Goal: Task Accomplishment & Management: Use online tool/utility

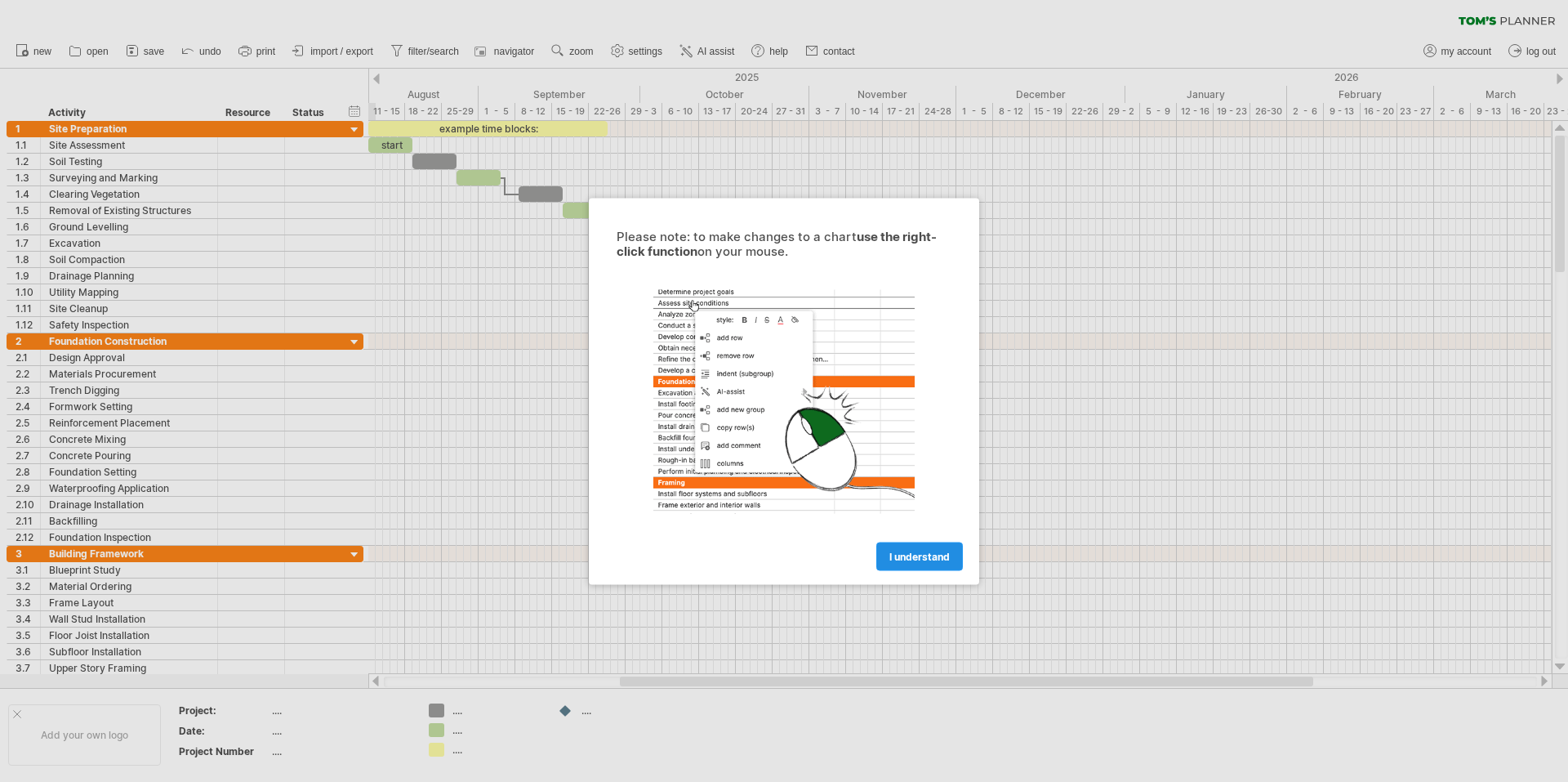
click at [901, 556] on span "I understand" at bounding box center [919, 556] width 61 height 13
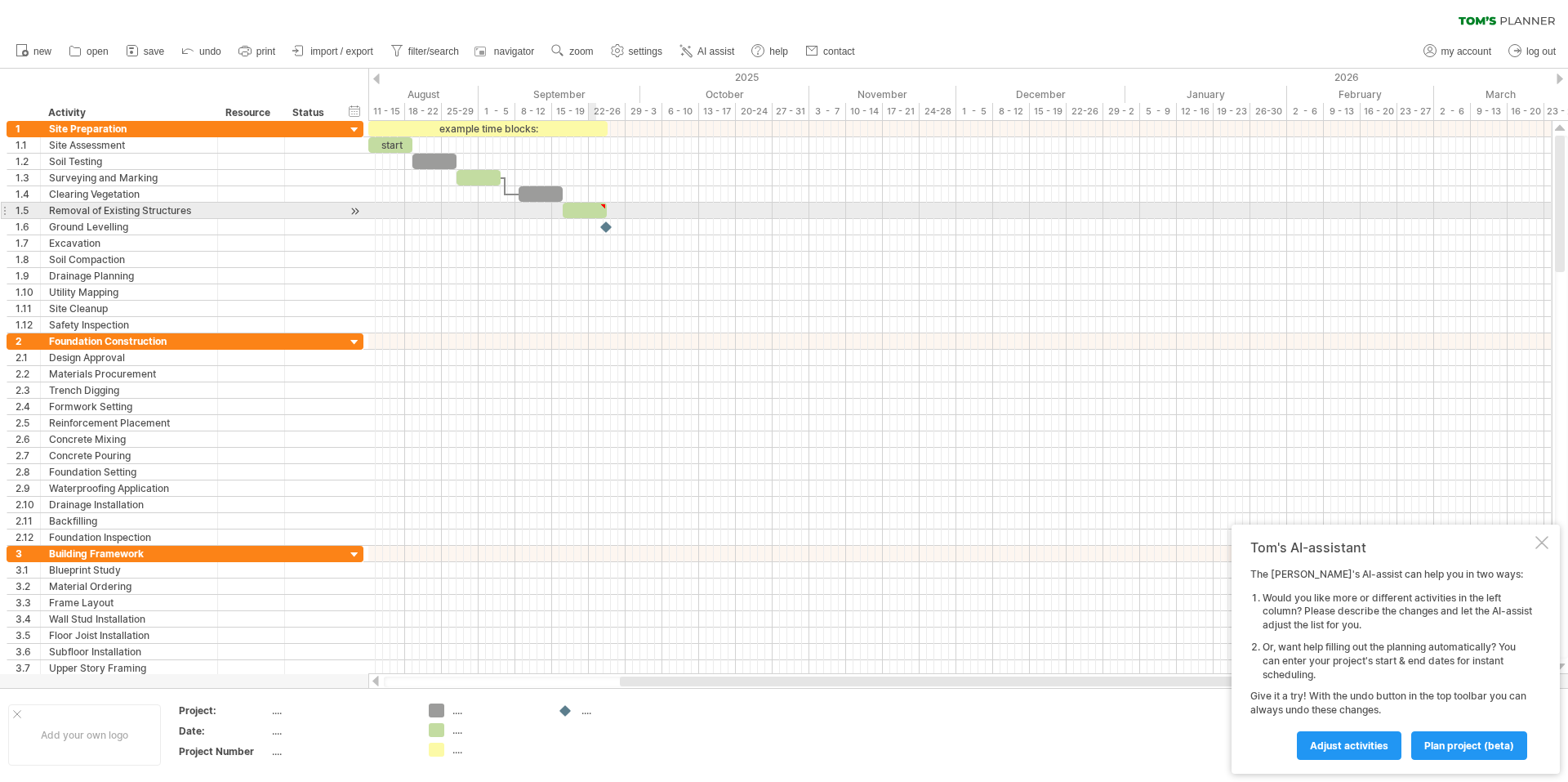
type textarea "**********"
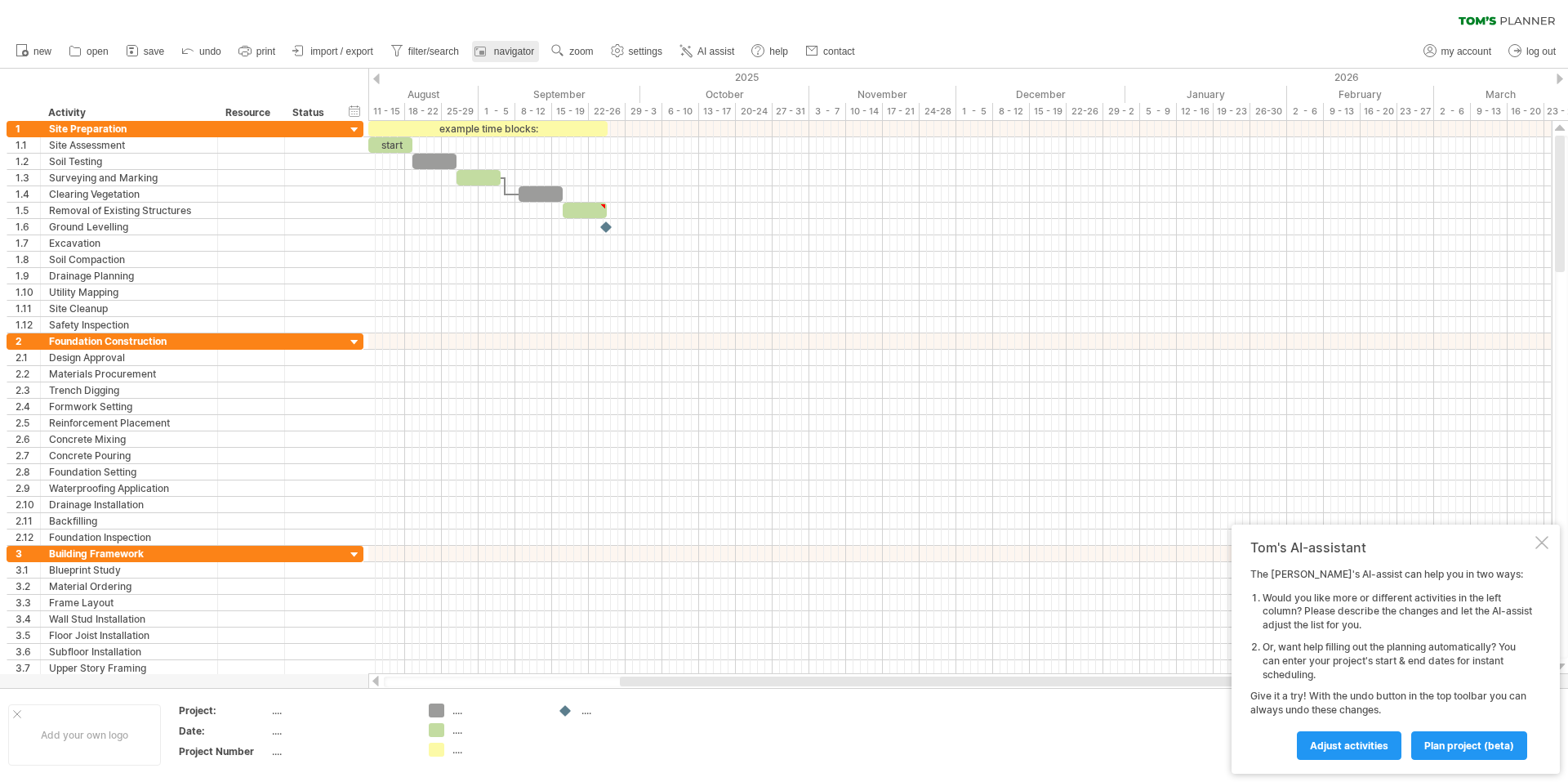
click at [484, 52] on rect at bounding box center [481, 53] width 5 height 4
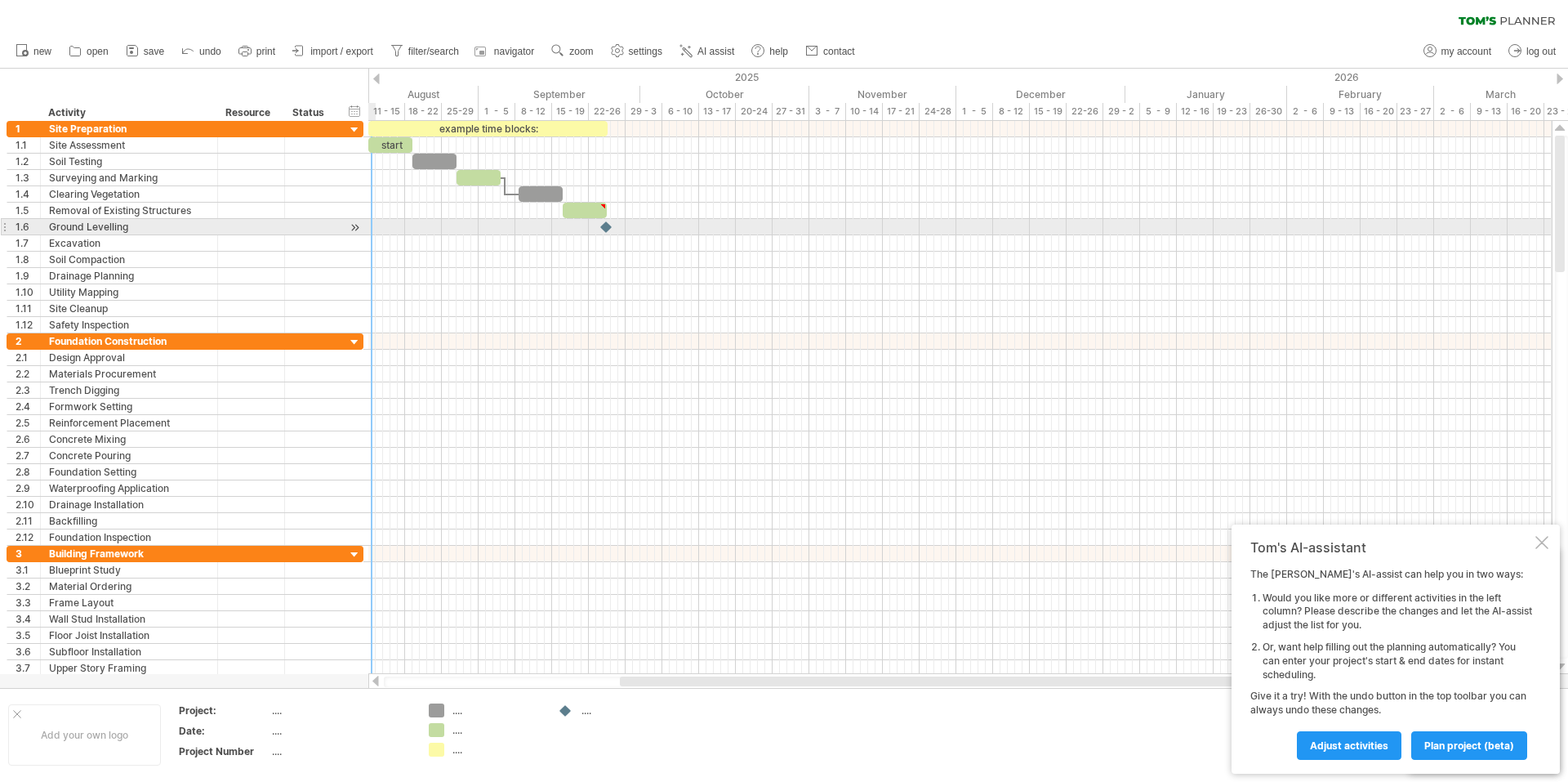
click at [358, 229] on div at bounding box center [355, 227] width 15 height 17
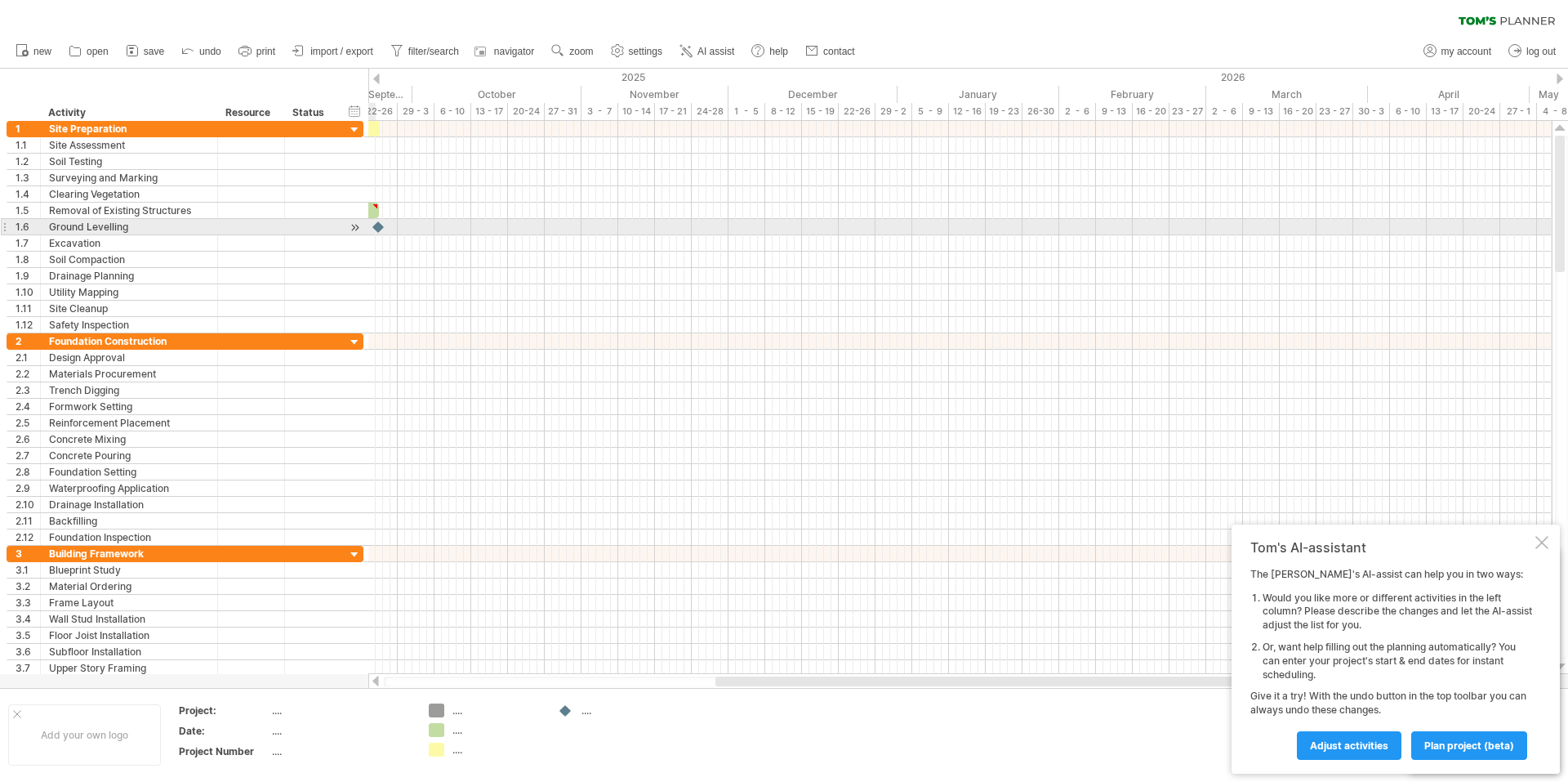
click at [358, 229] on div at bounding box center [355, 227] width 15 height 17
click at [358, 228] on div at bounding box center [355, 227] width 15 height 17
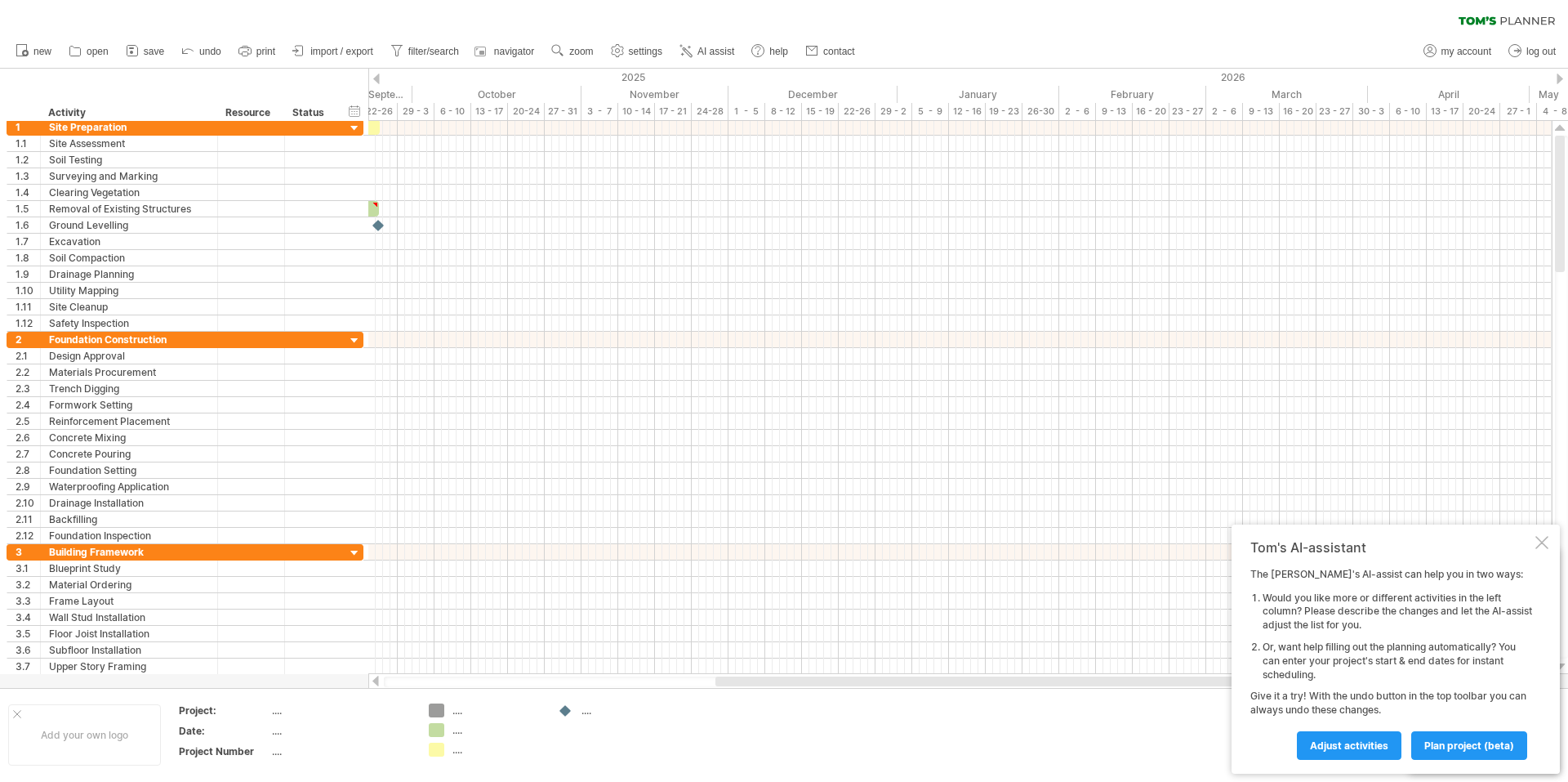
click at [377, 81] on div at bounding box center [376, 78] width 7 height 11
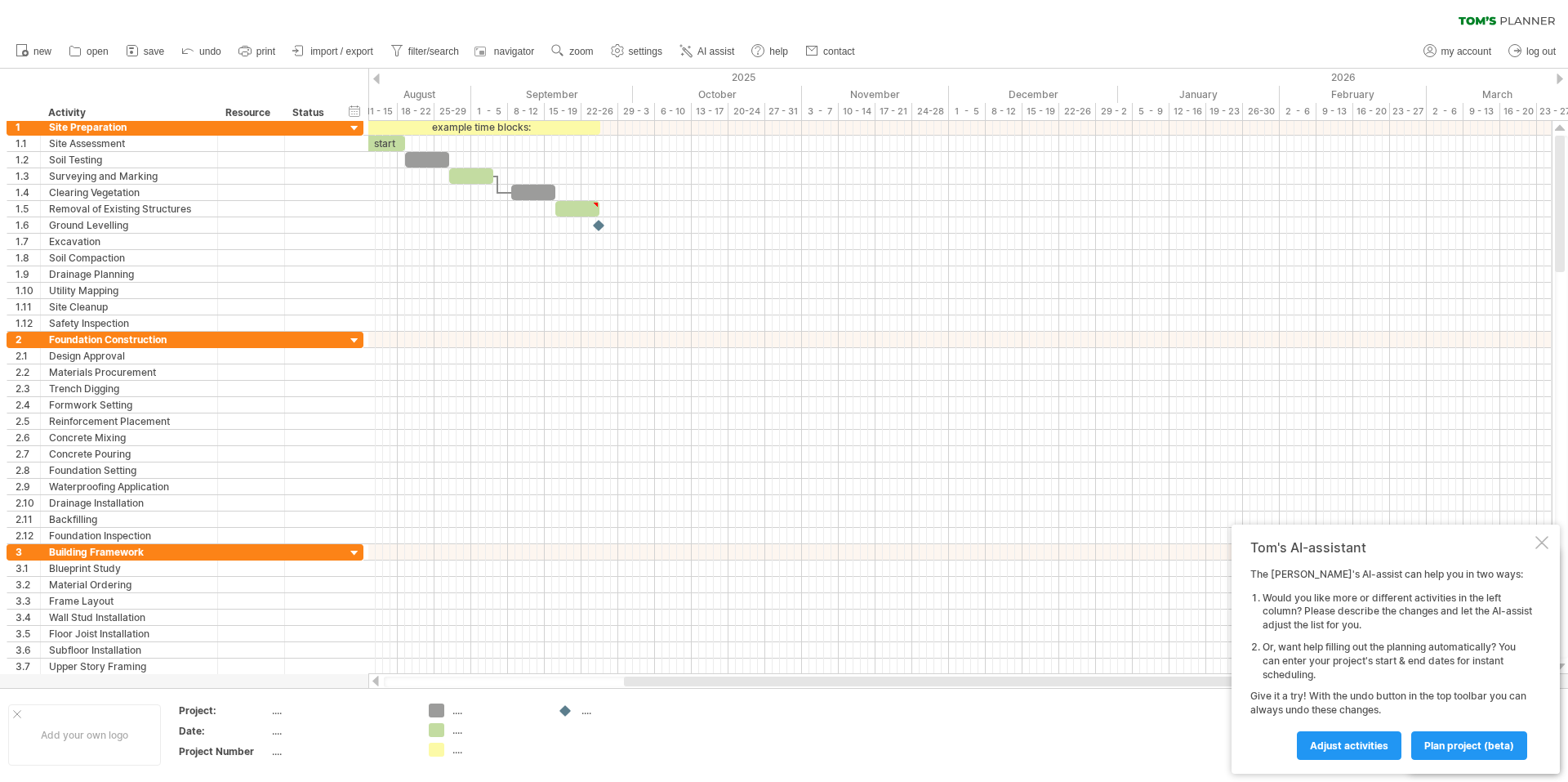
click at [377, 81] on div at bounding box center [376, 78] width 7 height 11
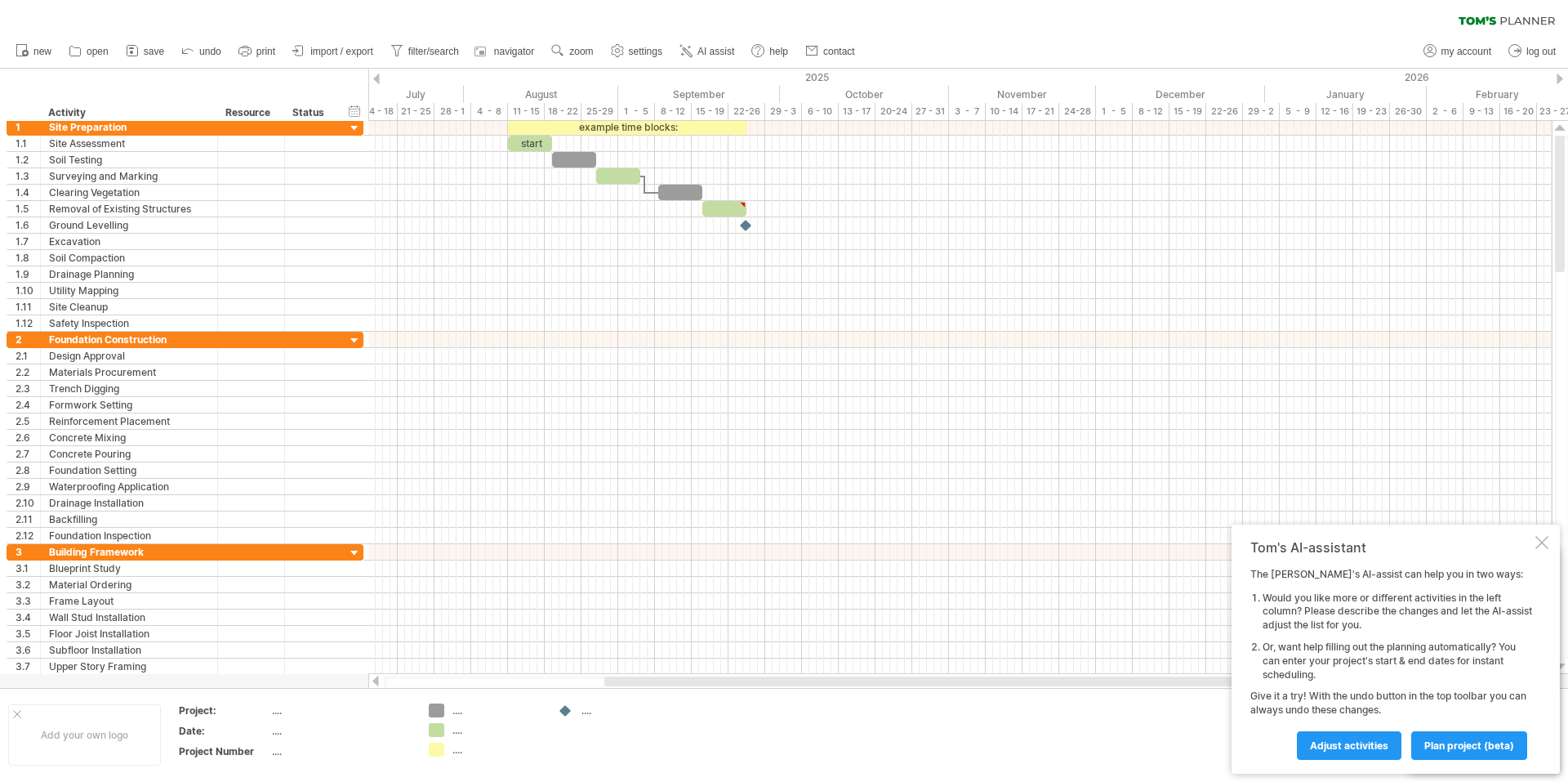
click at [377, 81] on div at bounding box center [376, 78] width 7 height 11
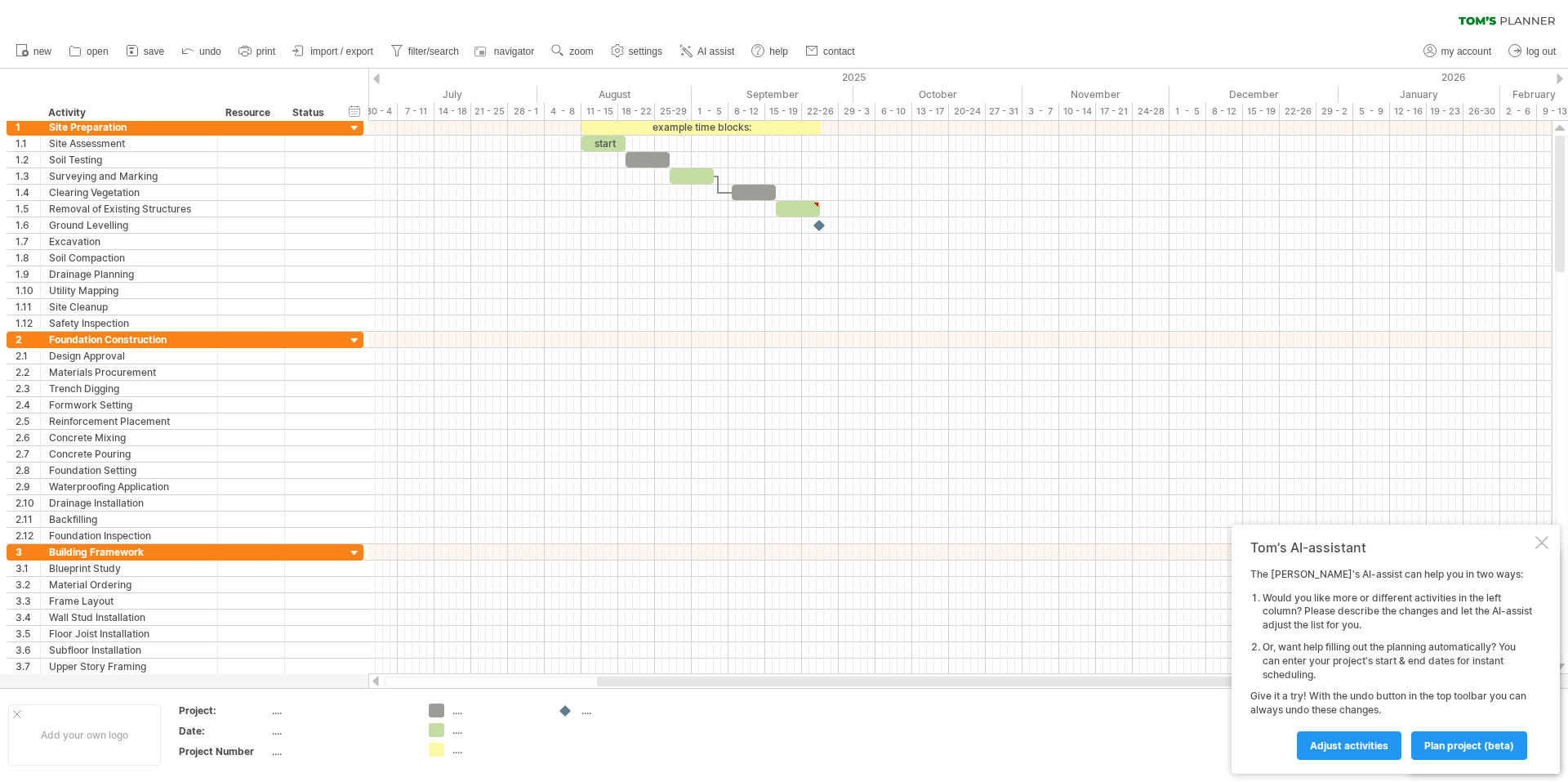
click at [377, 81] on div at bounding box center [376, 78] width 7 height 11
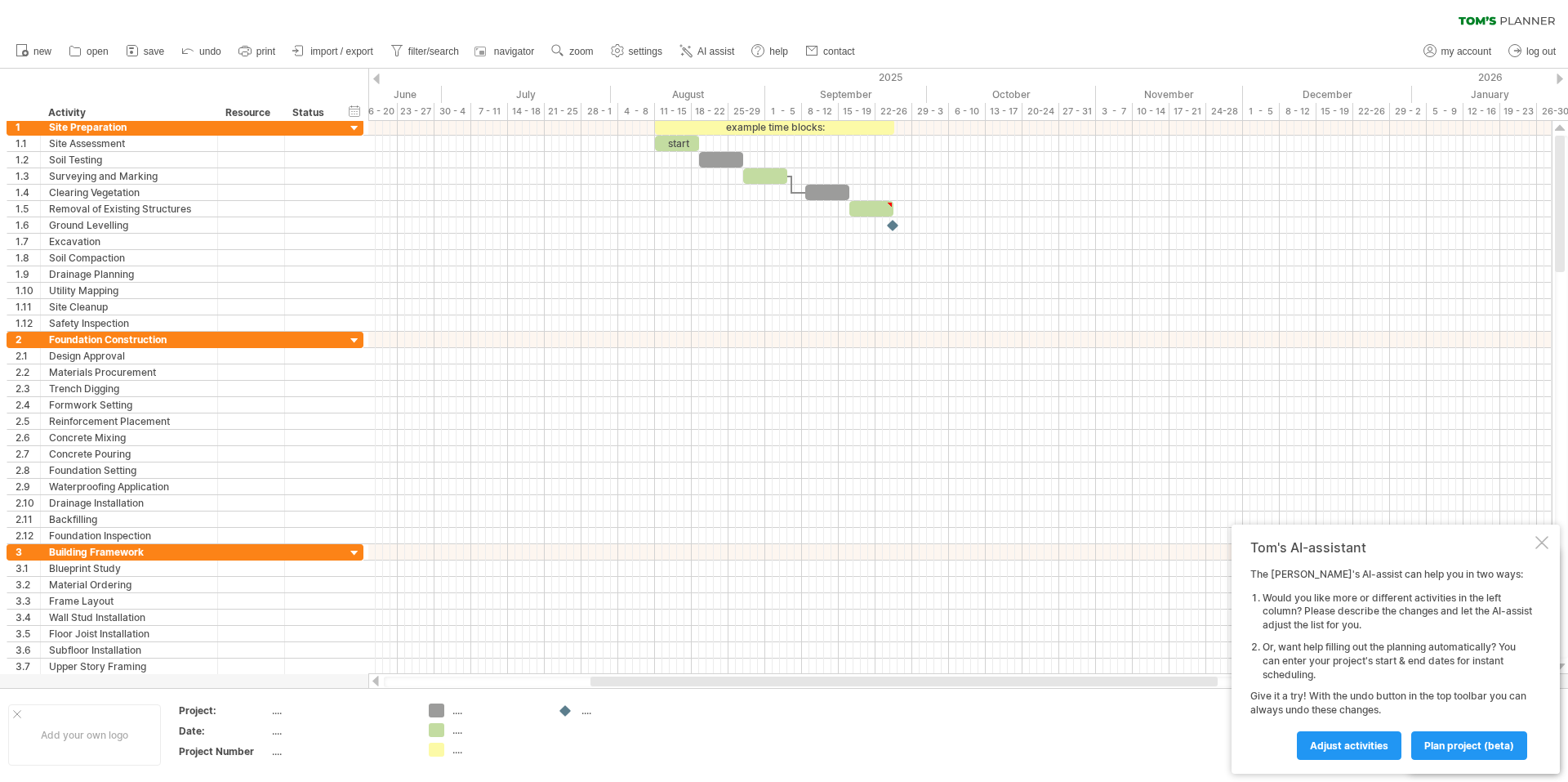
click at [377, 81] on div at bounding box center [376, 78] width 7 height 11
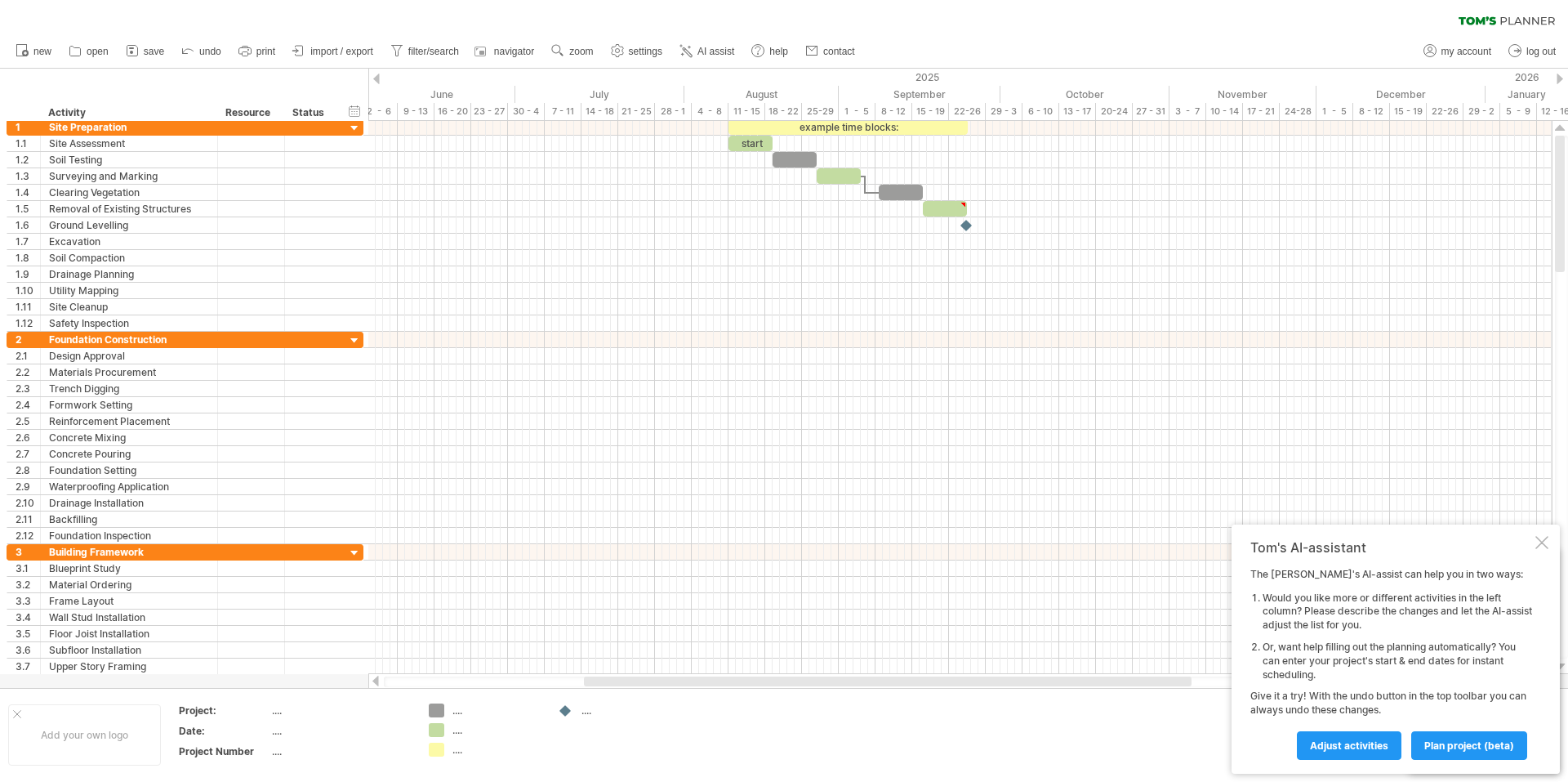
click at [377, 81] on div at bounding box center [376, 78] width 7 height 11
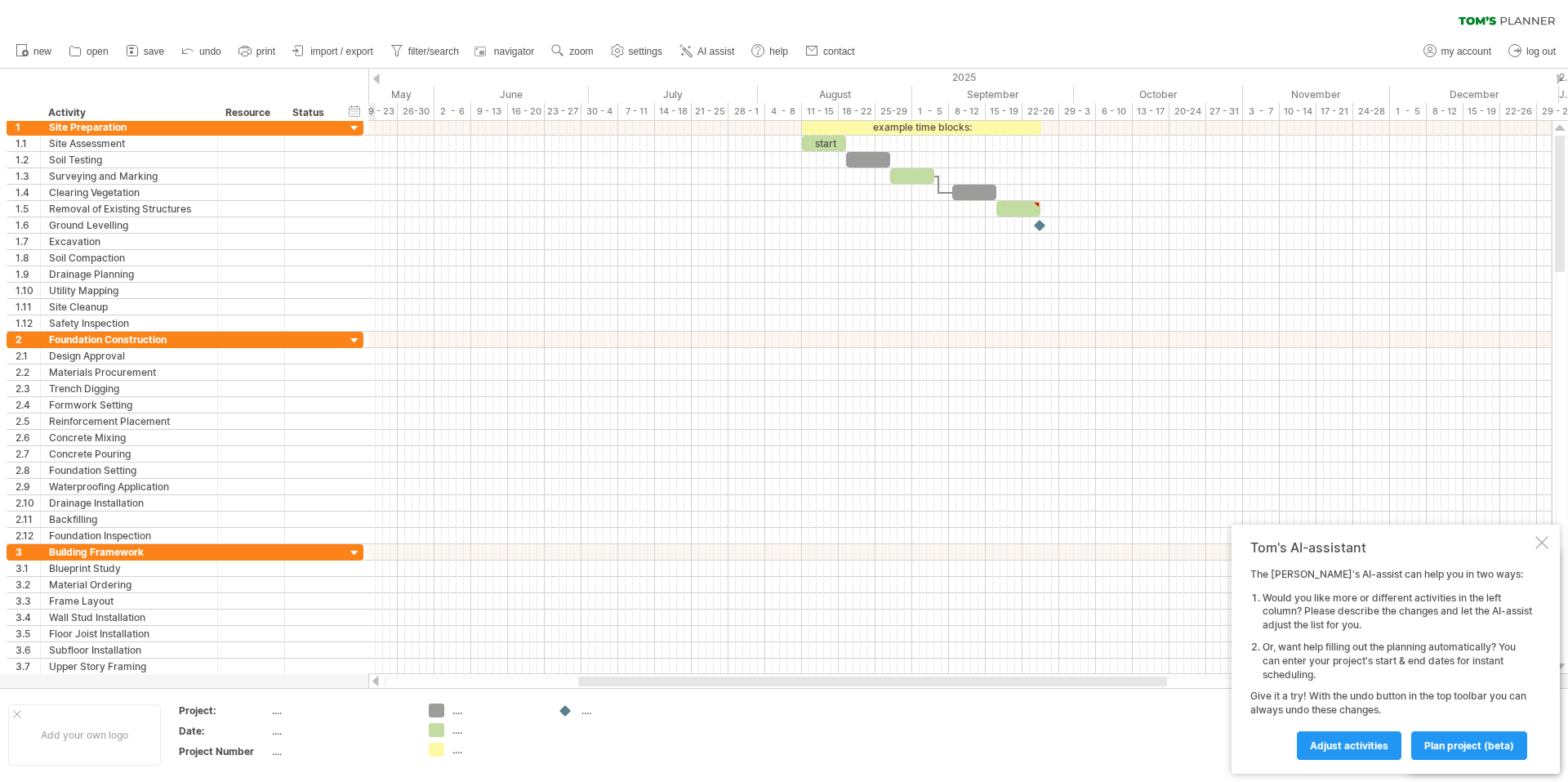
click at [377, 81] on div at bounding box center [376, 78] width 7 height 11
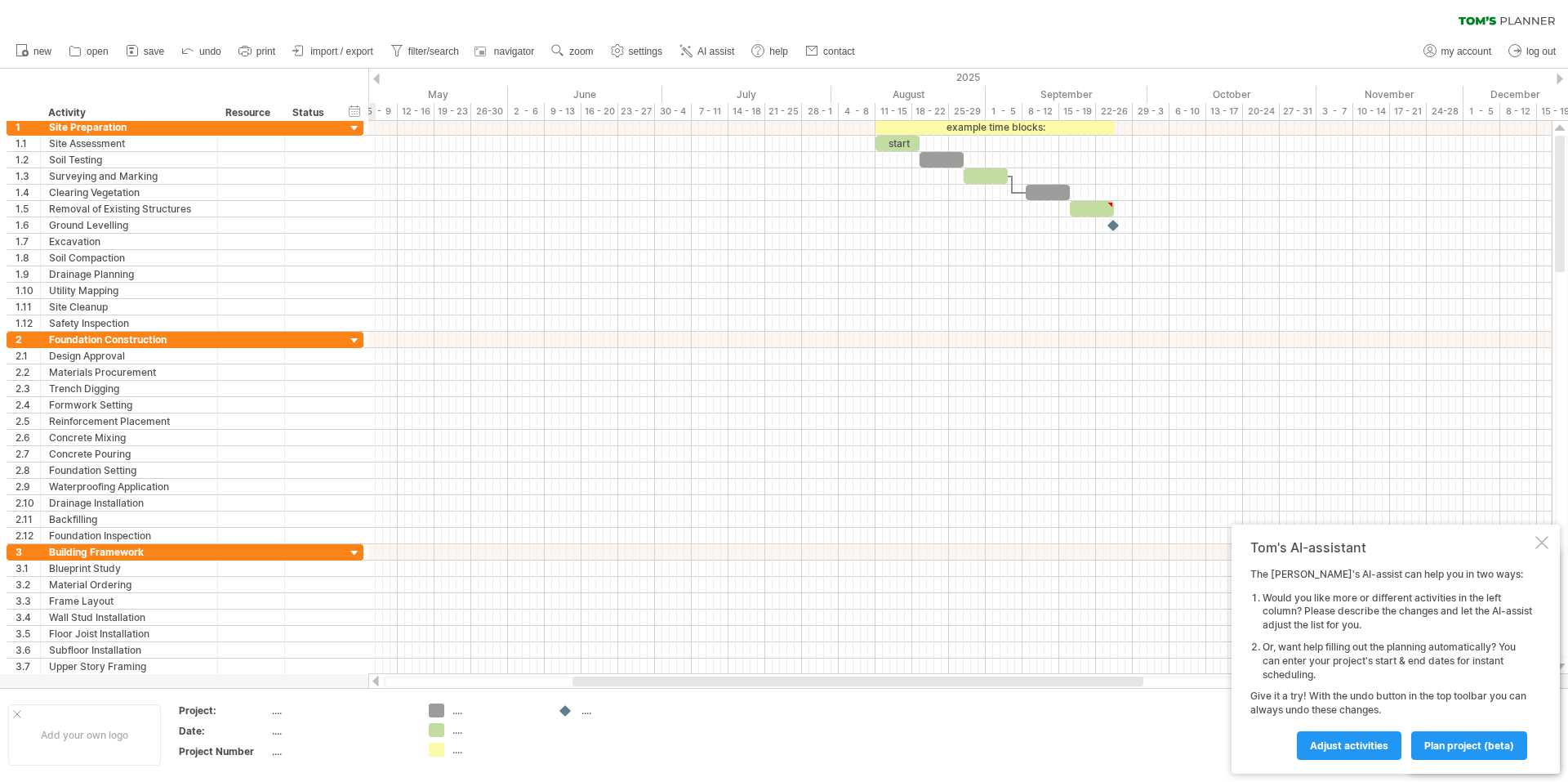
click at [377, 81] on div at bounding box center [376, 78] width 7 height 11
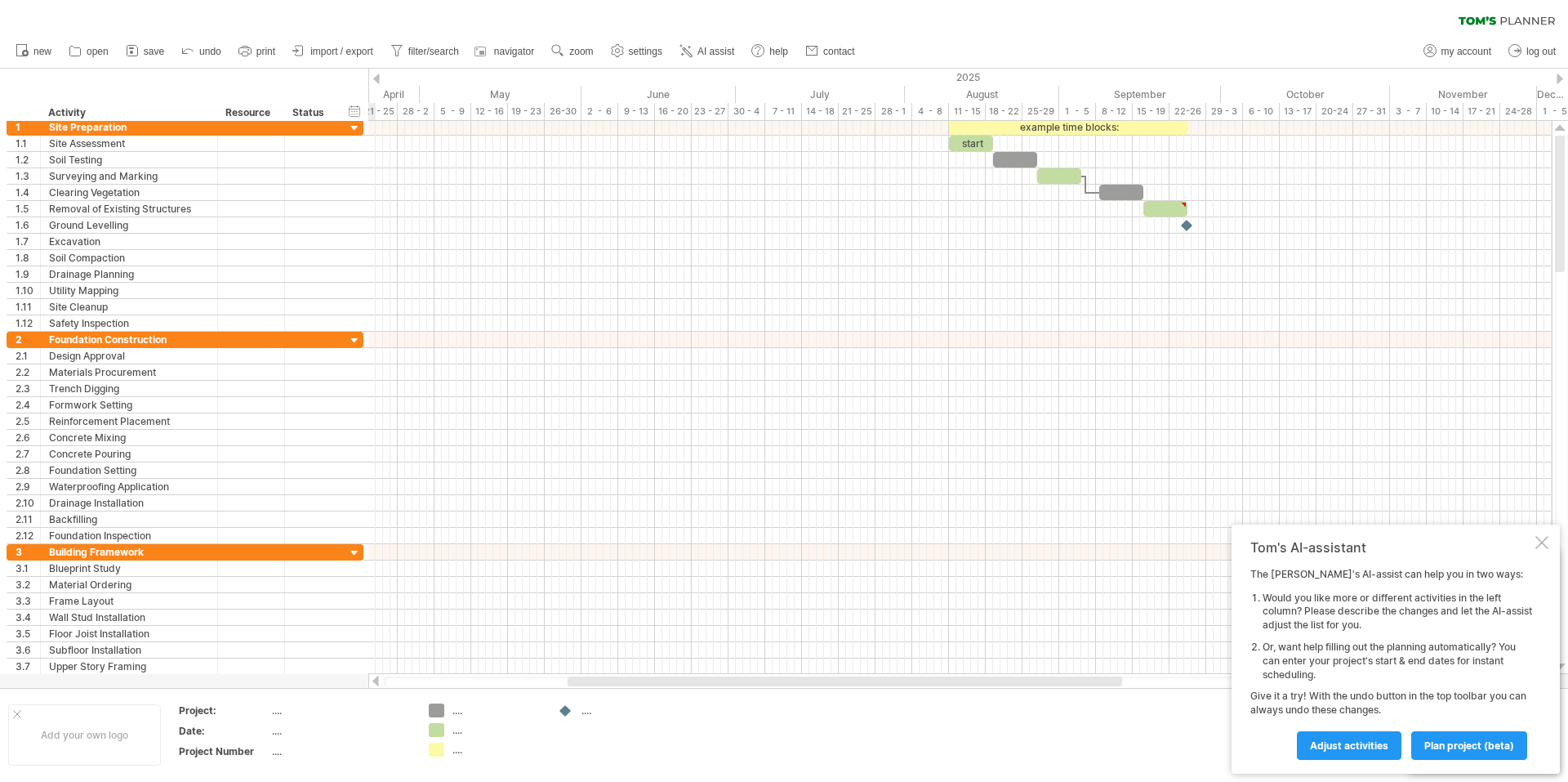
click at [377, 81] on div at bounding box center [376, 78] width 7 height 11
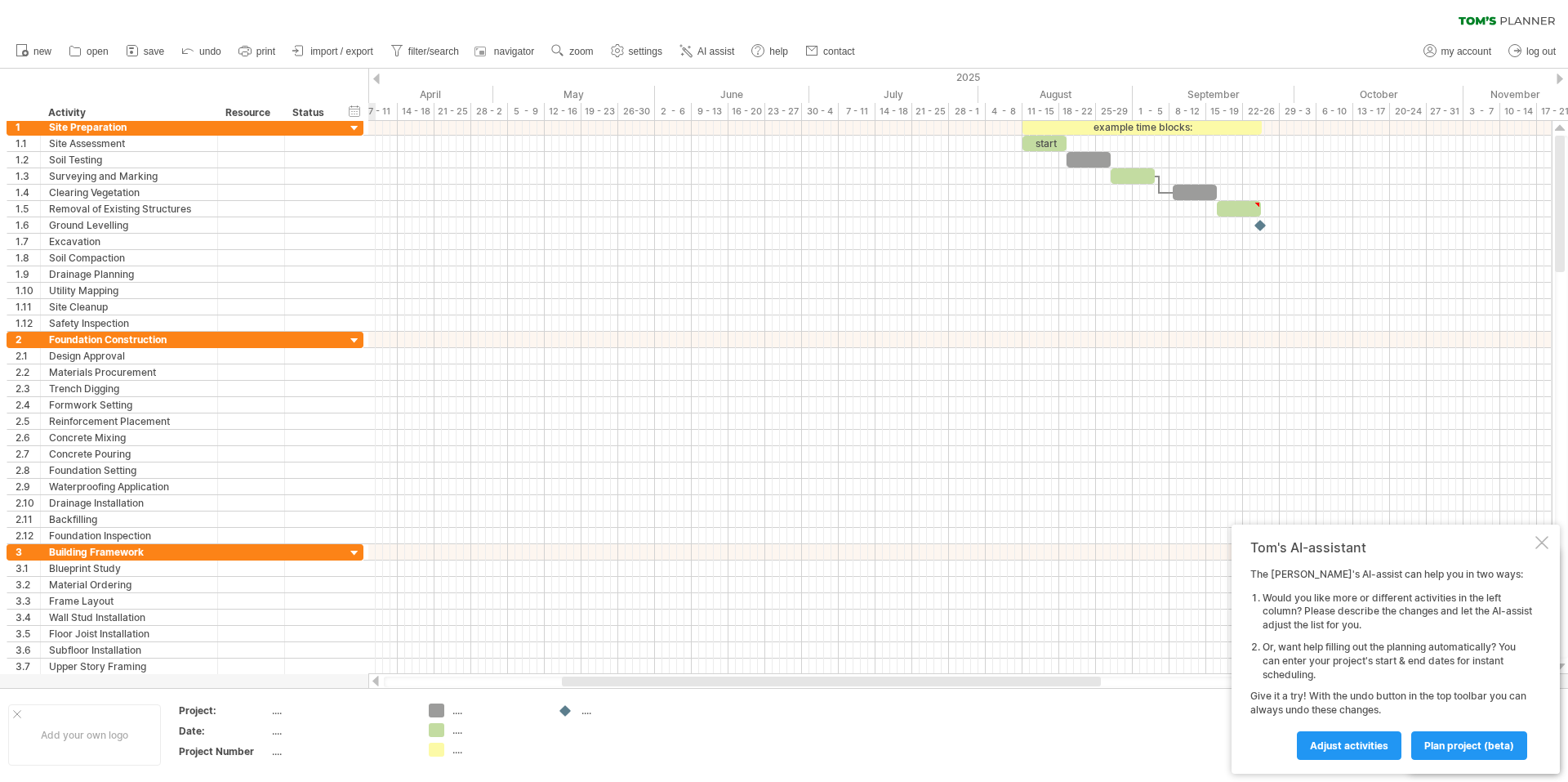
click at [377, 81] on div at bounding box center [376, 78] width 7 height 11
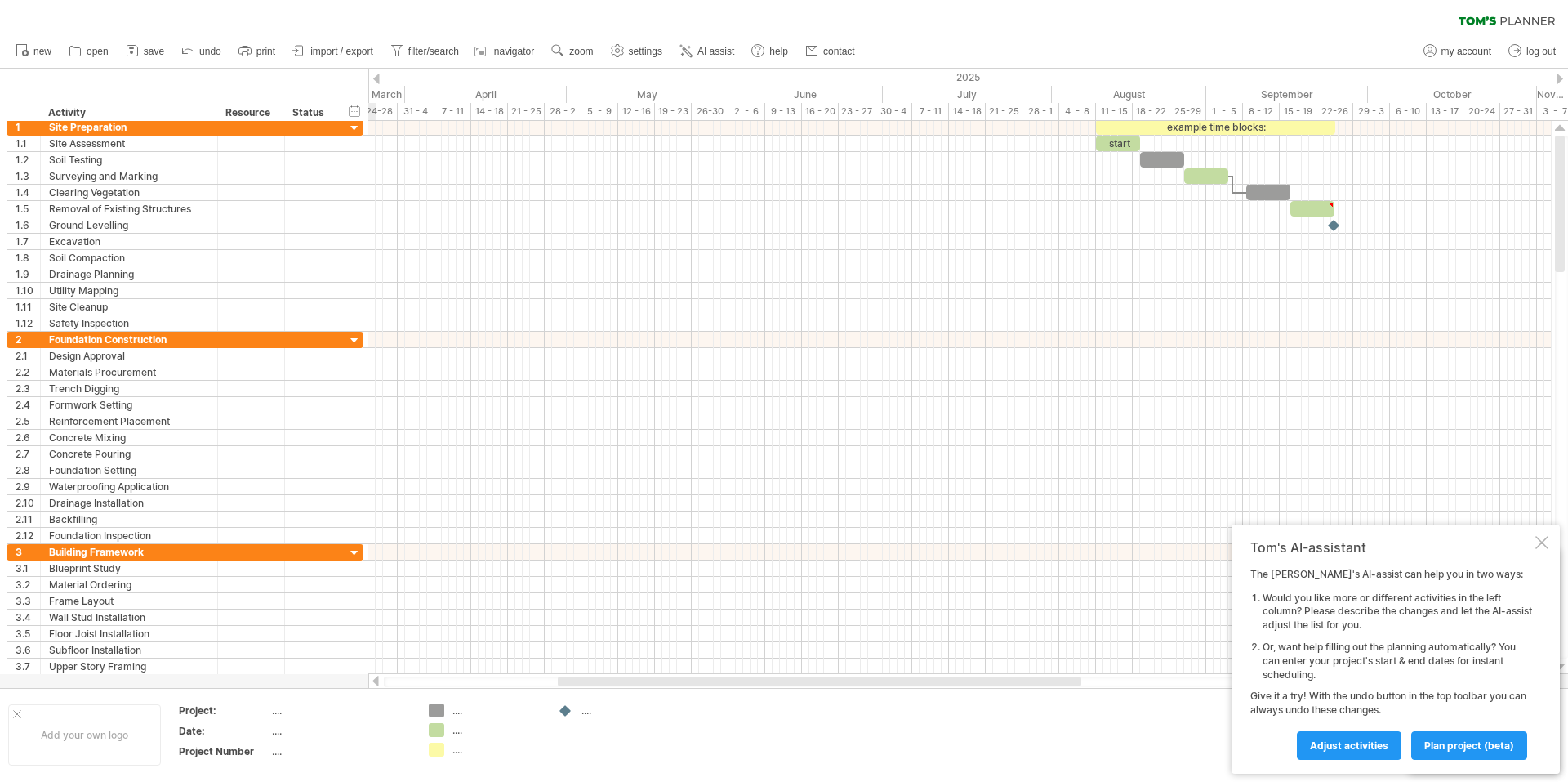
click at [377, 81] on div at bounding box center [376, 78] width 7 height 11
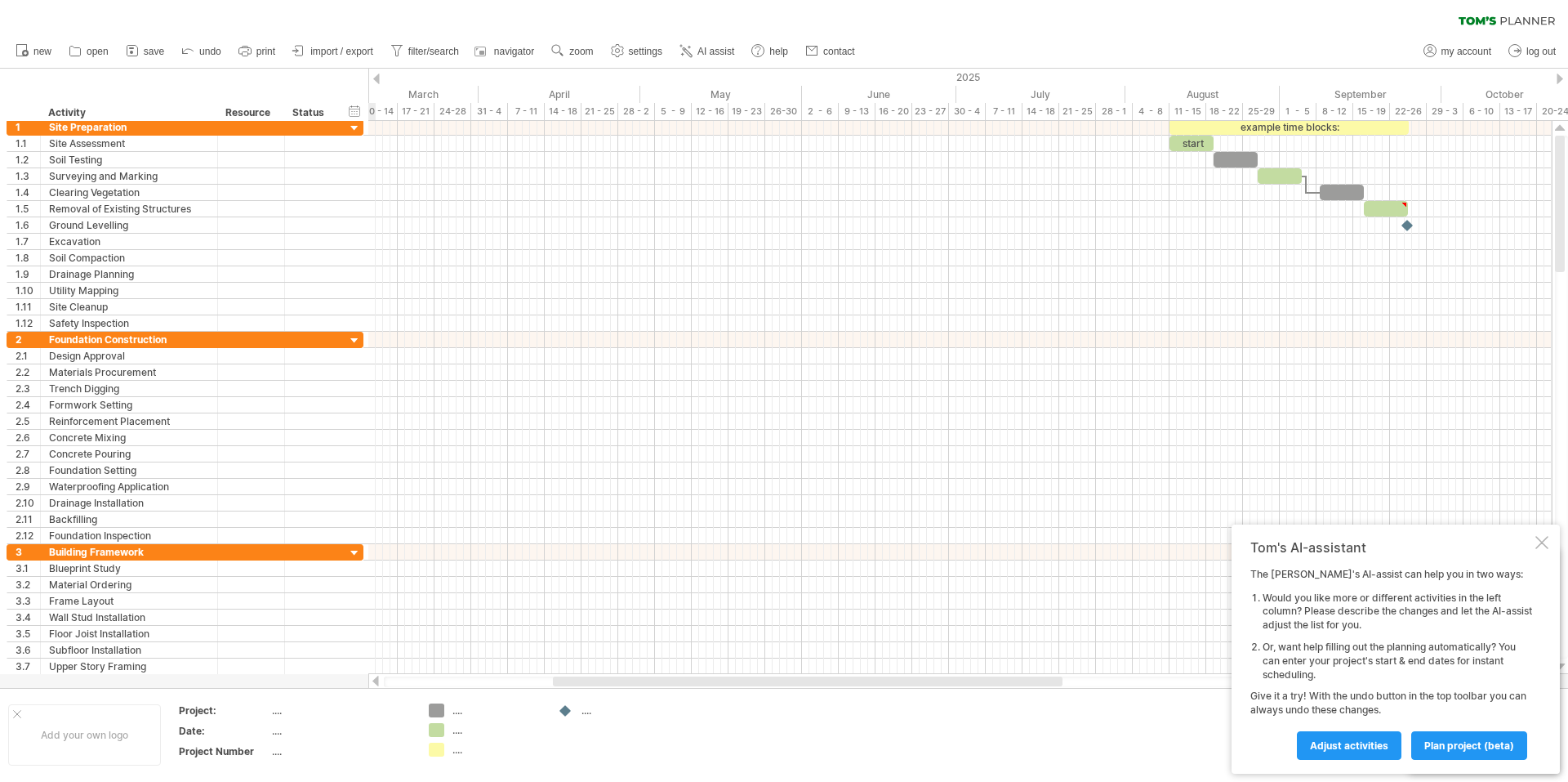
click at [377, 81] on div at bounding box center [376, 78] width 7 height 11
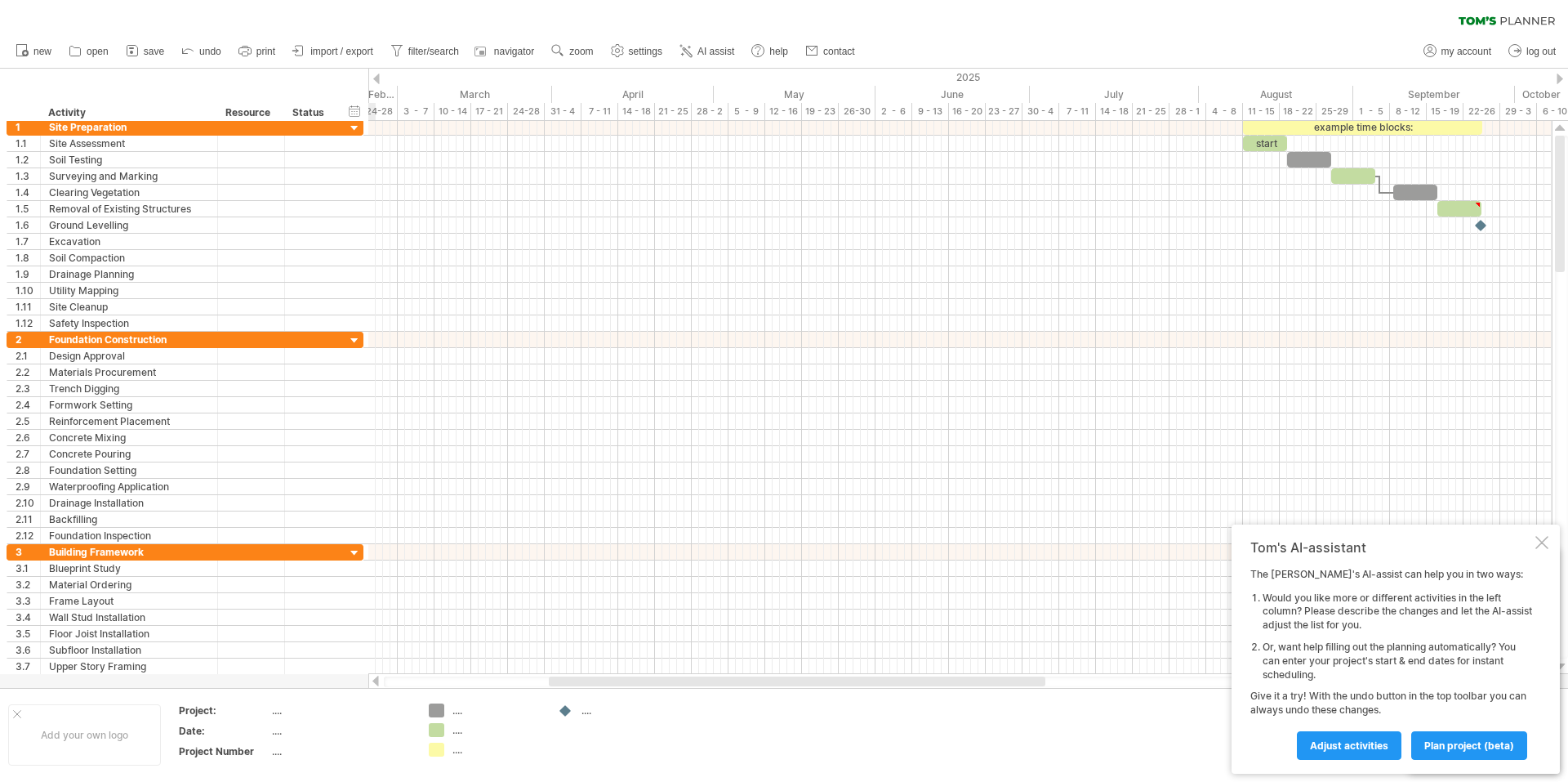
click at [377, 81] on div at bounding box center [376, 78] width 7 height 11
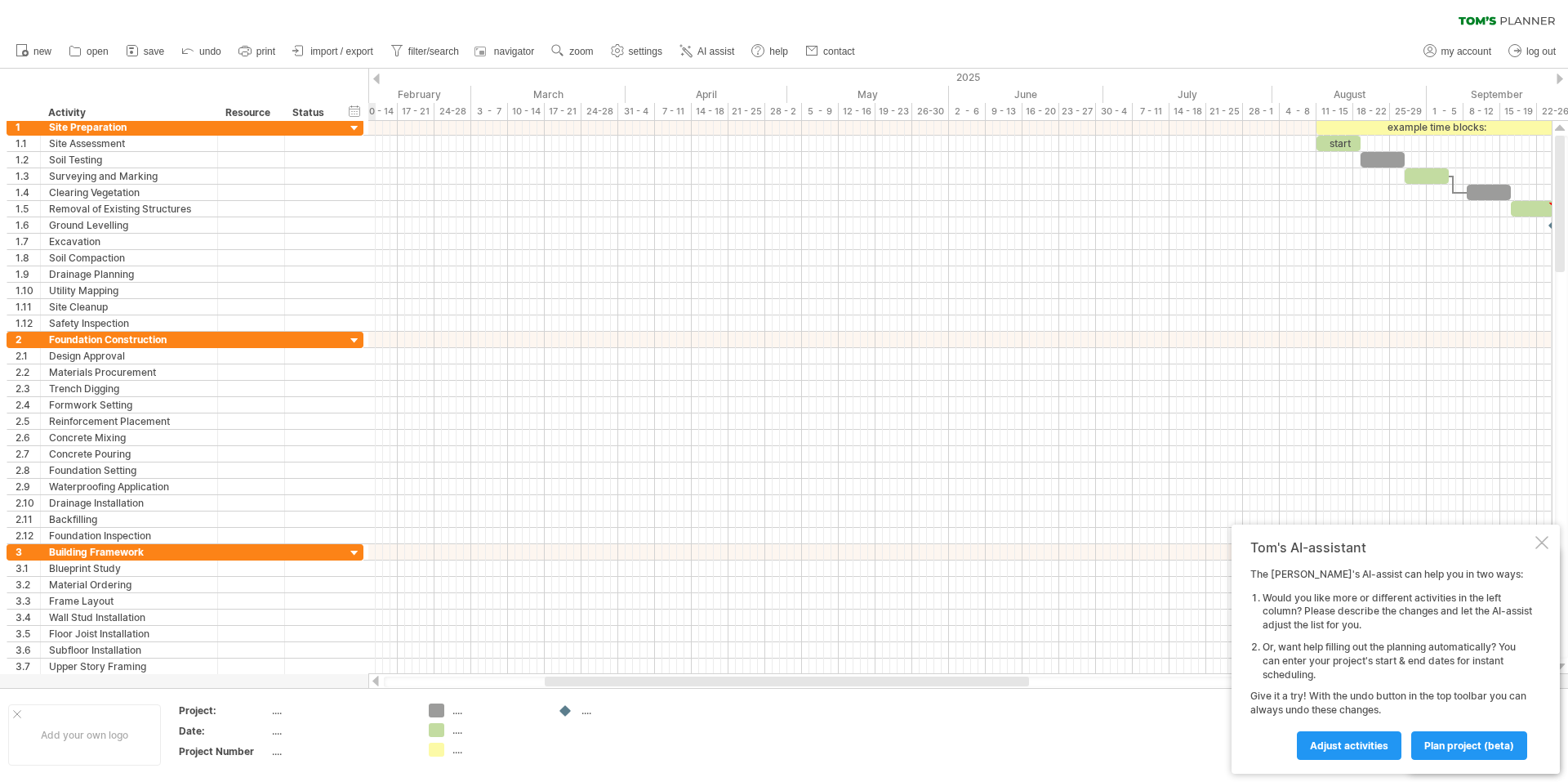
click at [377, 81] on div at bounding box center [376, 78] width 7 height 11
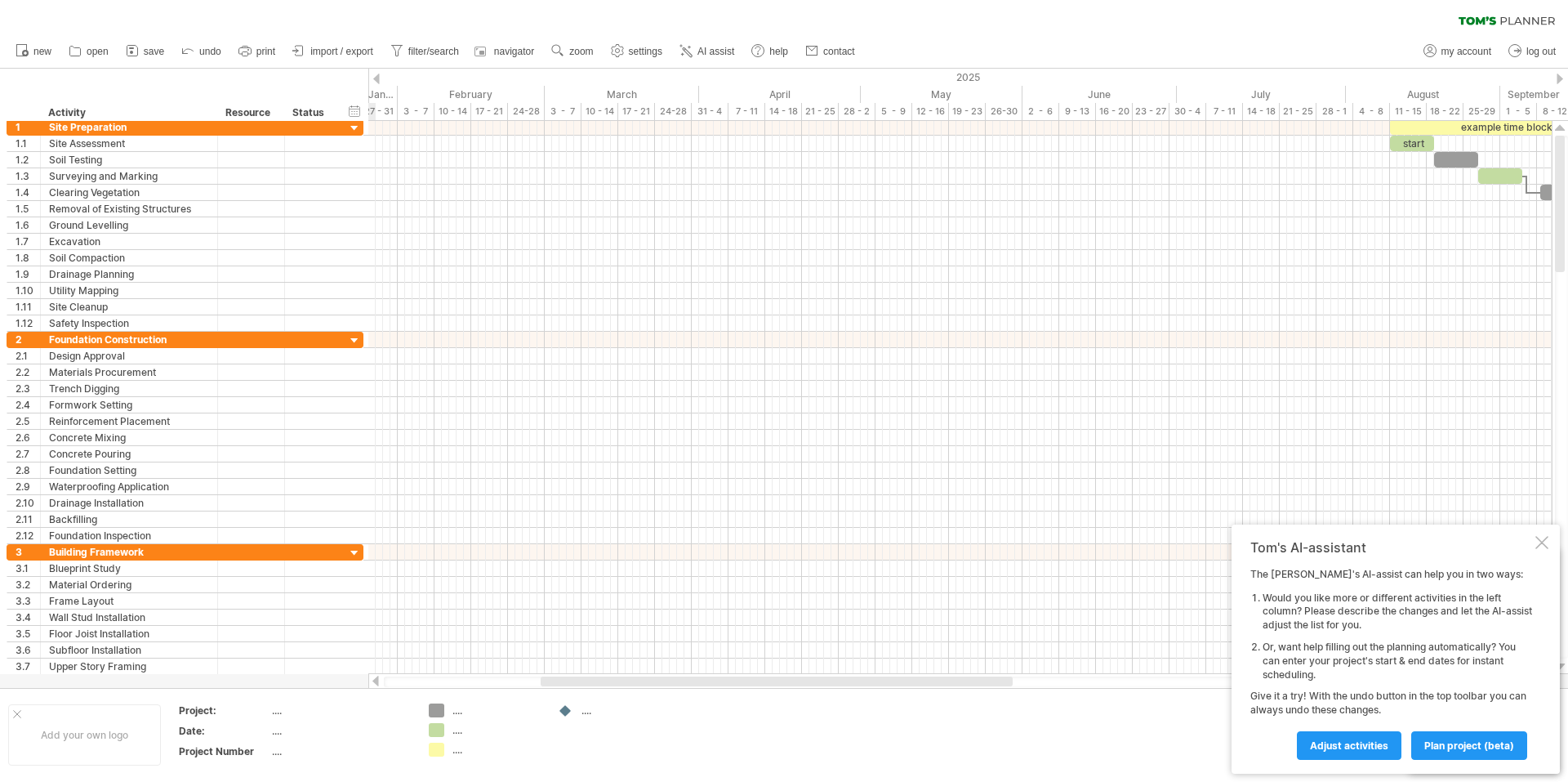
click at [377, 81] on div at bounding box center [376, 78] width 7 height 11
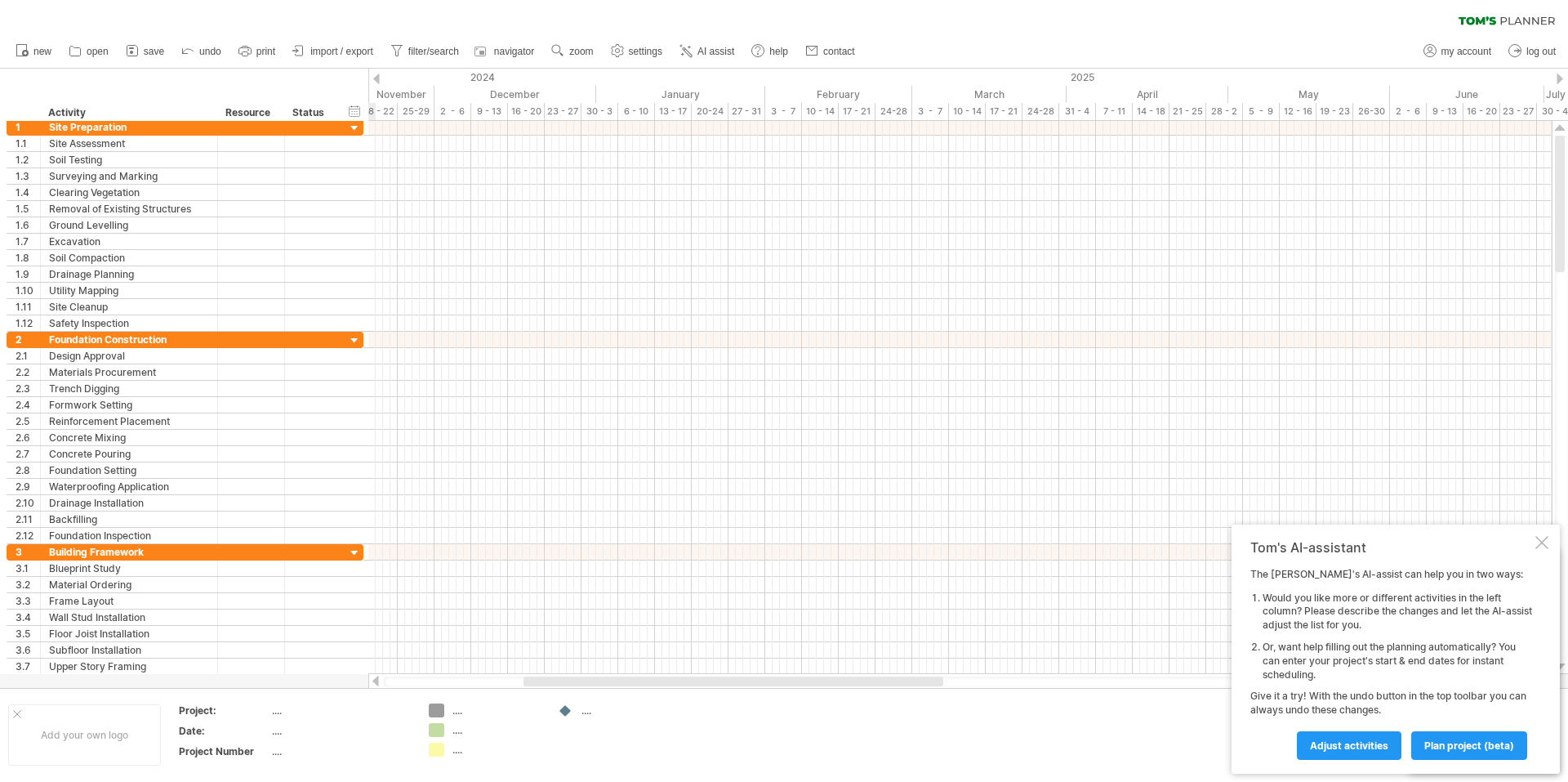
click at [377, 81] on div at bounding box center [376, 78] width 7 height 11
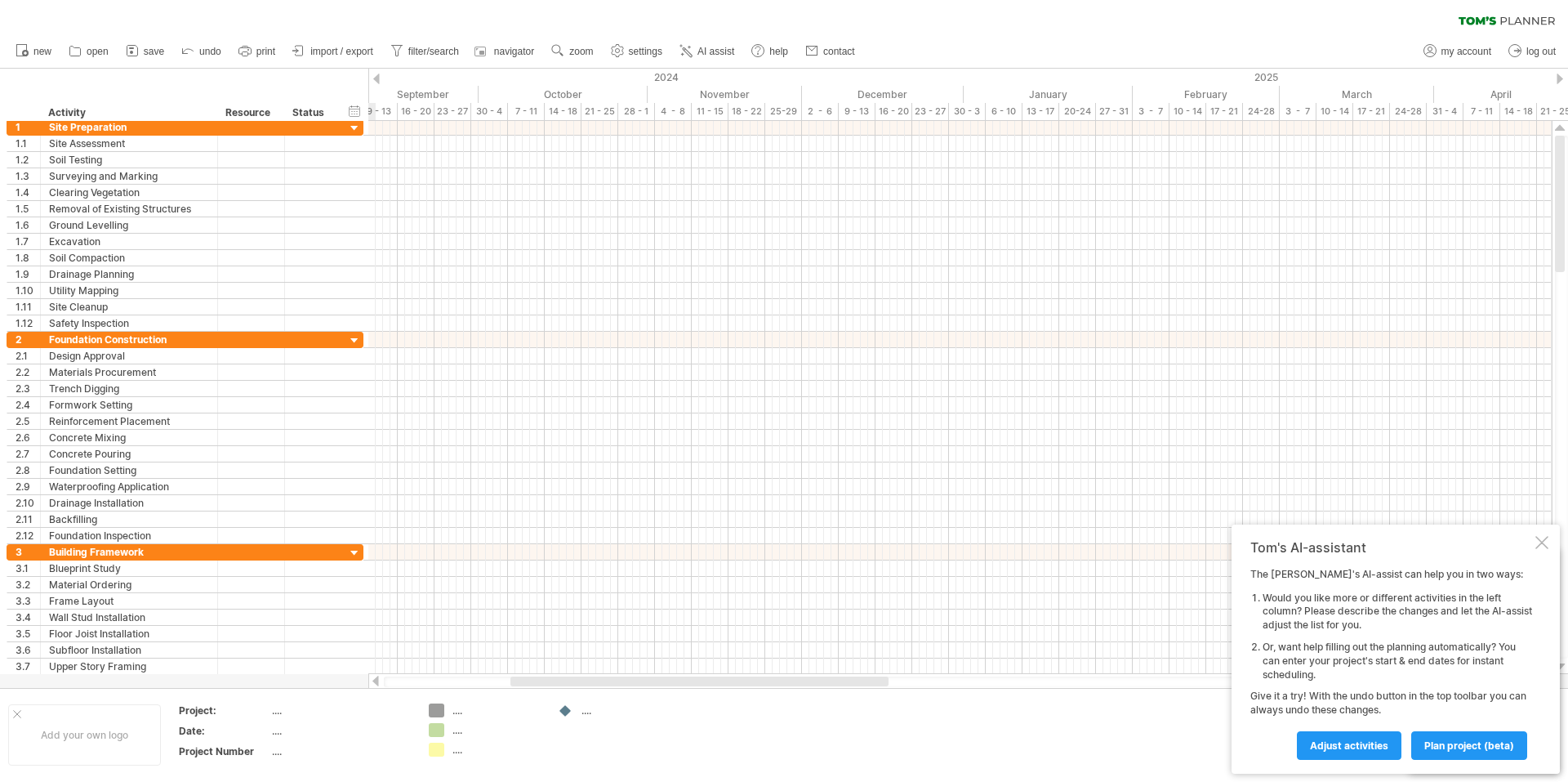
click at [377, 81] on div at bounding box center [376, 78] width 7 height 11
click at [356, 126] on div at bounding box center [355, 129] width 15 height 15
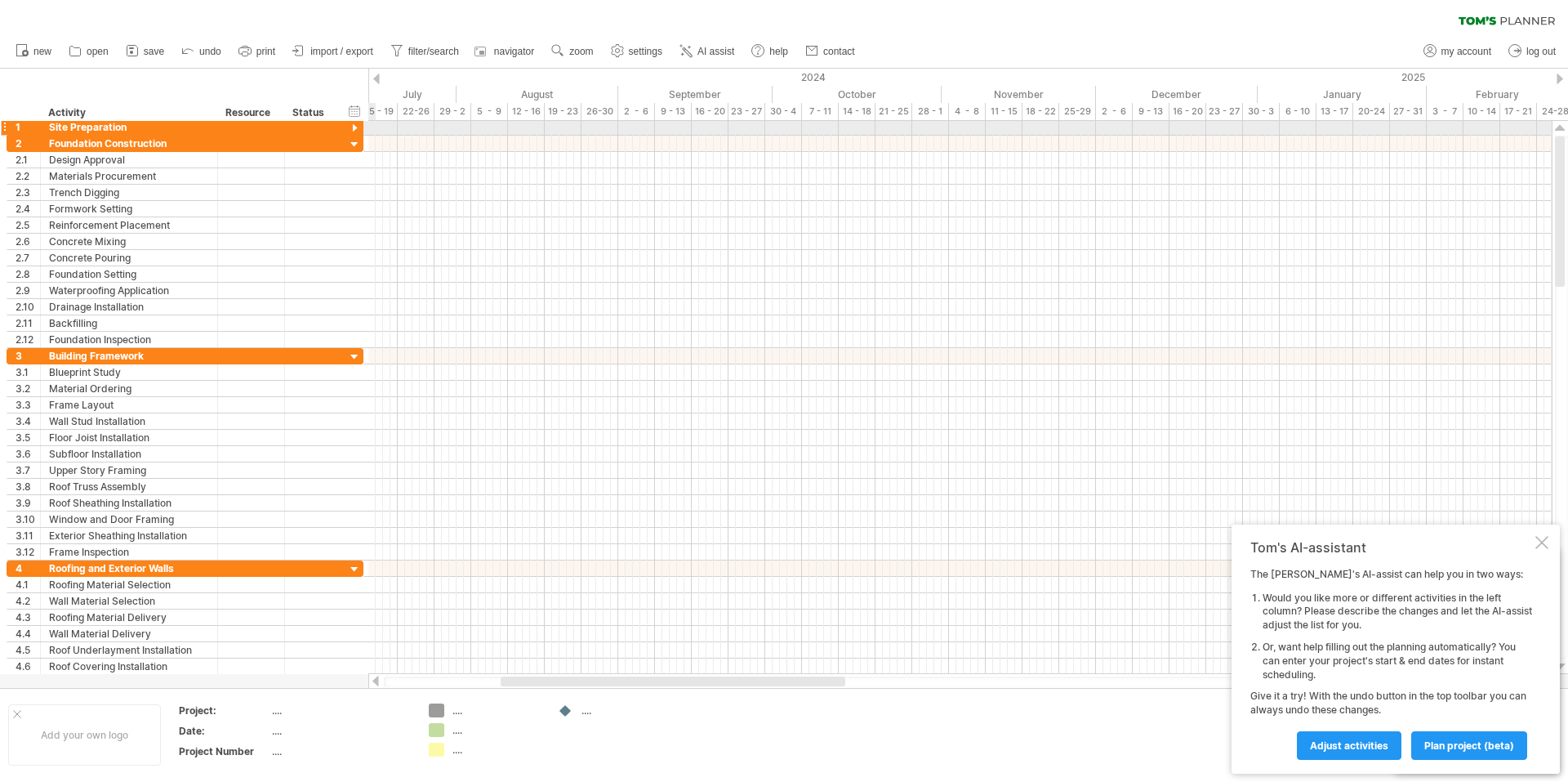
click at [359, 127] on div at bounding box center [355, 129] width 15 height 15
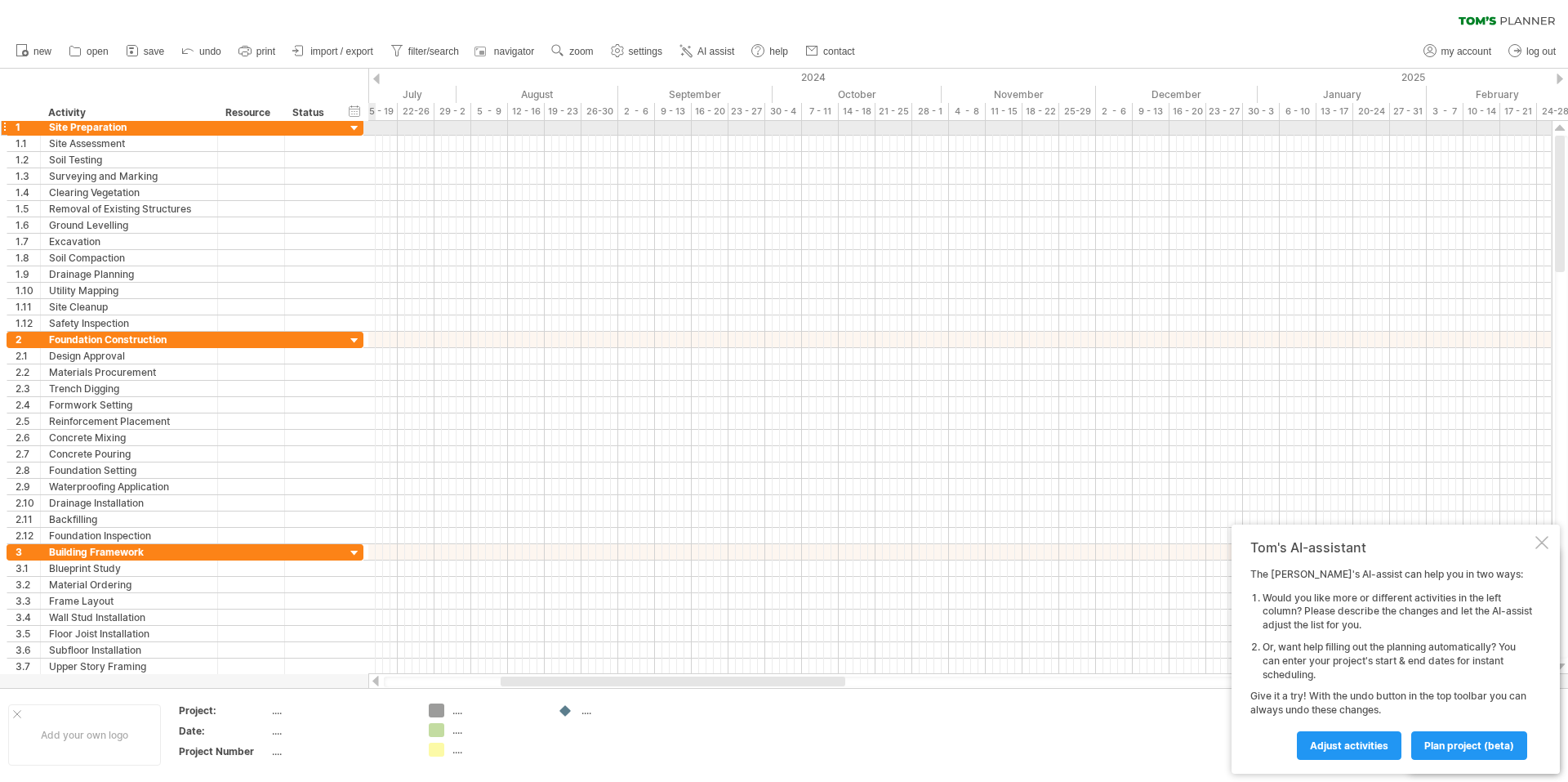
click at [359, 127] on div at bounding box center [355, 129] width 15 height 15
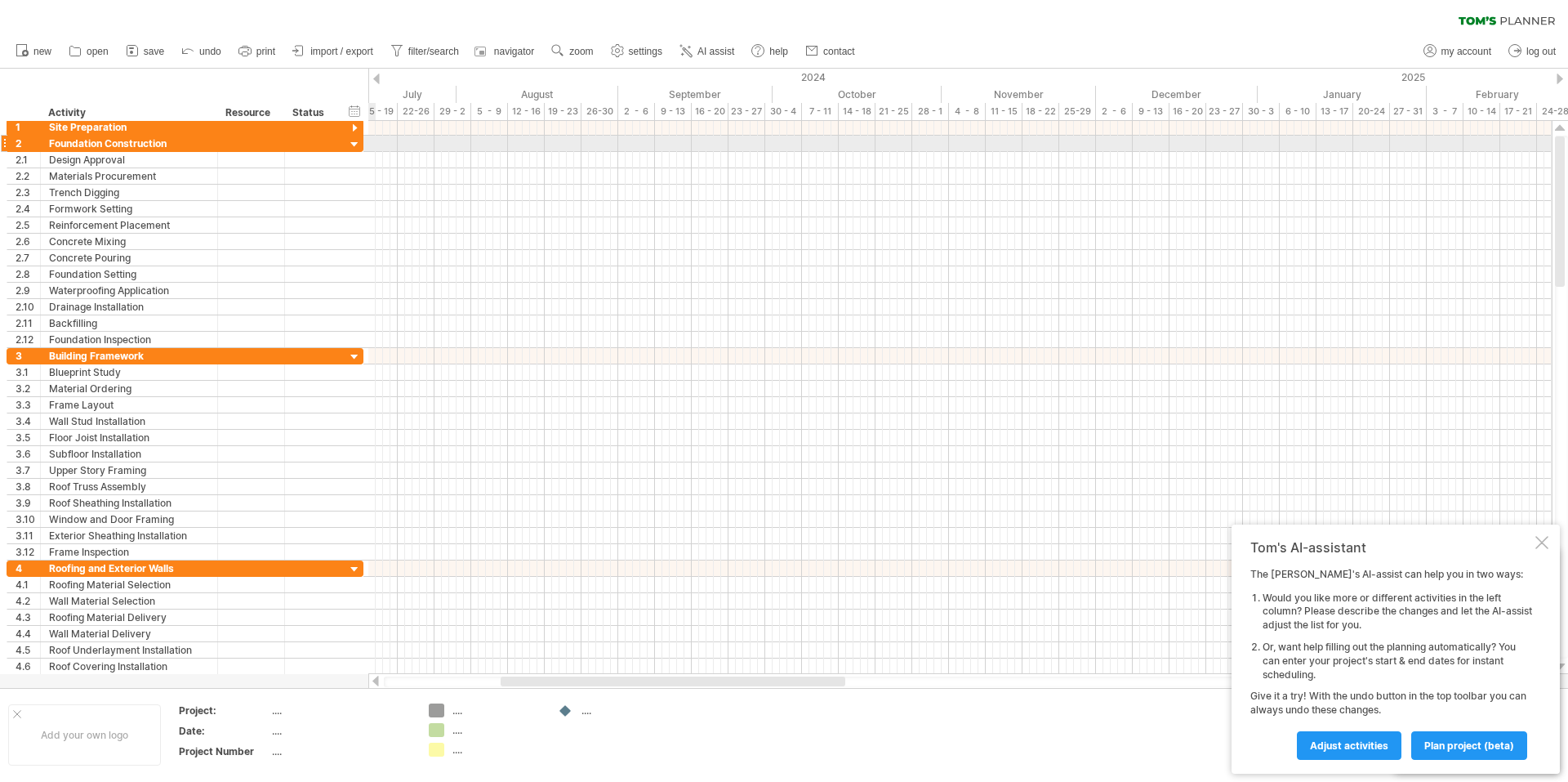
click at [353, 143] on div at bounding box center [355, 145] width 15 height 15
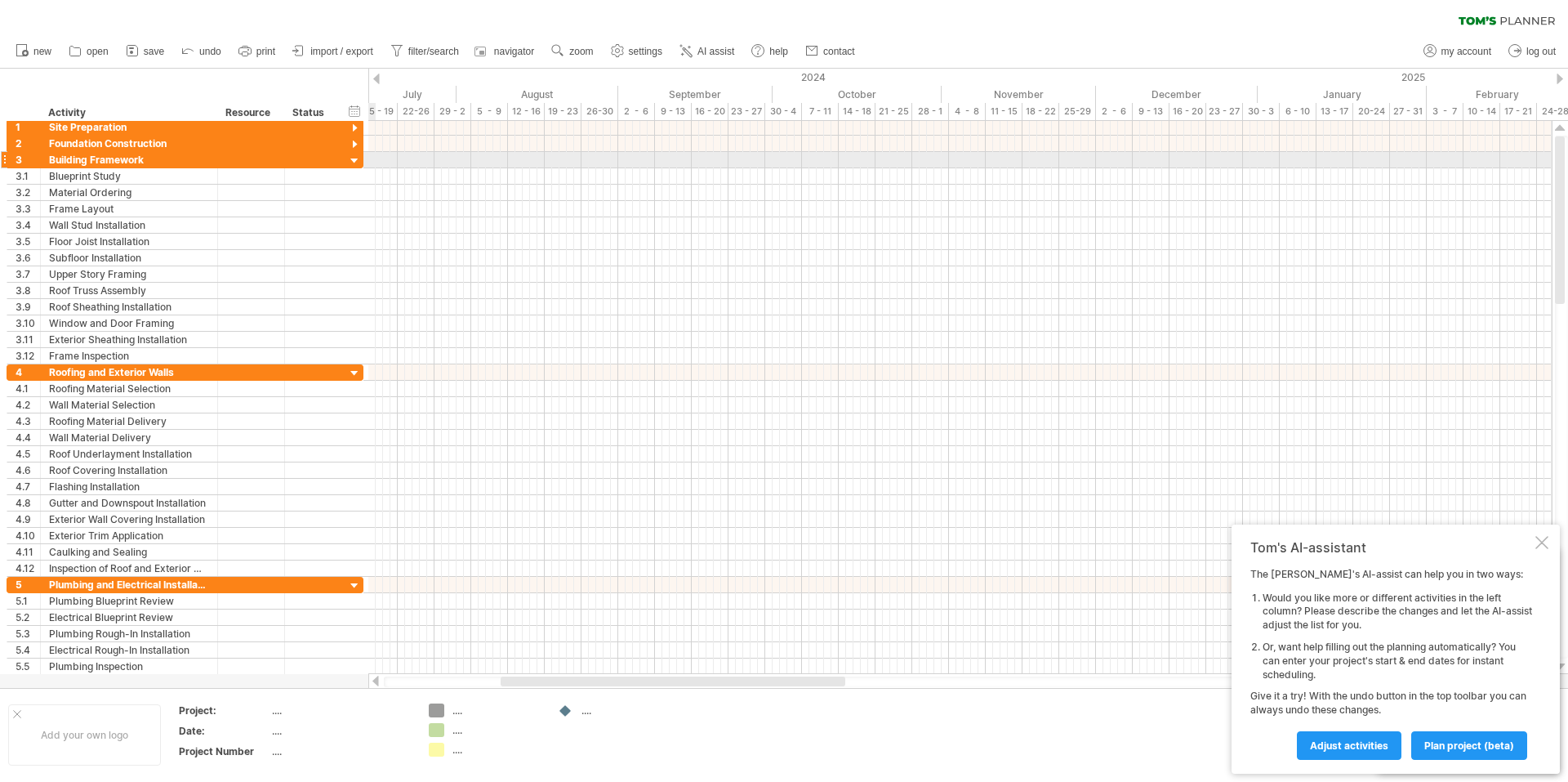
click at [353, 162] on div at bounding box center [355, 162] width 15 height 15
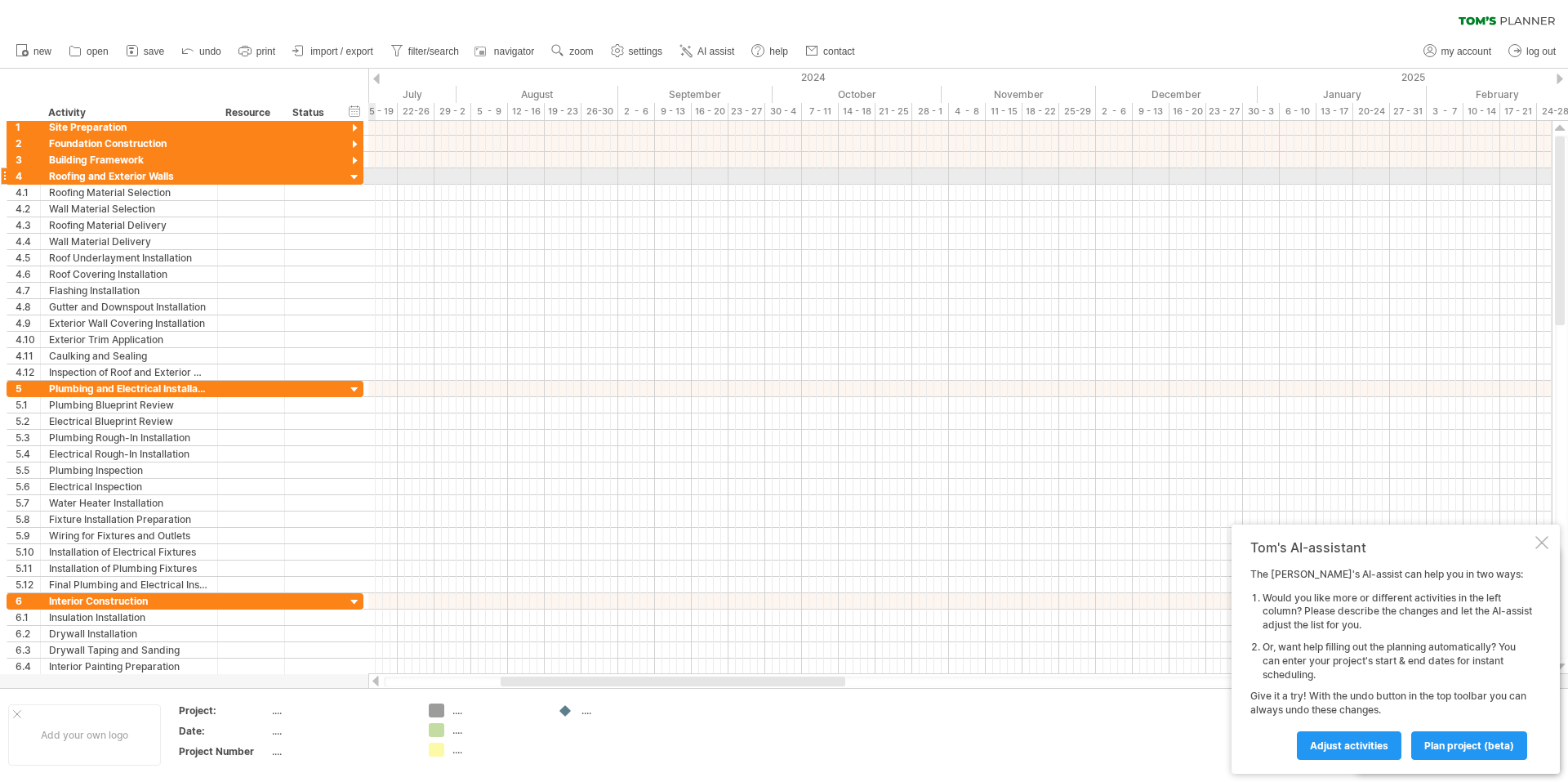
click at [353, 178] on div at bounding box center [355, 178] width 15 height 15
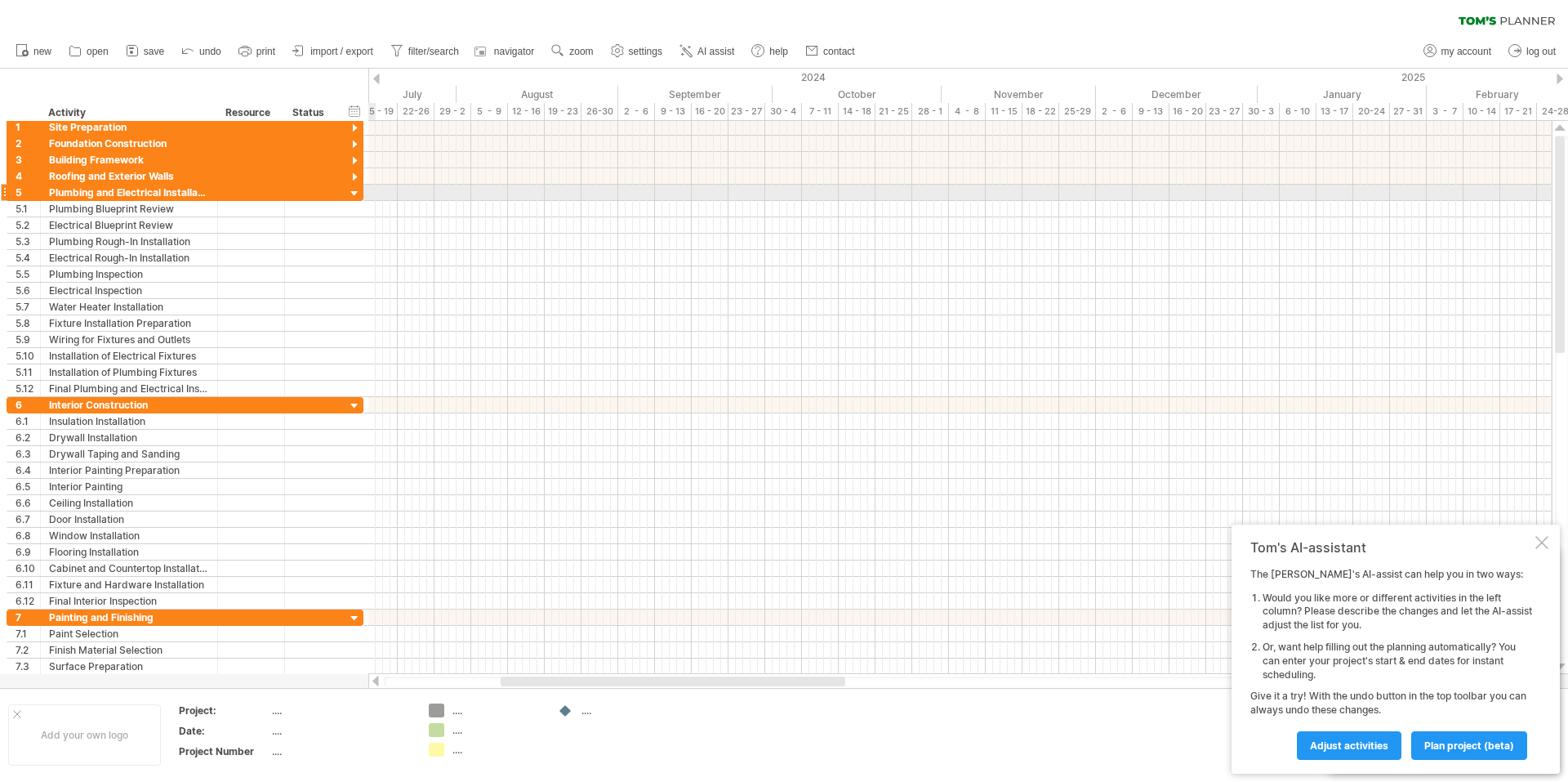
click at [355, 196] on div at bounding box center [355, 194] width 15 height 15
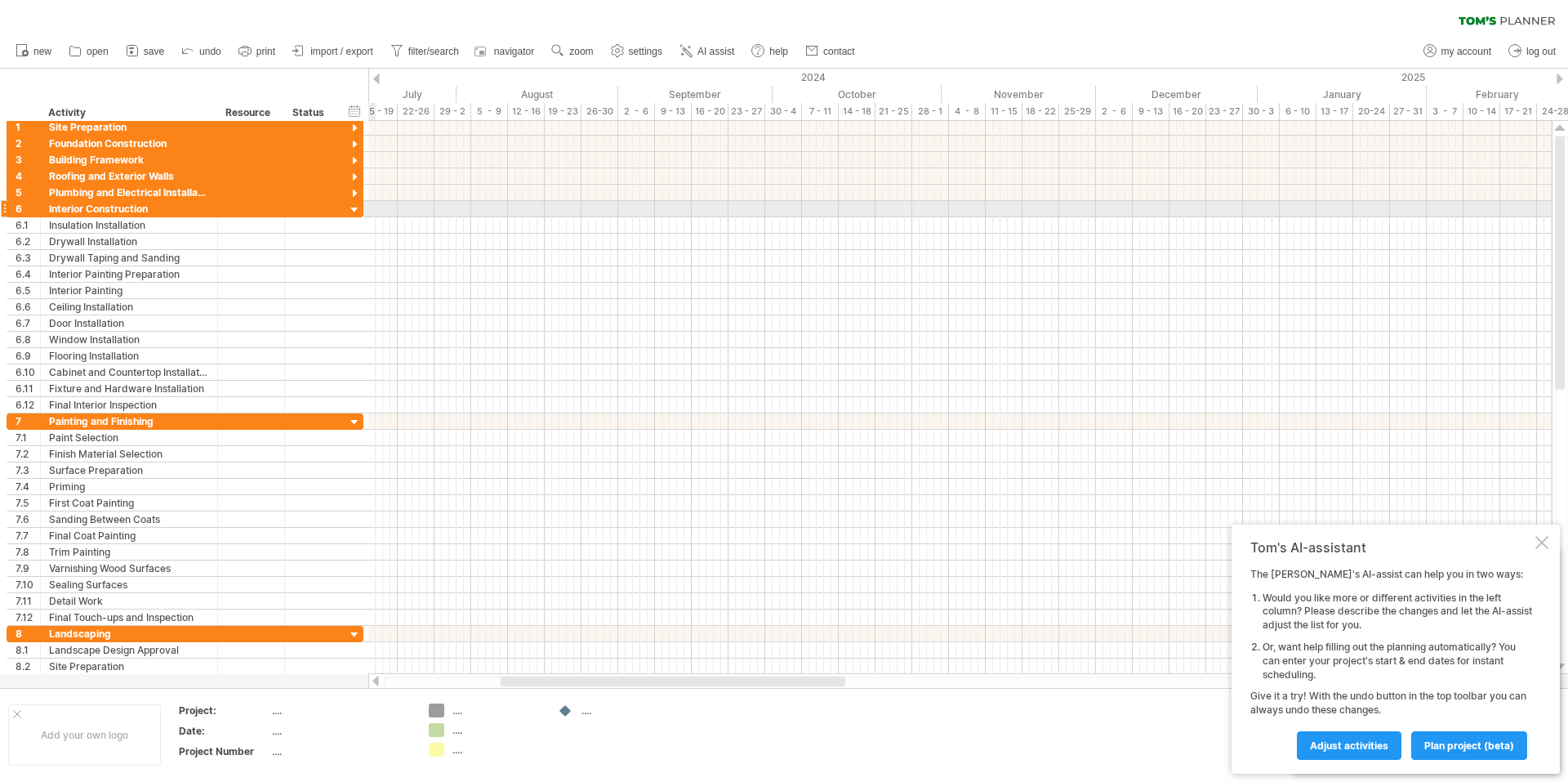
click at [353, 211] on div at bounding box center [355, 210] width 15 height 15
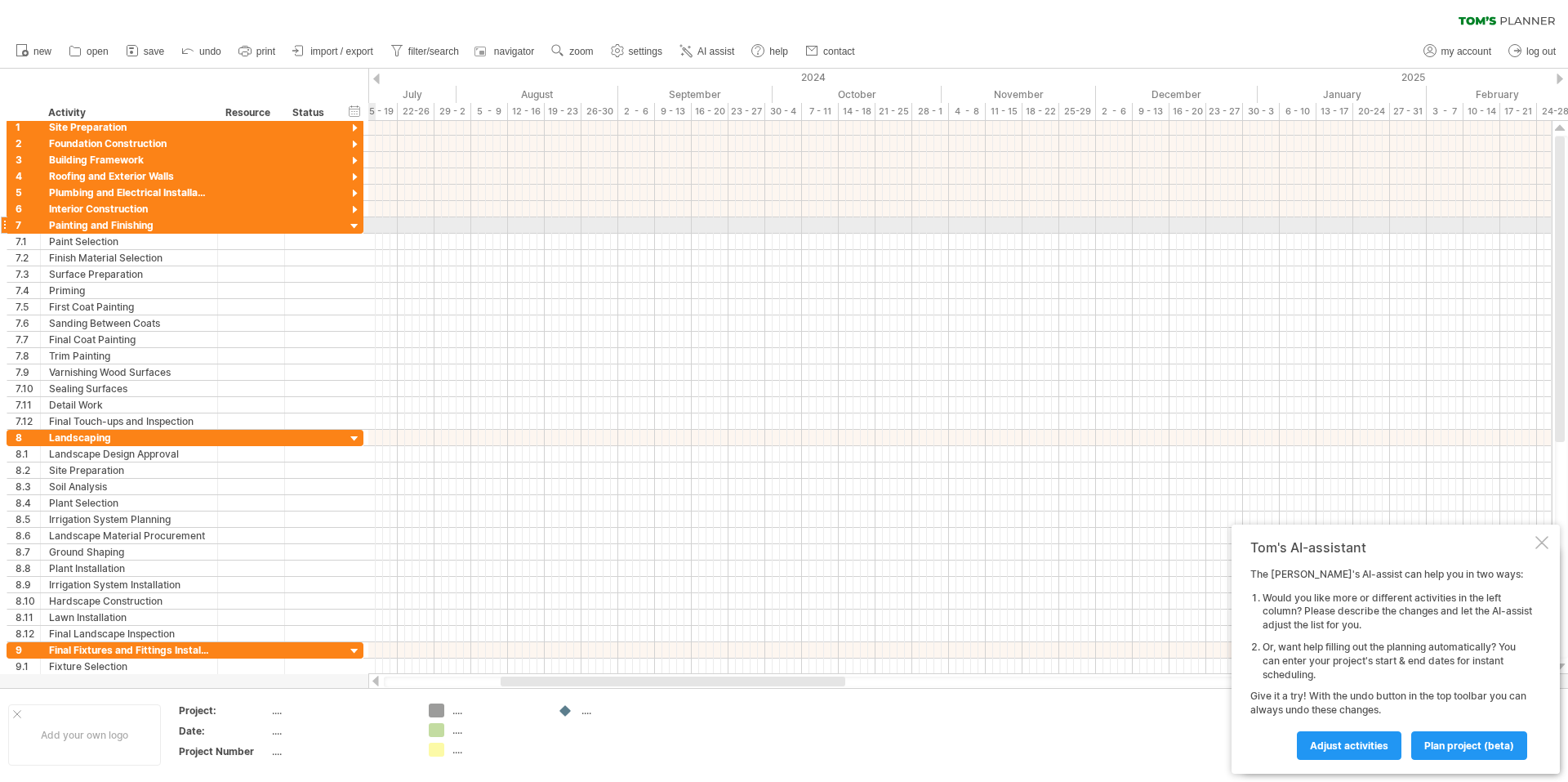
click at [356, 228] on div at bounding box center [355, 226] width 15 height 15
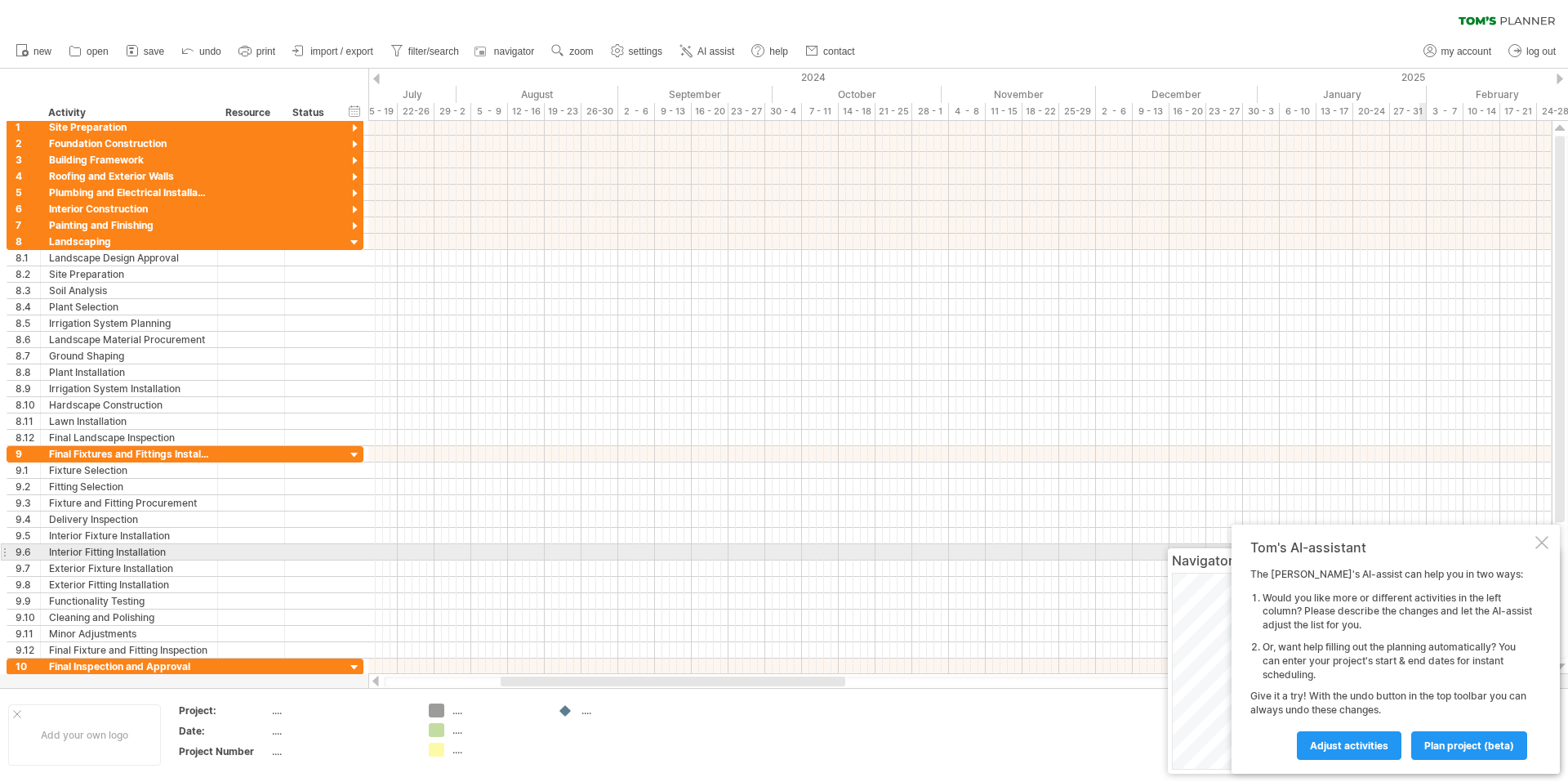
click at [1545, 546] on div at bounding box center [1542, 543] width 13 height 13
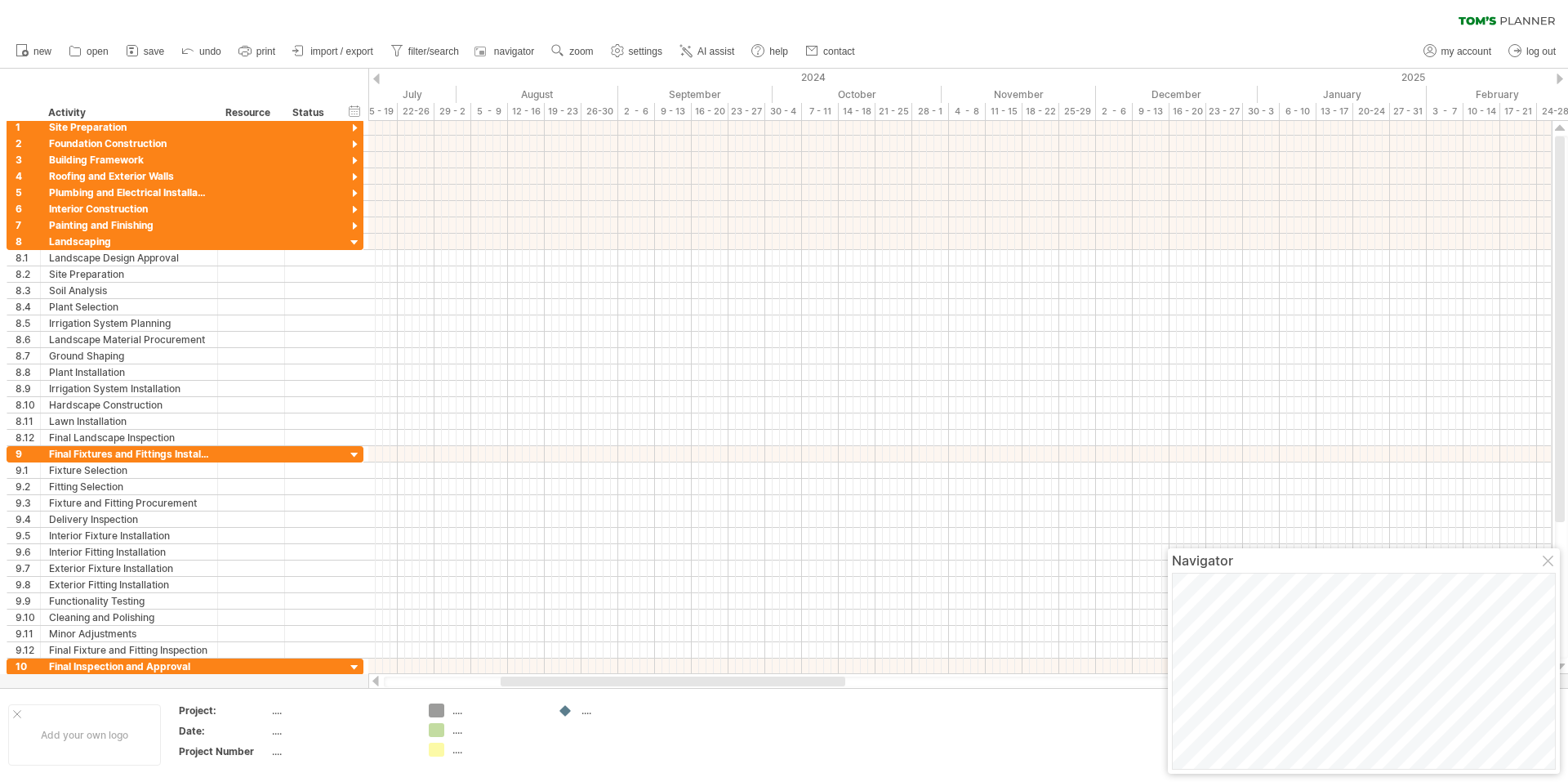
click at [378, 75] on div at bounding box center [376, 78] width 7 height 11
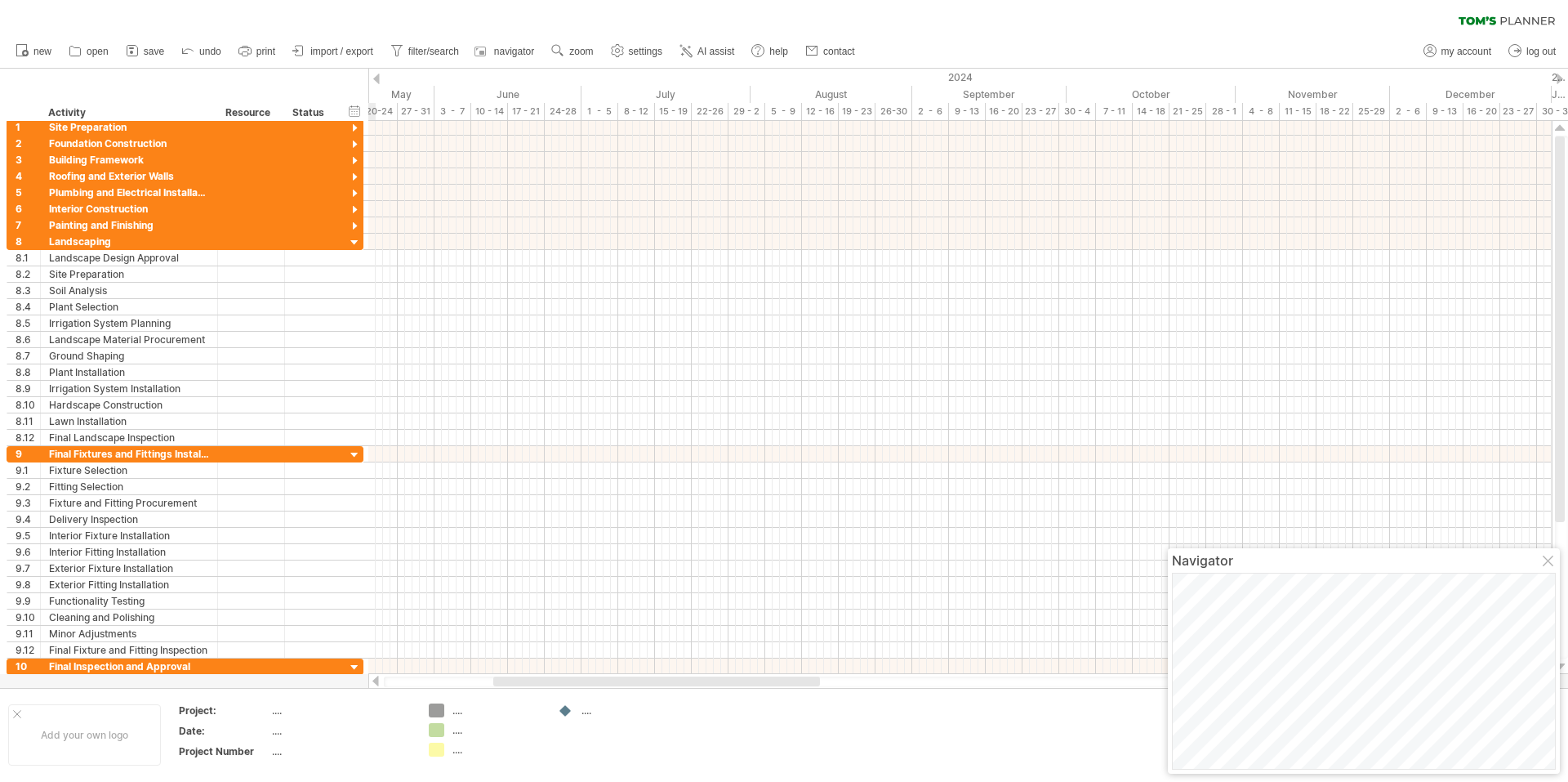
click at [378, 75] on div at bounding box center [376, 78] width 7 height 11
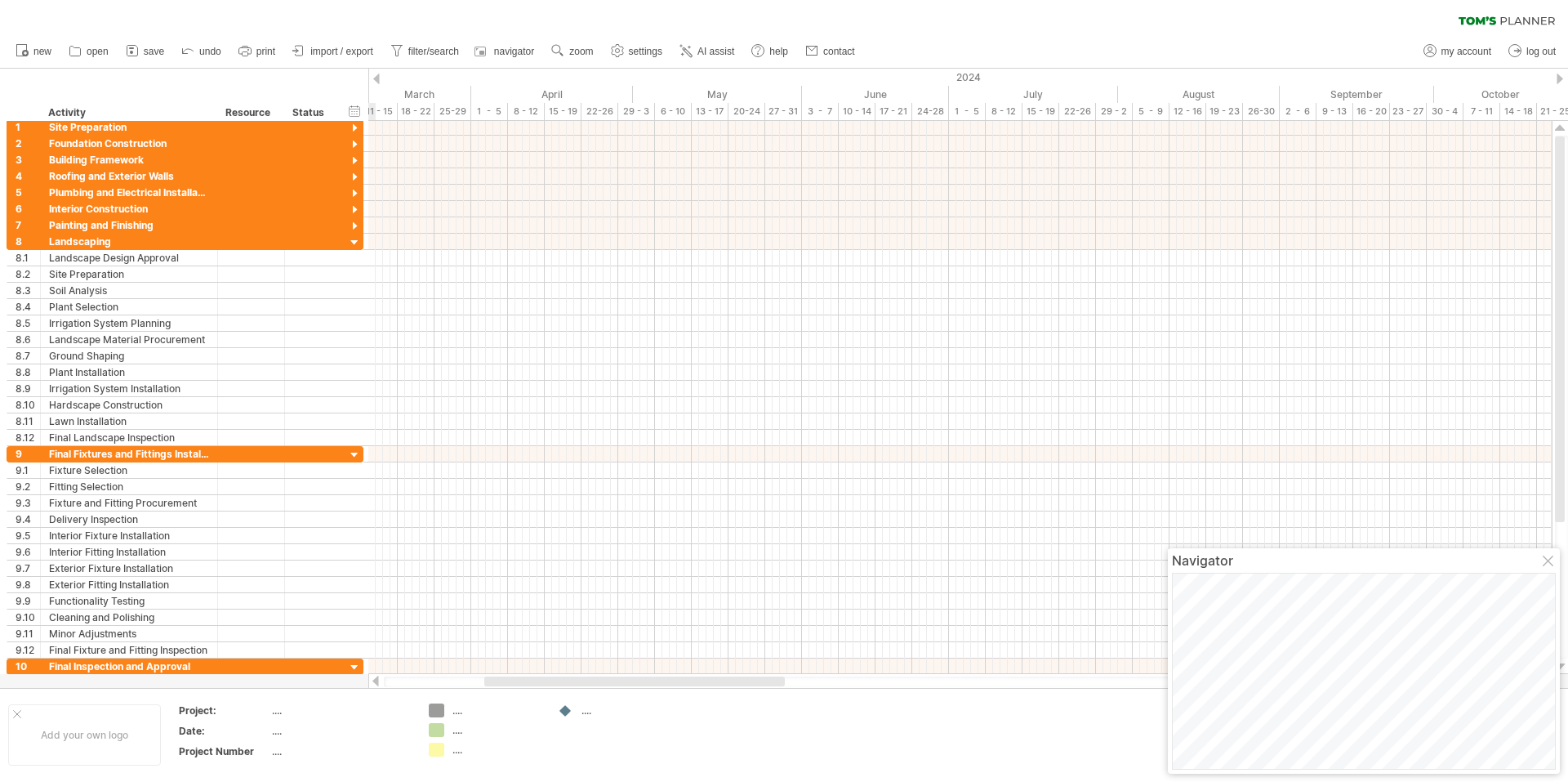
click at [378, 75] on div at bounding box center [376, 78] width 7 height 11
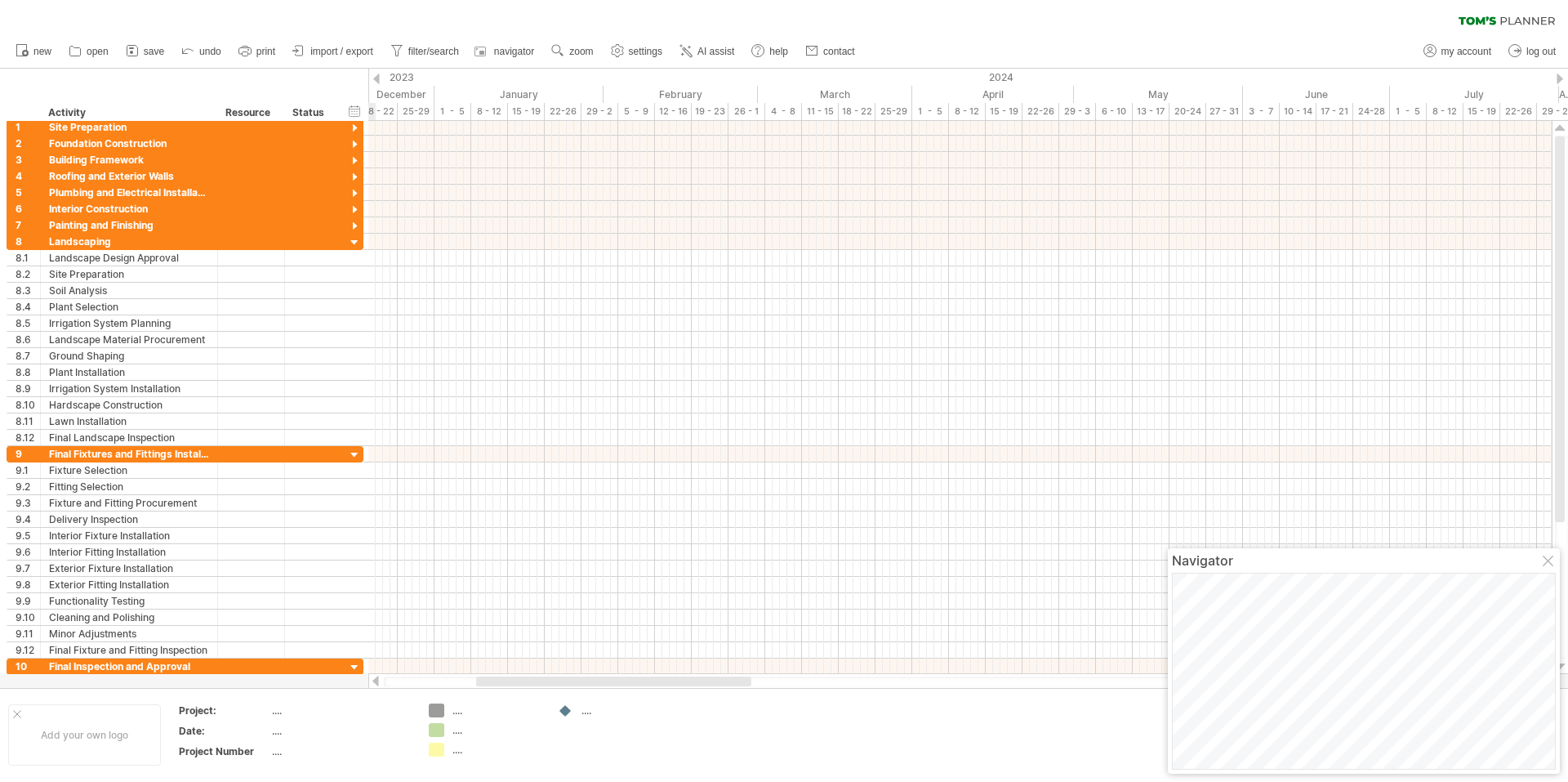
click at [378, 75] on div at bounding box center [376, 78] width 7 height 11
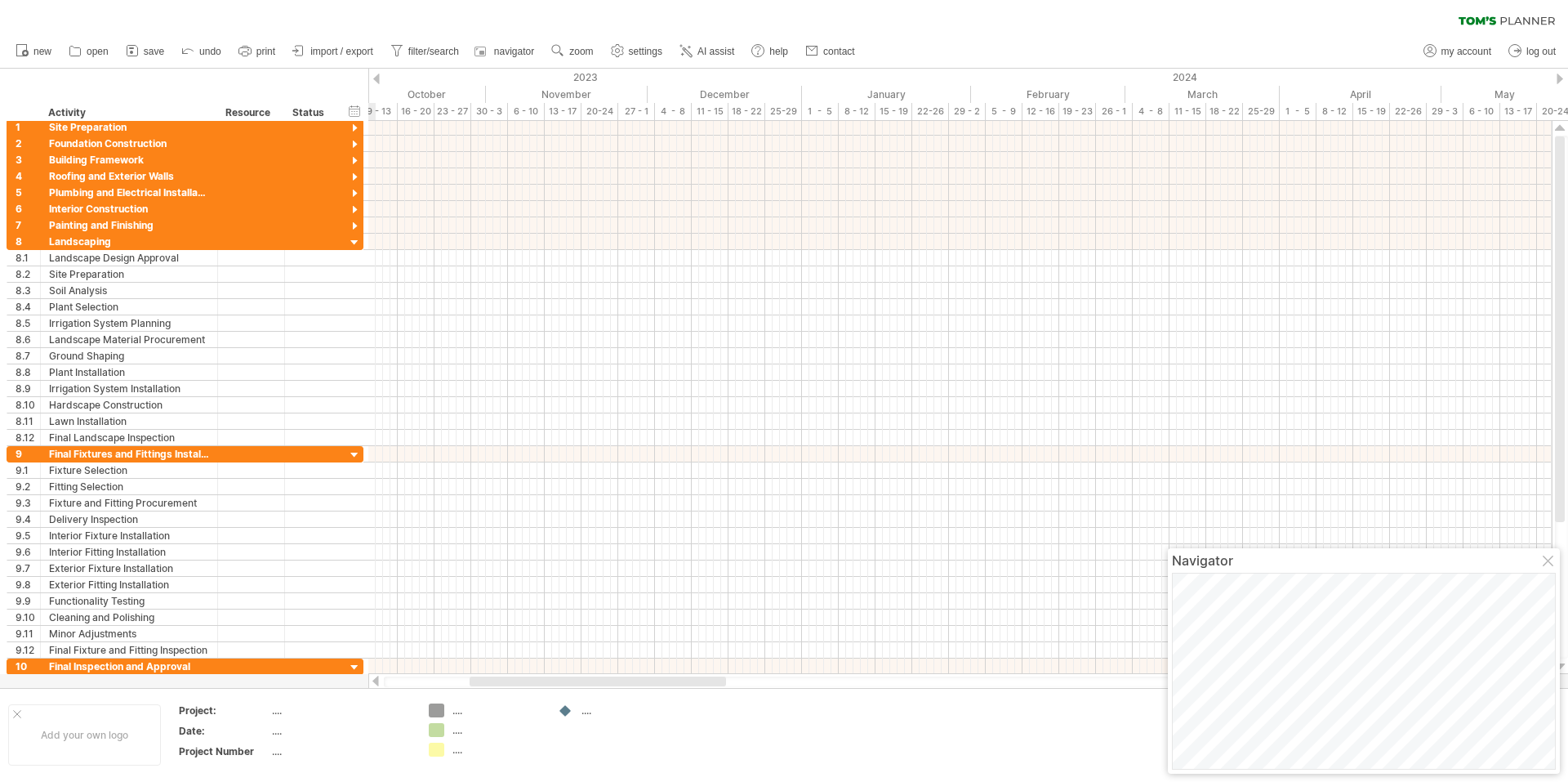
click at [378, 75] on div at bounding box center [376, 78] width 7 height 11
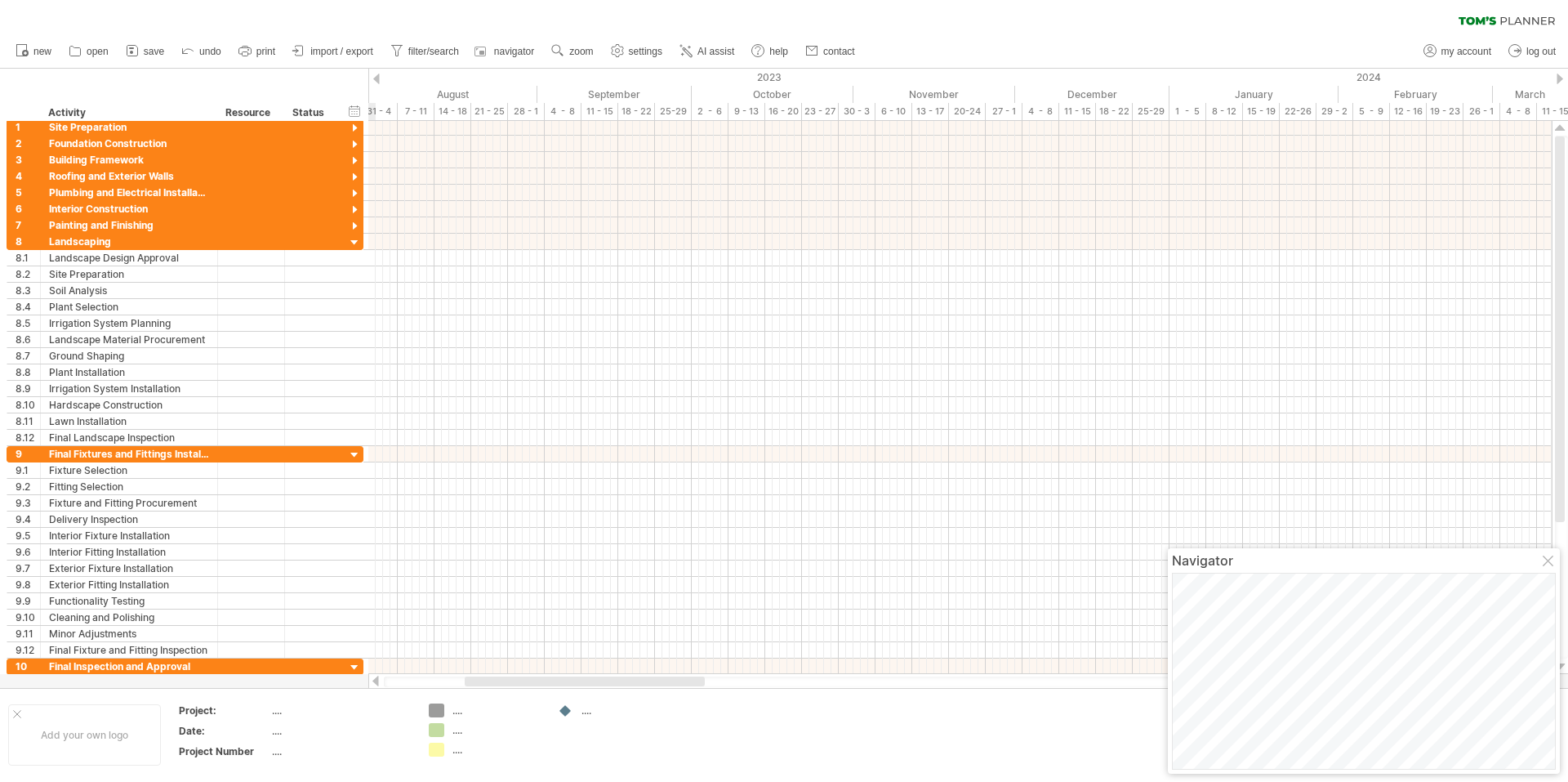
click at [378, 75] on div at bounding box center [376, 78] width 7 height 11
drag, startPoint x: 585, startPoint y: 680, endPoint x: 441, endPoint y: 672, distance: 144.2
click at [441, 672] on div "Trying to reach plan.tomsplanner.com Connected again... 0% clear filter new 1" at bounding box center [784, 391] width 1568 height 782
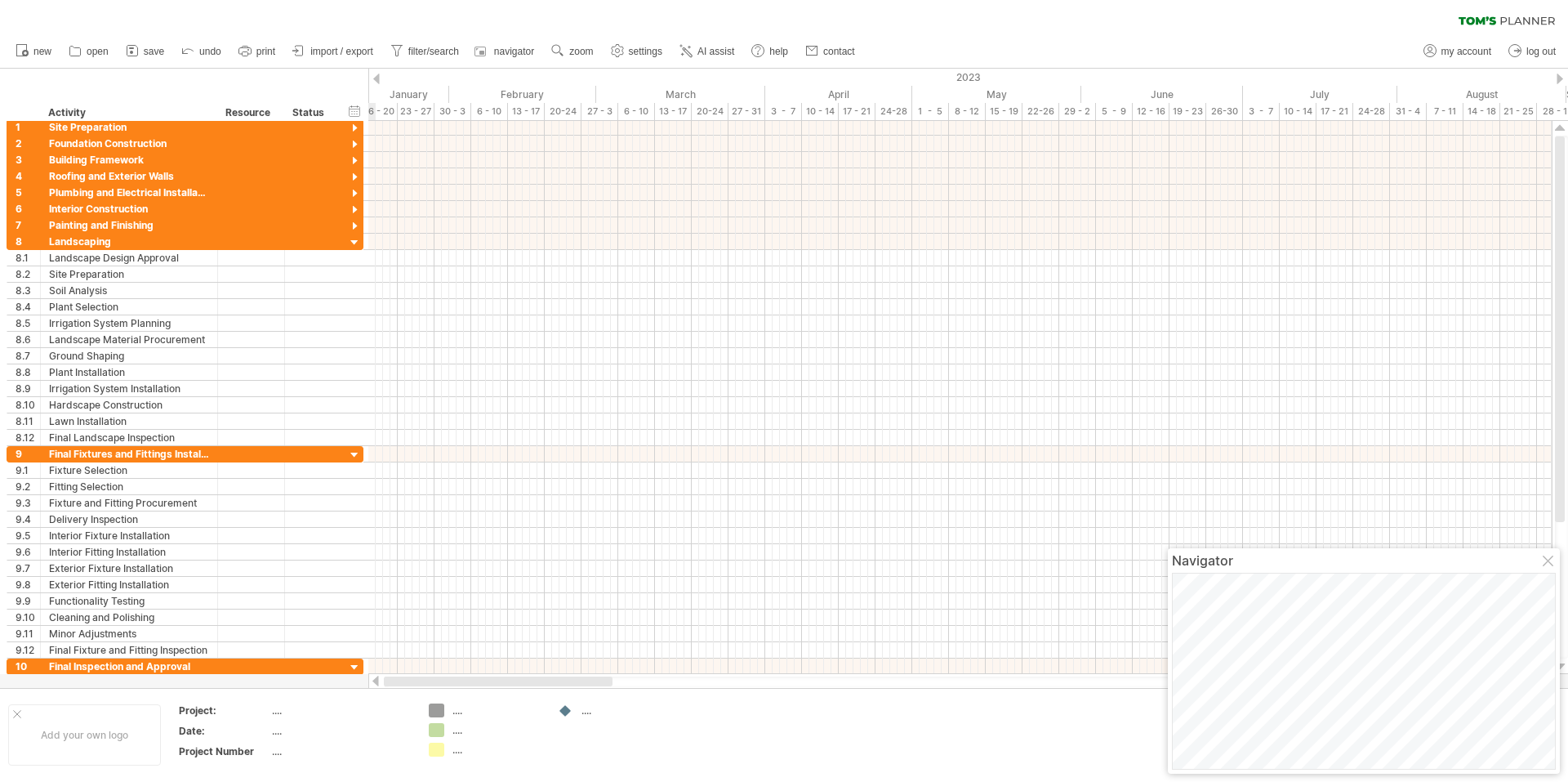
drag, startPoint x: 479, startPoint y: 682, endPoint x: 398, endPoint y: 678, distance: 81.1
click at [398, 678] on div at bounding box center [499, 682] width 229 height 10
drag, startPoint x: 462, startPoint y: 683, endPoint x: 364, endPoint y: 683, distance: 98.0
click at [364, 683] on div "Trying to reach plan.tomsplanner.com Connected again... 0% clear filter new 1" at bounding box center [784, 391] width 1568 height 782
drag, startPoint x: 477, startPoint y: 683, endPoint x: 382, endPoint y: 685, distance: 95.0
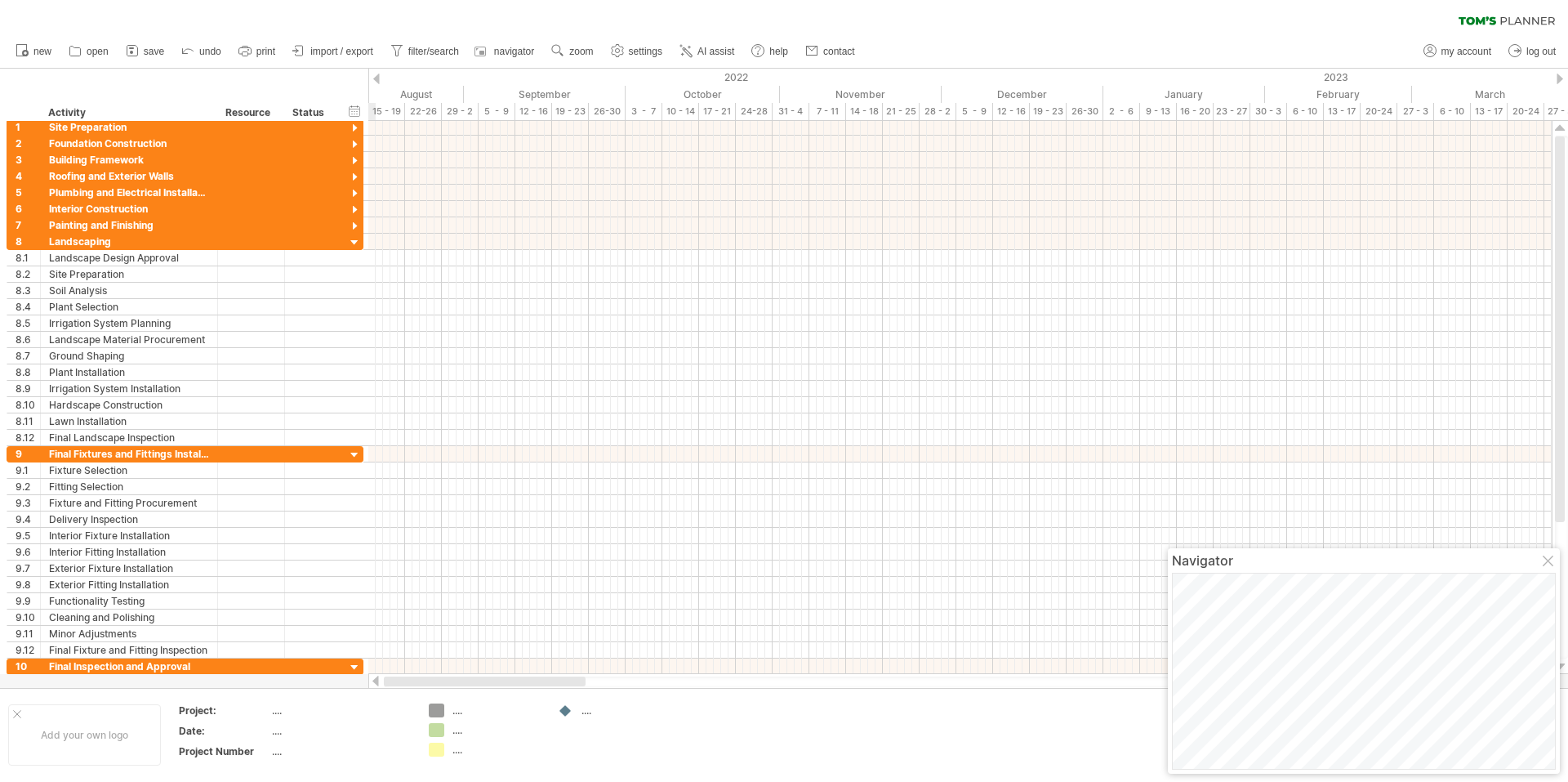
click at [382, 685] on div at bounding box center [961, 681] width 1185 height 16
drag, startPoint x: 467, startPoint y: 685, endPoint x: 370, endPoint y: 685, distance: 97.0
click at [370, 685] on div at bounding box center [961, 681] width 1185 height 16
drag, startPoint x: 480, startPoint y: 683, endPoint x: 402, endPoint y: 683, distance: 78.0
click at [402, 683] on div at bounding box center [475, 682] width 181 height 10
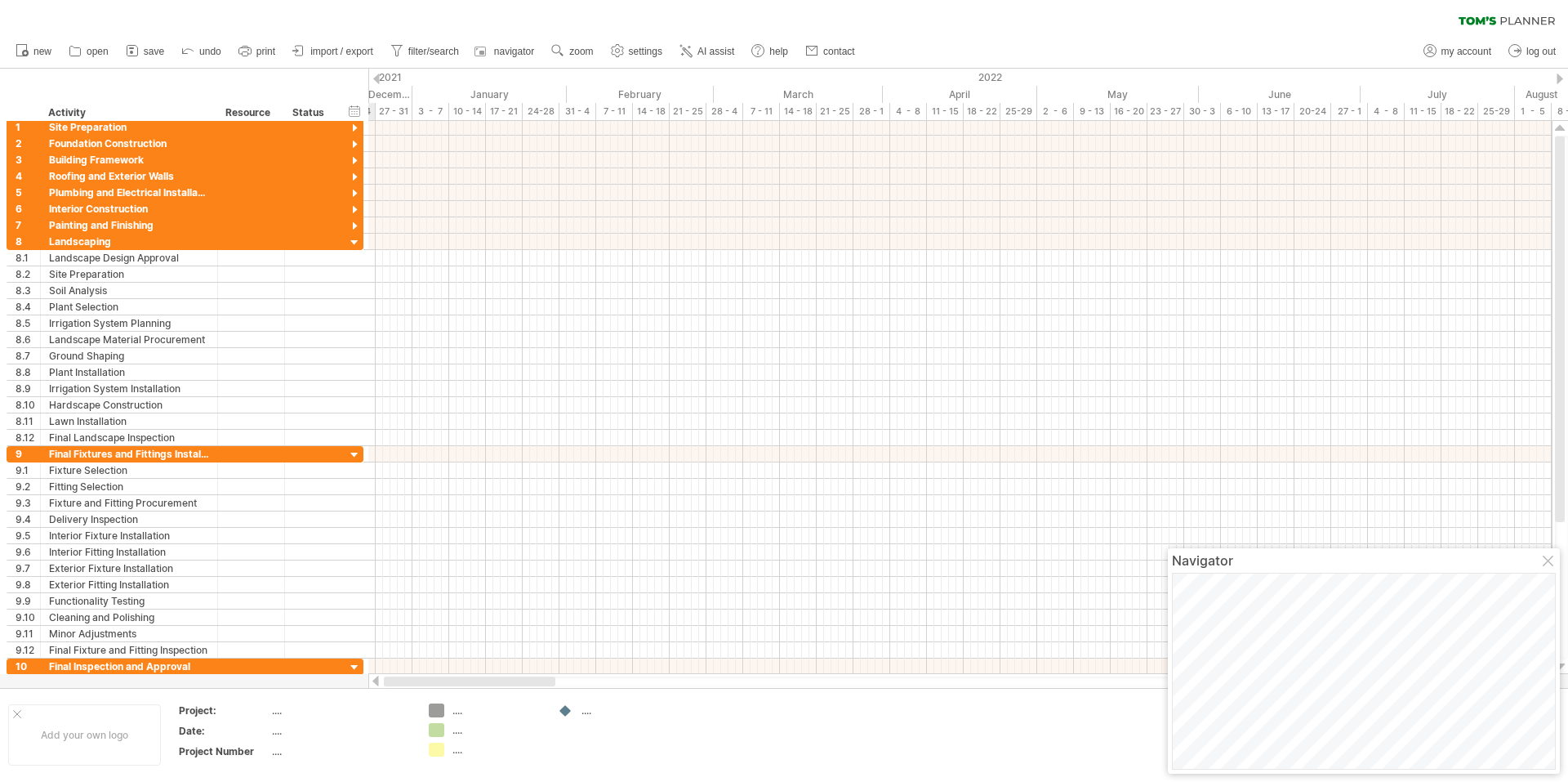
drag, startPoint x: 501, startPoint y: 678, endPoint x: 415, endPoint y: 683, distance: 86.1
click at [415, 683] on div at bounding box center [470, 682] width 171 height 10
drag, startPoint x: 508, startPoint y: 683, endPoint x: 422, endPoint y: 683, distance: 86.0
click at [422, 683] on div at bounding box center [466, 682] width 164 height 10
drag, startPoint x: 504, startPoint y: 685, endPoint x: 419, endPoint y: 689, distance: 85.1
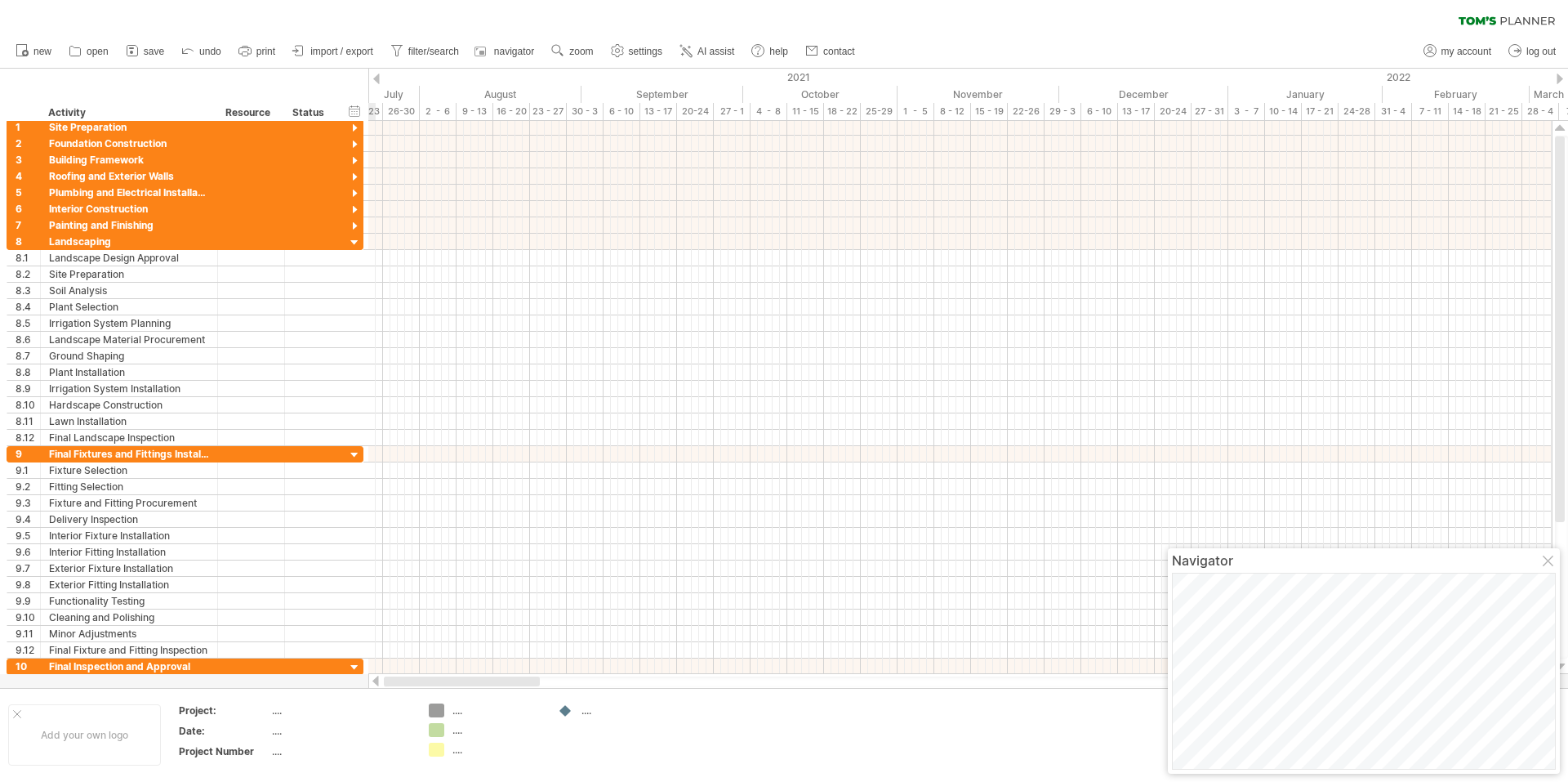
click at [419, 689] on div "Trying to reach plan.tomsplanner.com Connected again... 0% clear filter new 1" at bounding box center [784, 391] width 1568 height 782
click at [377, 680] on div at bounding box center [376, 681] width 13 height 11
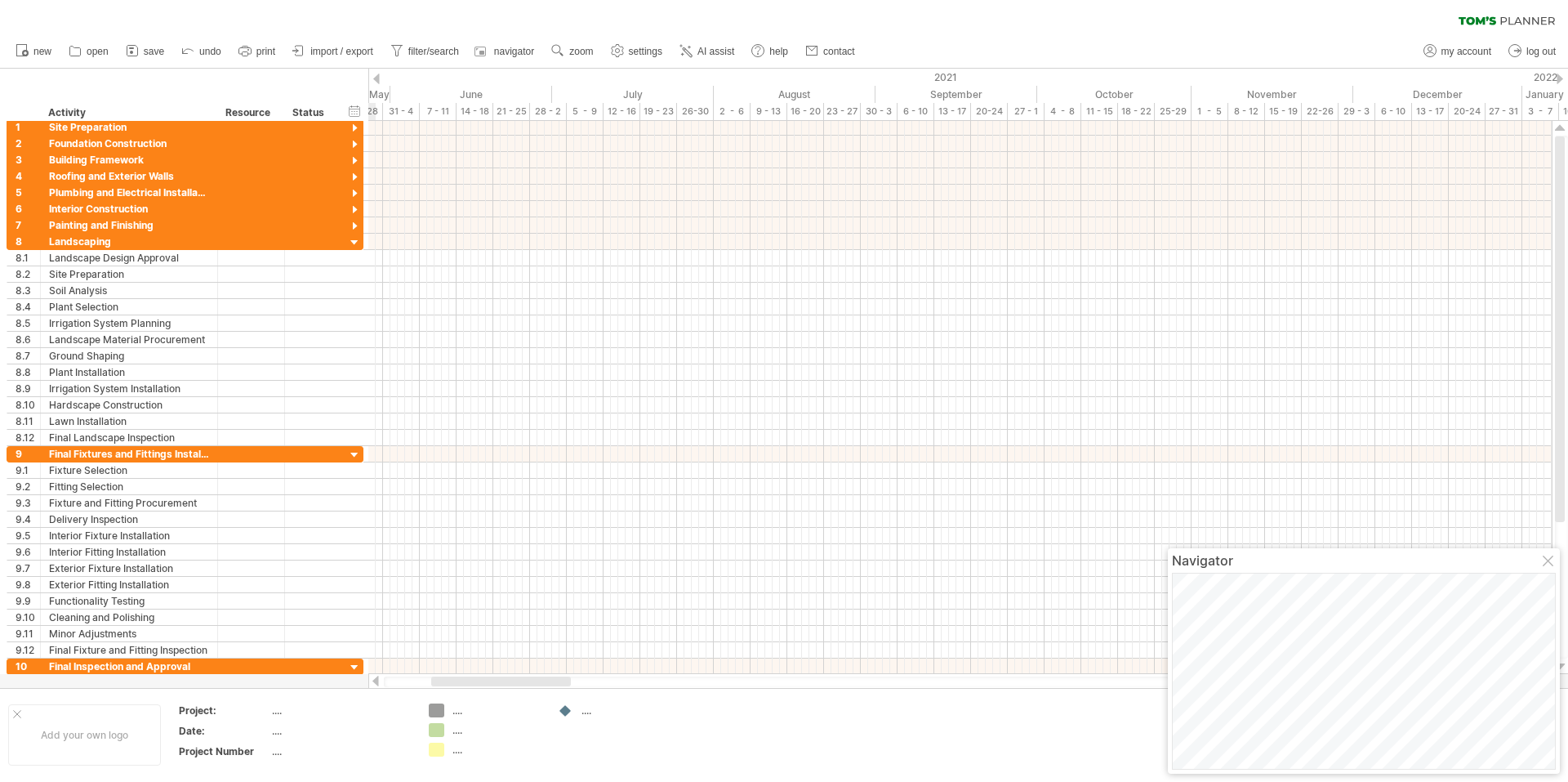
click at [377, 680] on div at bounding box center [376, 681] width 13 height 11
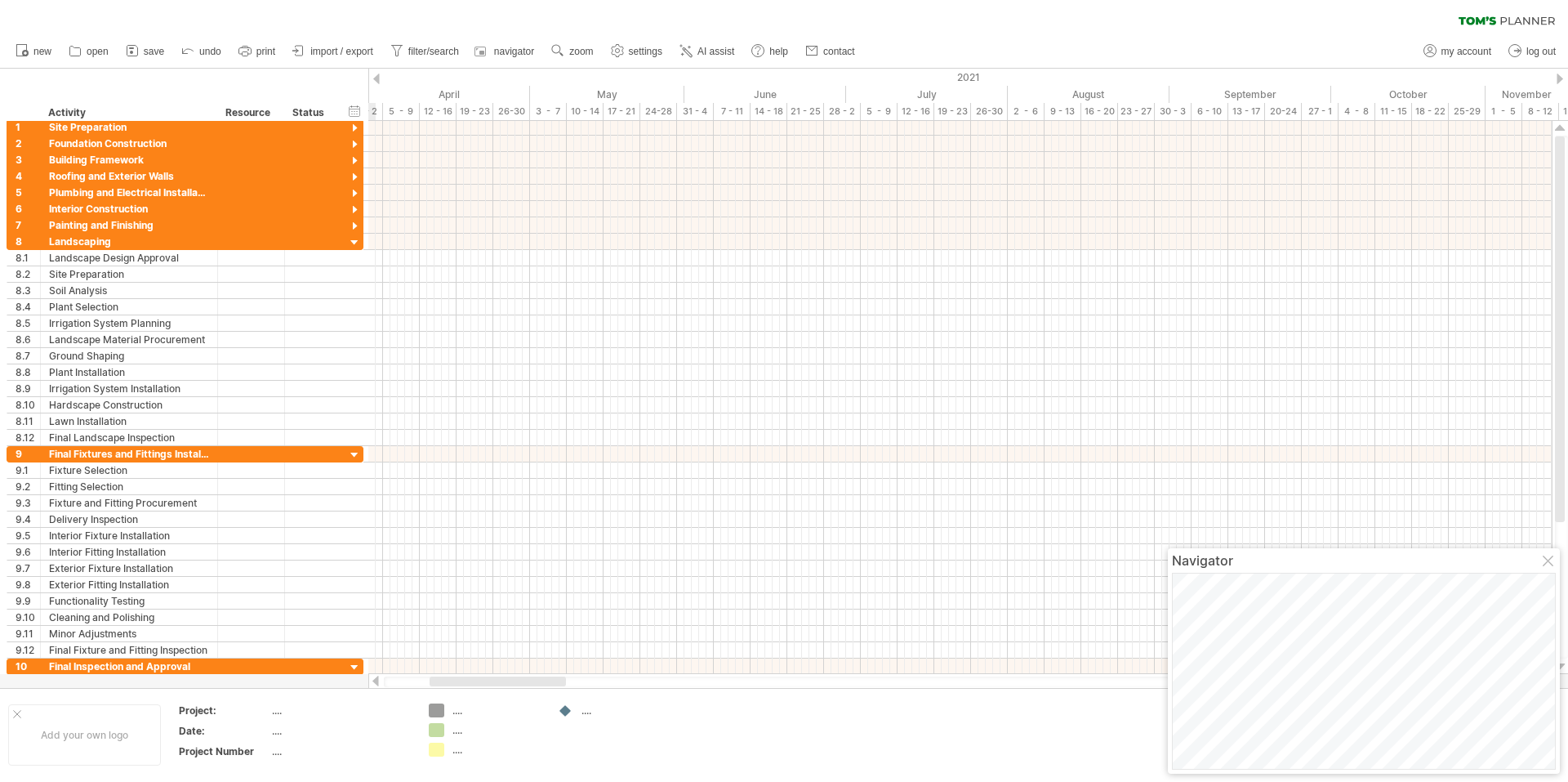
click at [377, 680] on div at bounding box center [376, 681] width 13 height 11
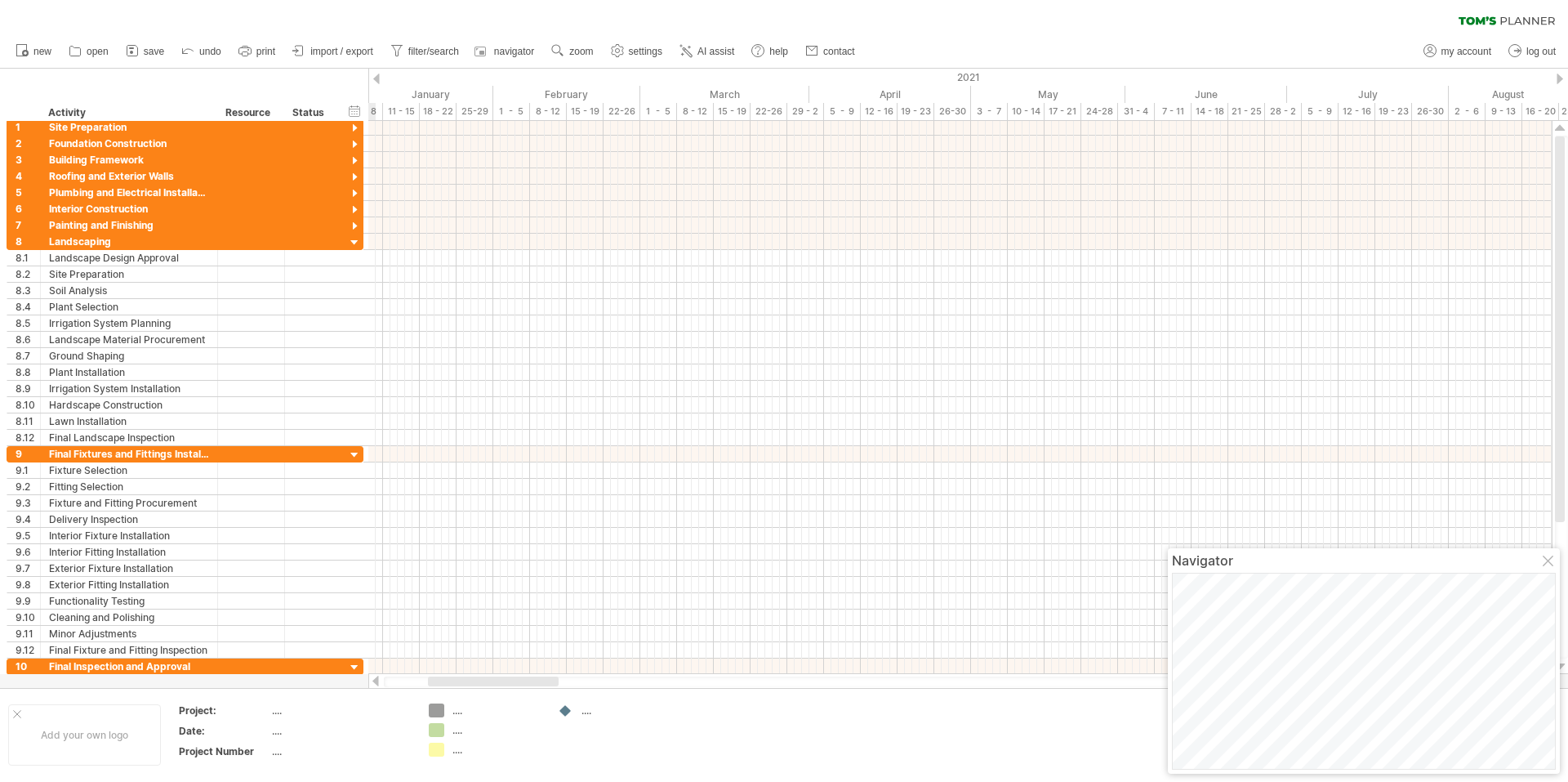
click at [377, 680] on div at bounding box center [376, 681] width 13 height 11
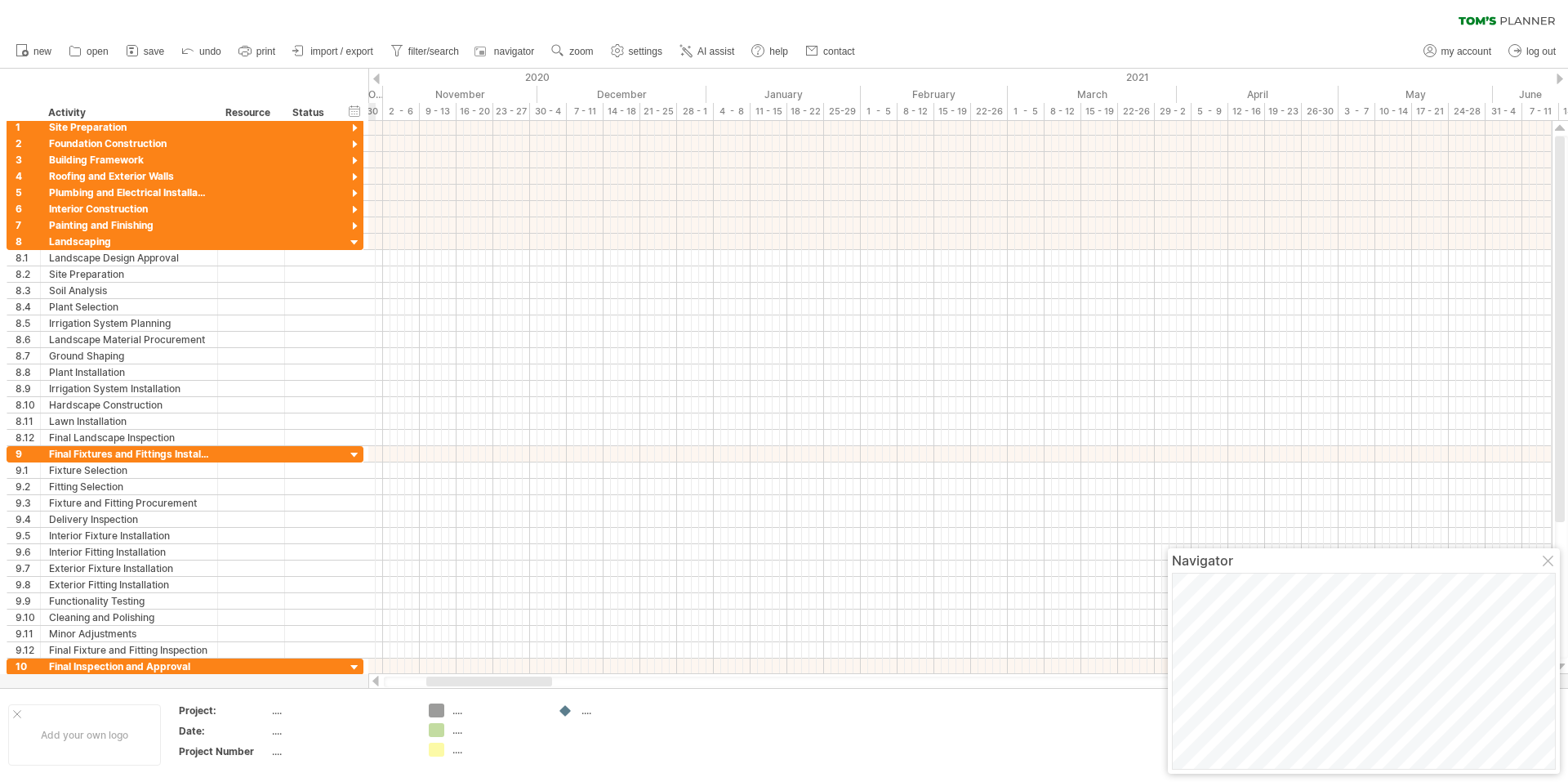
click at [377, 680] on div at bounding box center [376, 681] width 13 height 11
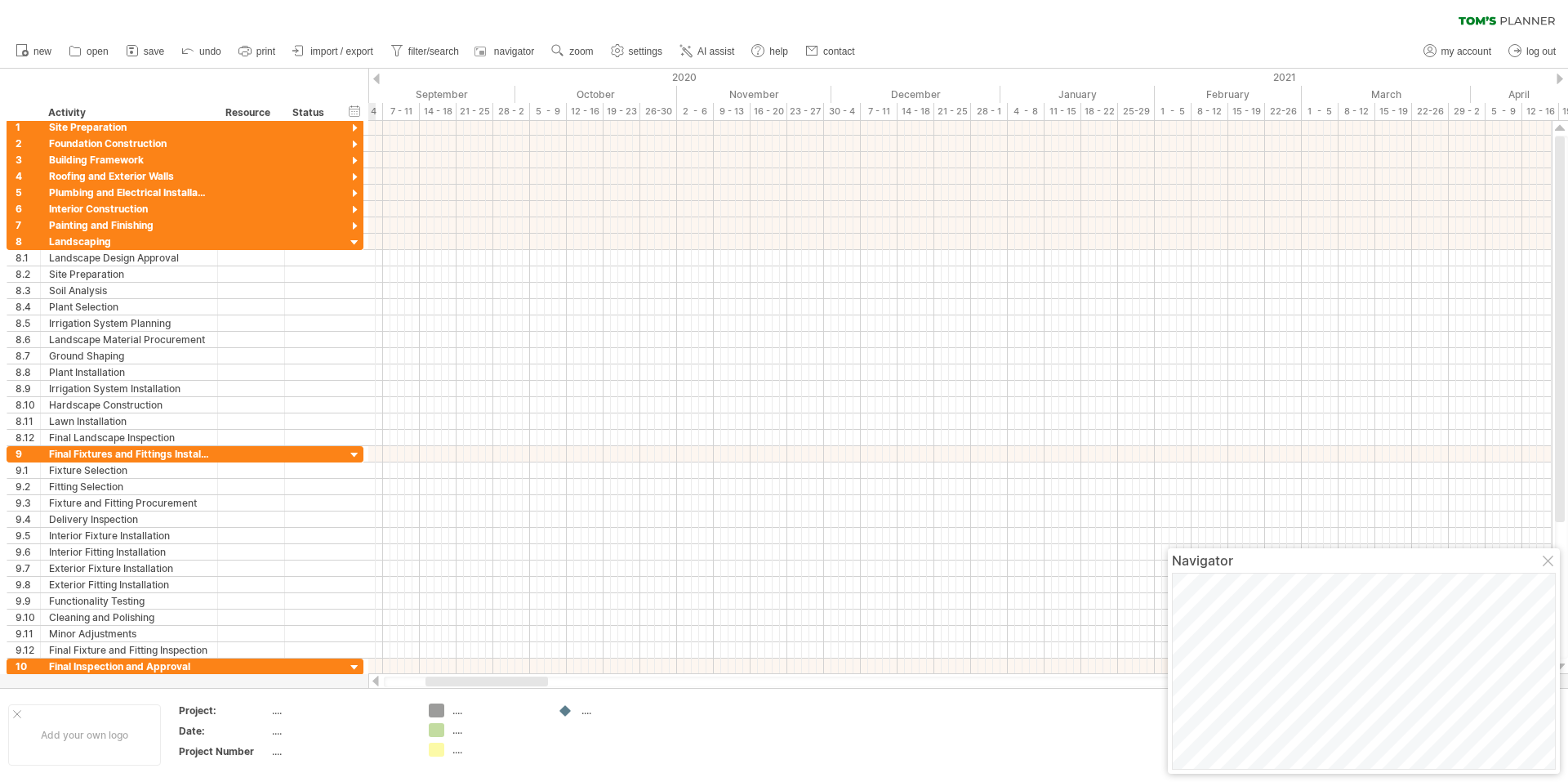
click at [377, 680] on div at bounding box center [376, 681] width 13 height 11
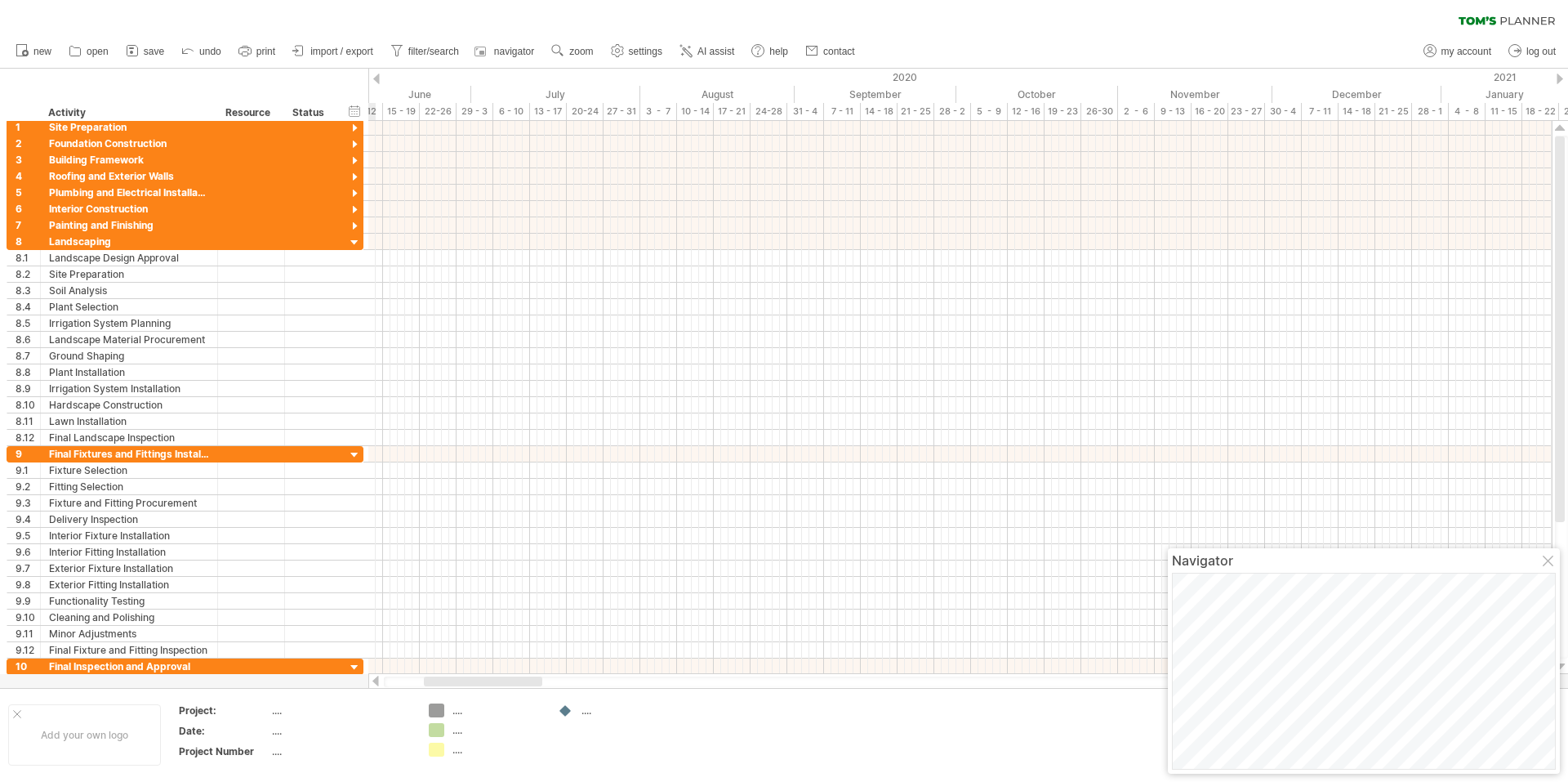
click at [377, 680] on div at bounding box center [376, 681] width 13 height 11
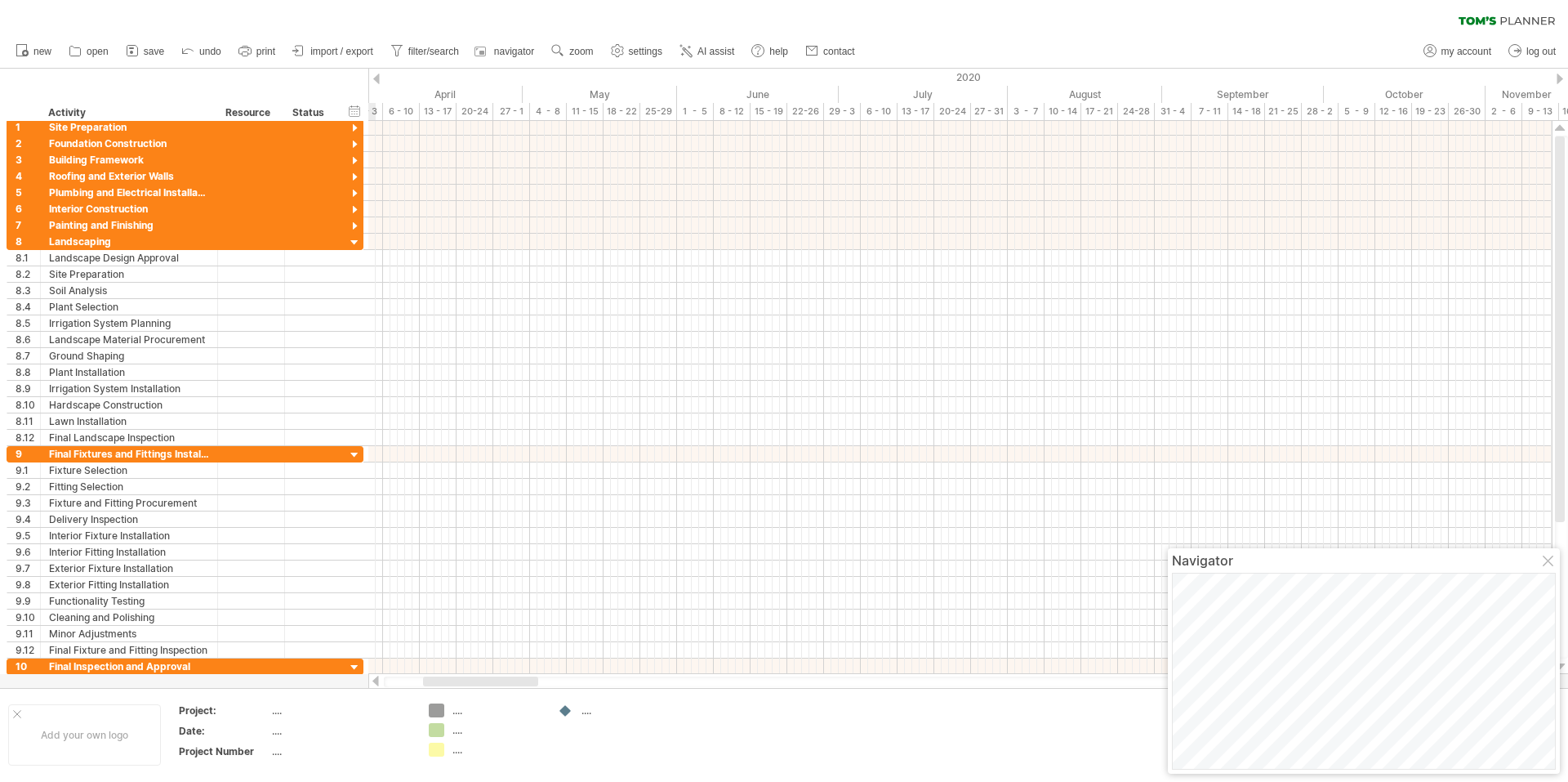
click at [377, 680] on div at bounding box center [376, 681] width 13 height 11
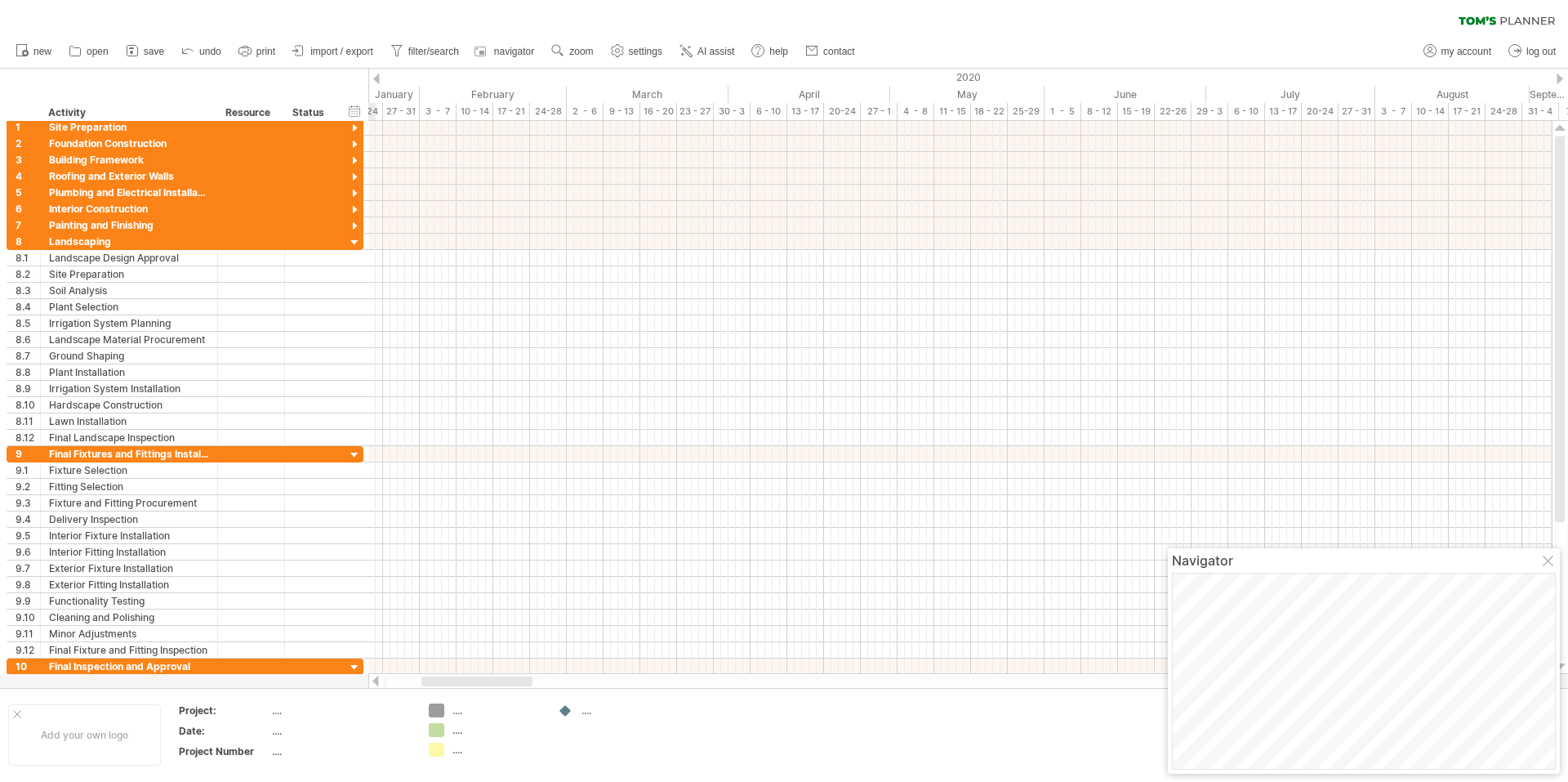
click at [377, 680] on div at bounding box center [376, 681] width 13 height 11
drag, startPoint x: 429, startPoint y: 678, endPoint x: 390, endPoint y: 677, distance: 39.0
click at [390, 677] on div at bounding box center [439, 682] width 110 height 10
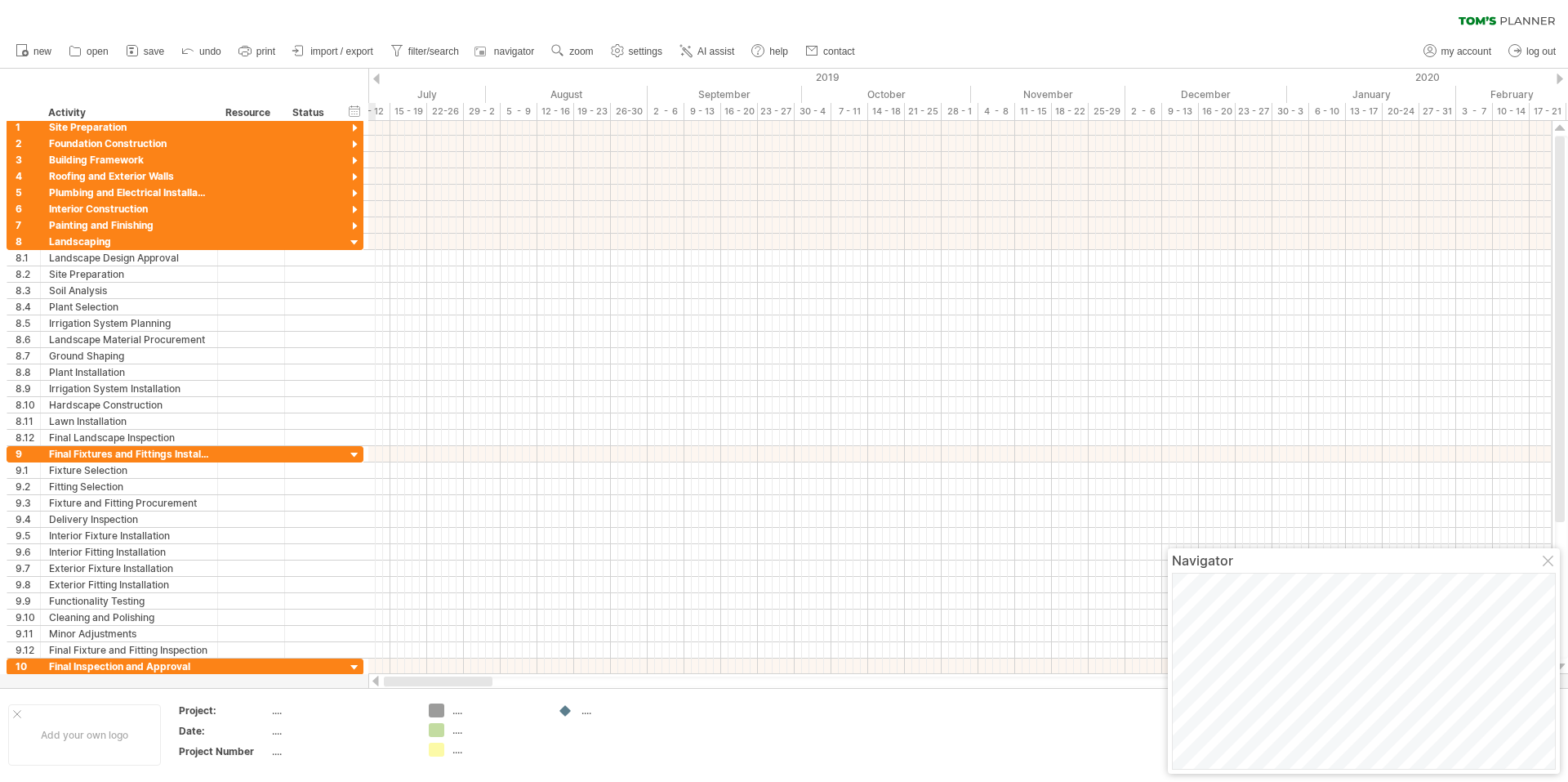
drag, startPoint x: 446, startPoint y: 684, endPoint x: 401, endPoint y: 690, distance: 45.4
click at [401, 690] on div "Trying to reach plan.tomsplanner.com Connected again... 0% clear filter new 1" at bounding box center [784, 391] width 1568 height 782
drag, startPoint x: 430, startPoint y: 678, endPoint x: 386, endPoint y: 679, distance: 44.0
click at [386, 679] on div at bounding box center [436, 682] width 105 height 10
click at [379, 679] on div at bounding box center [376, 681] width 13 height 11
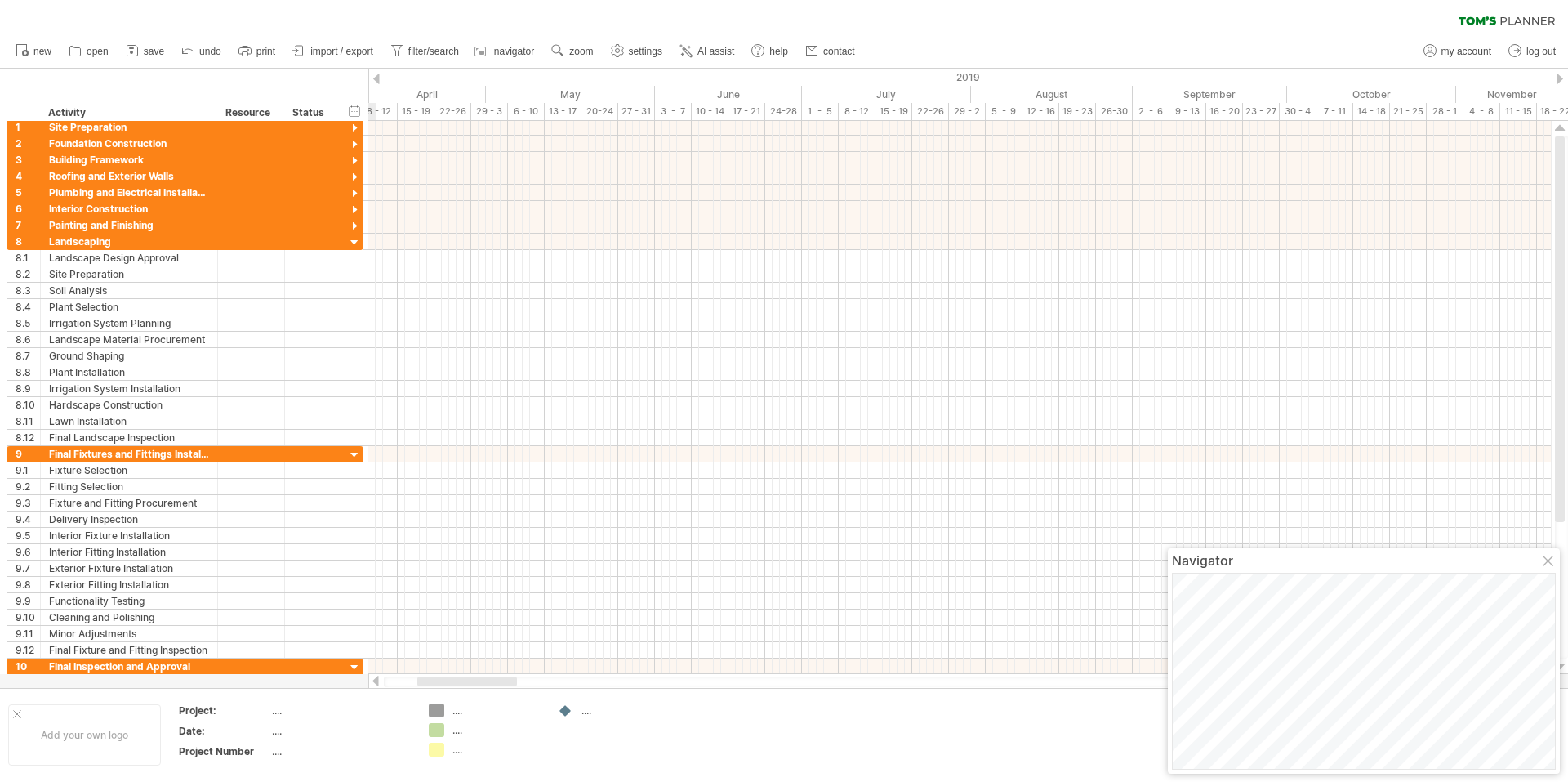
click at [379, 679] on div at bounding box center [376, 681] width 13 height 11
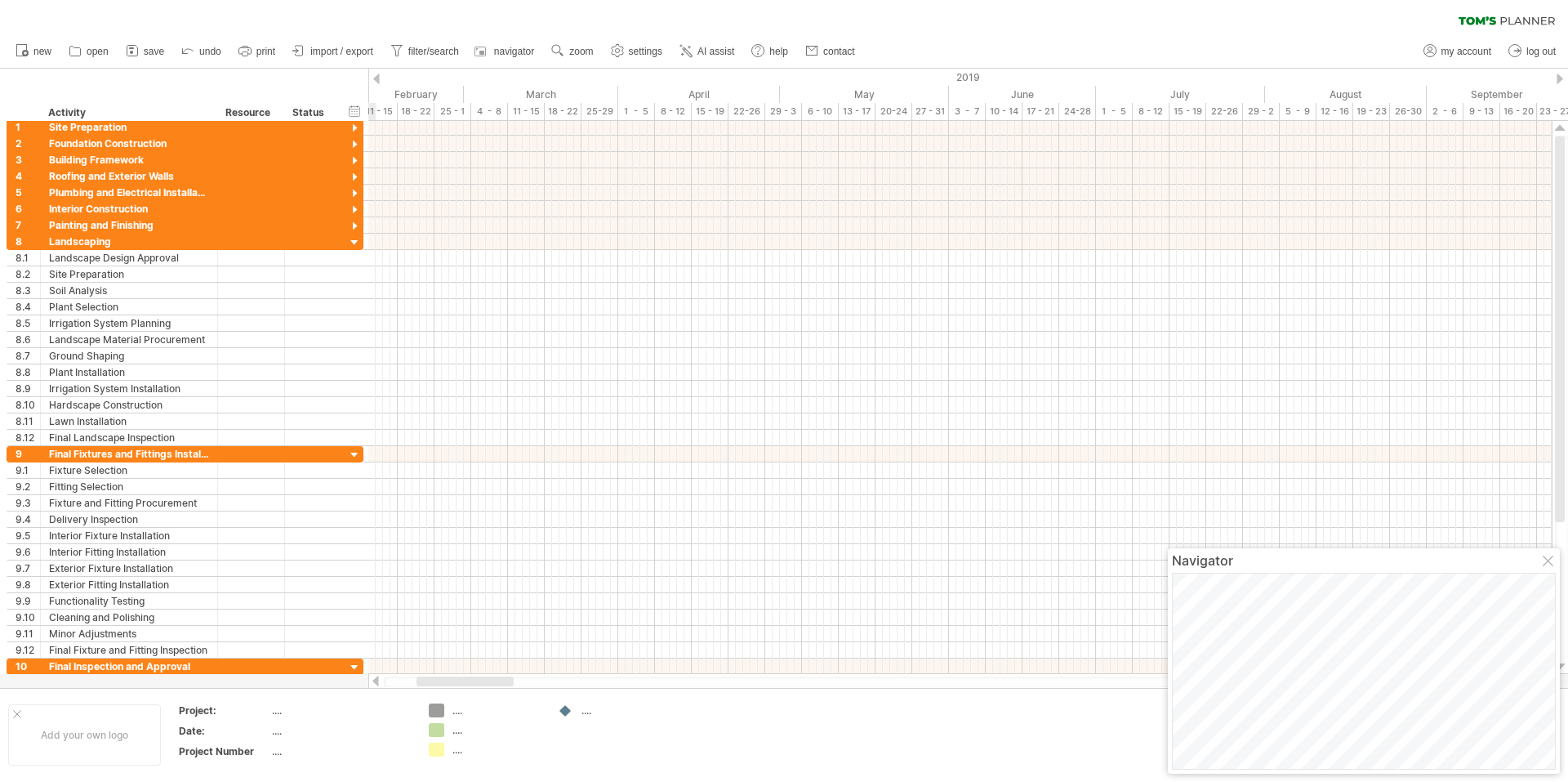
click at [379, 679] on div at bounding box center [376, 681] width 13 height 11
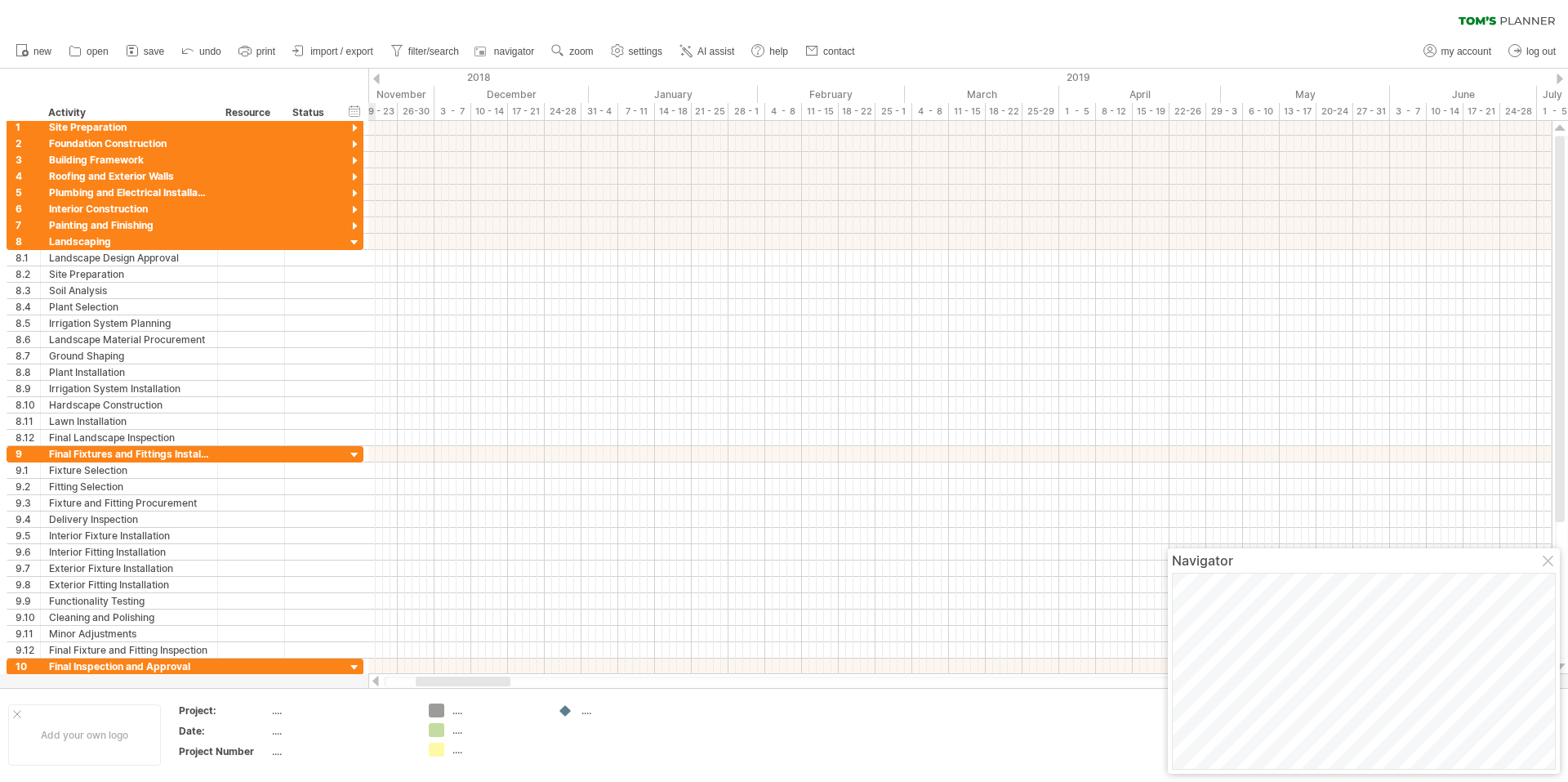
click at [379, 679] on div at bounding box center [376, 681] width 13 height 11
drag, startPoint x: 422, startPoint y: 684, endPoint x: 391, endPoint y: 682, distance: 31.1
click at [391, 682] on div at bounding box center [432, 682] width 93 height 10
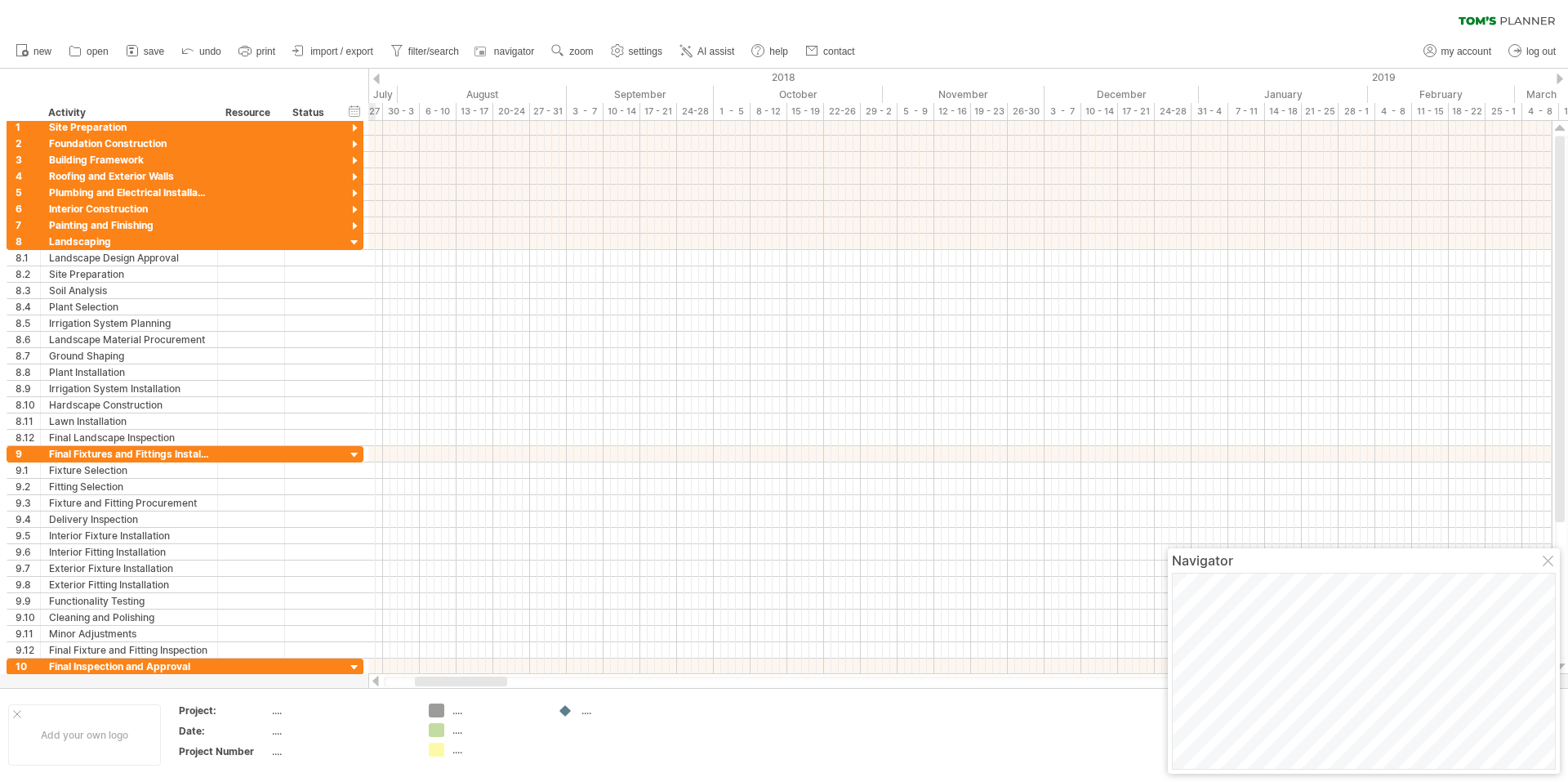
click at [375, 683] on div at bounding box center [376, 681] width 13 height 11
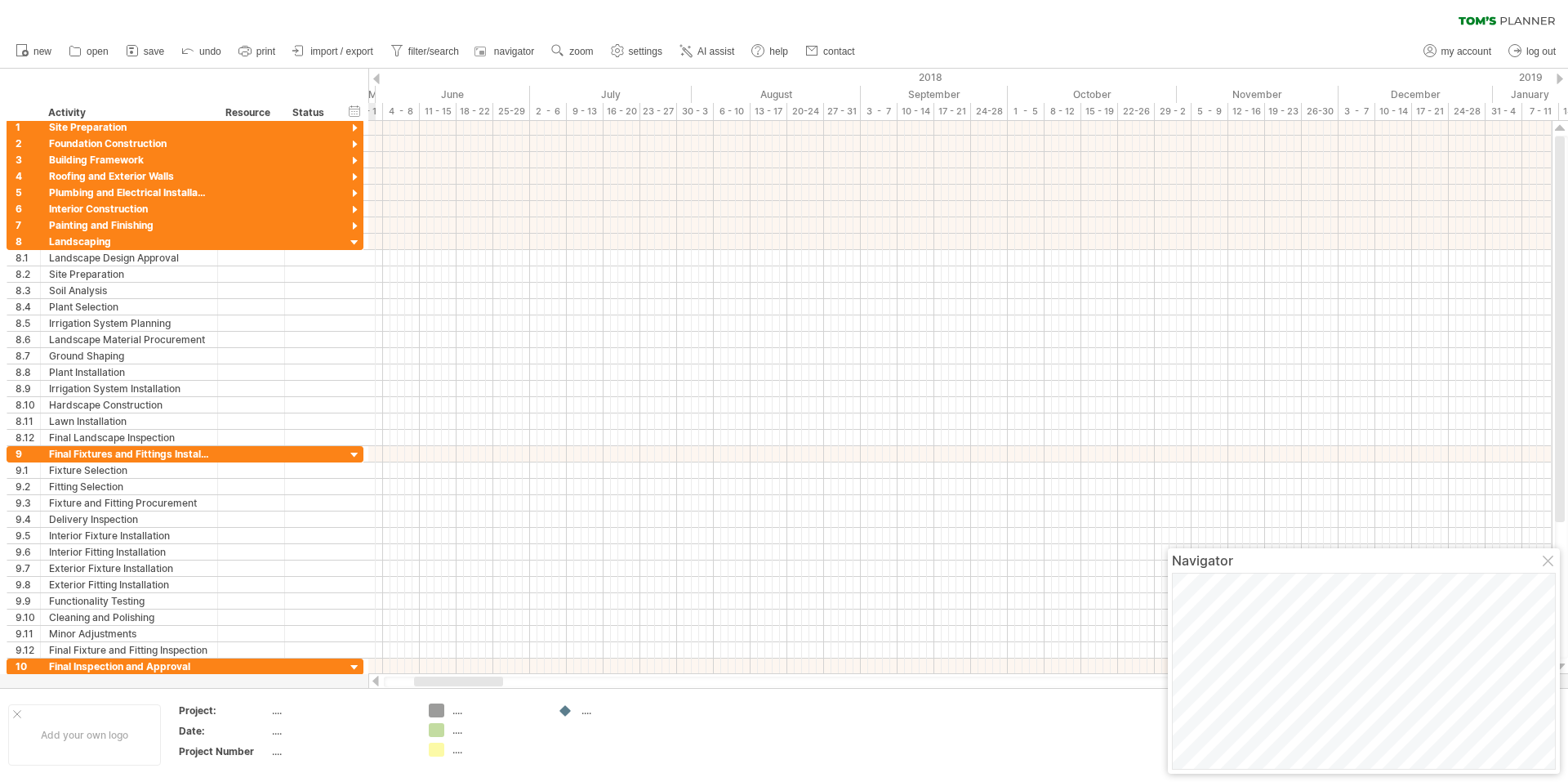
click at [375, 683] on div at bounding box center [376, 681] width 13 height 11
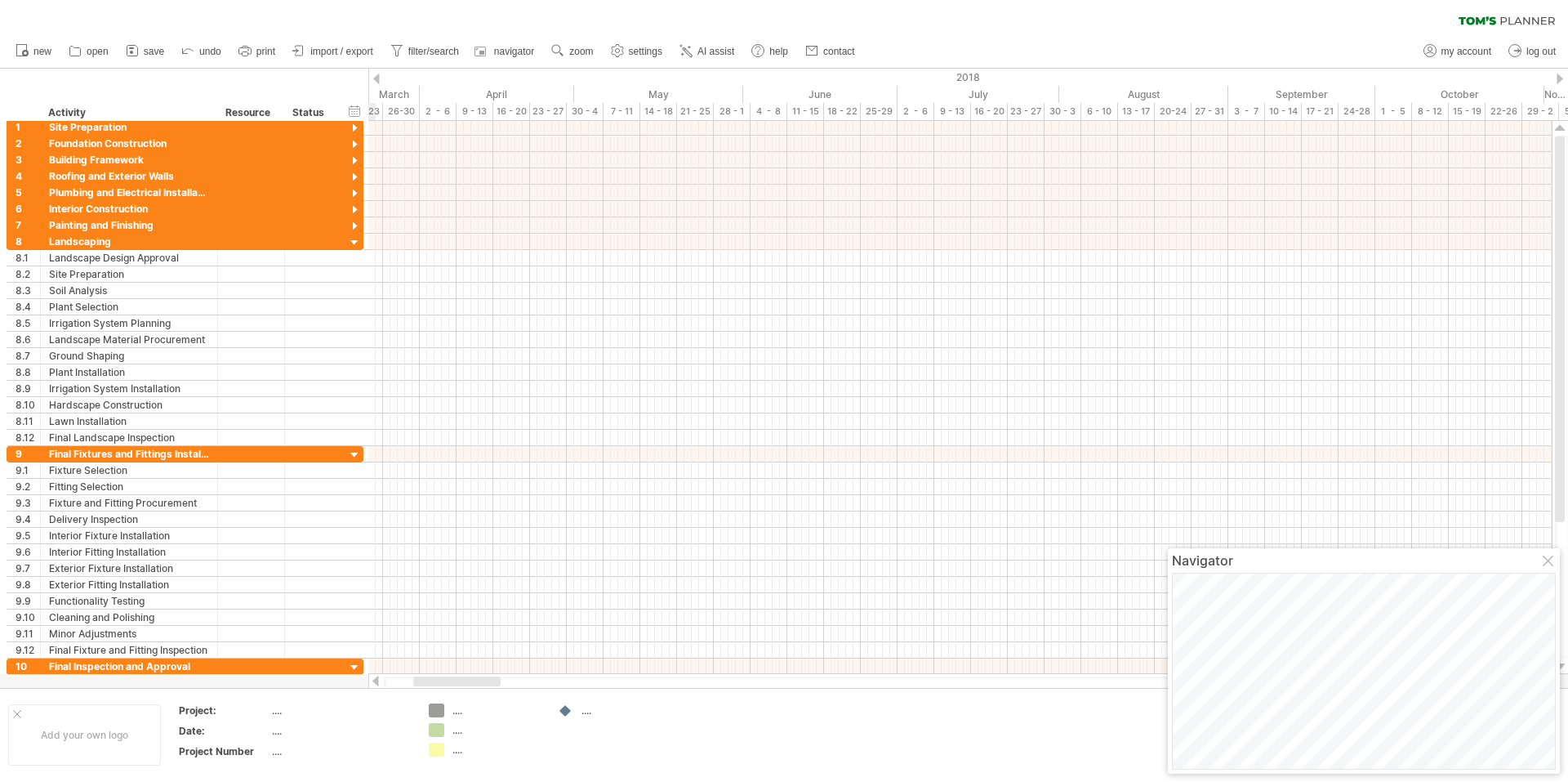
click at [375, 683] on div at bounding box center [376, 681] width 13 height 11
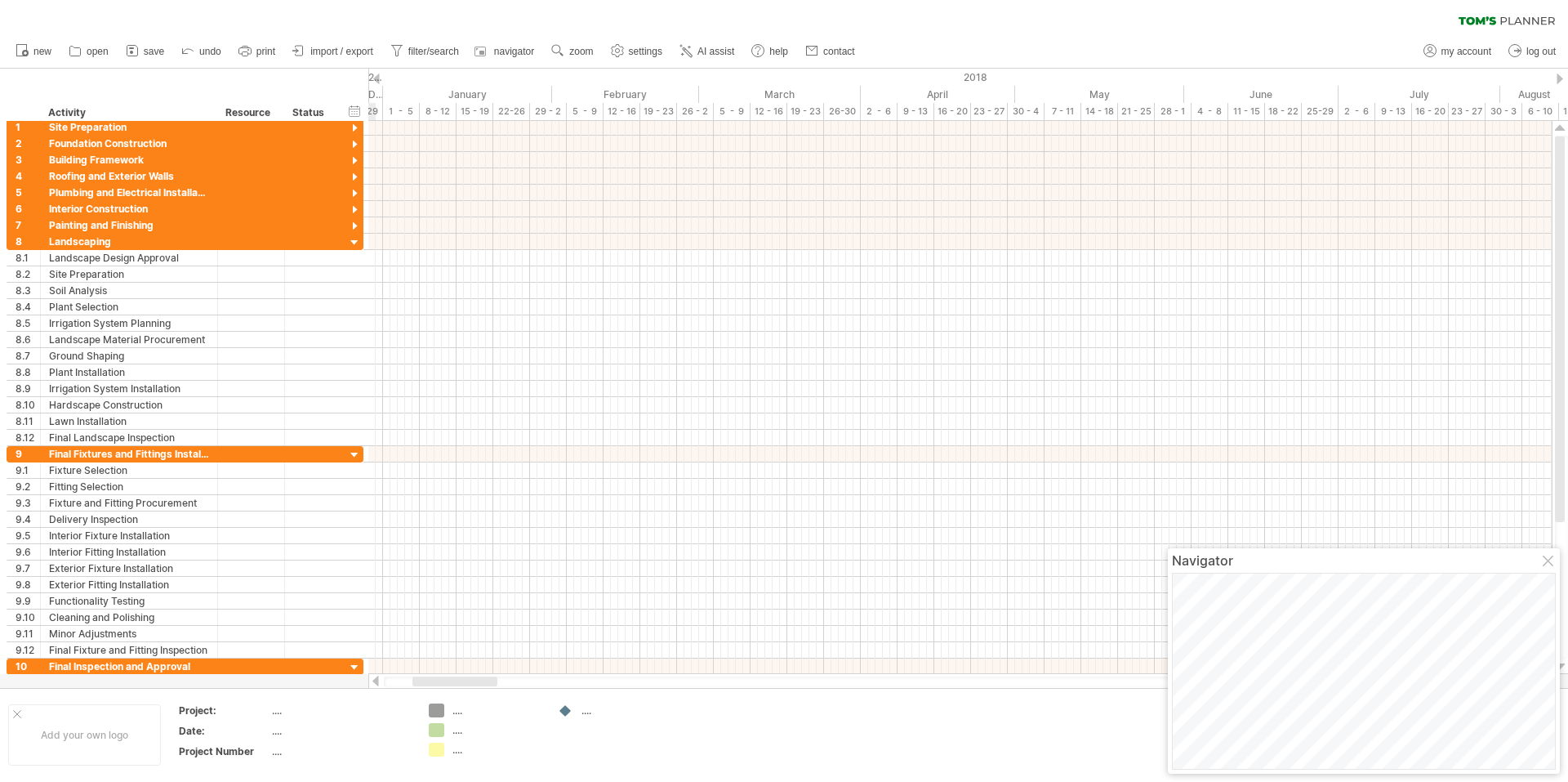
click at [375, 683] on div at bounding box center [376, 681] width 13 height 11
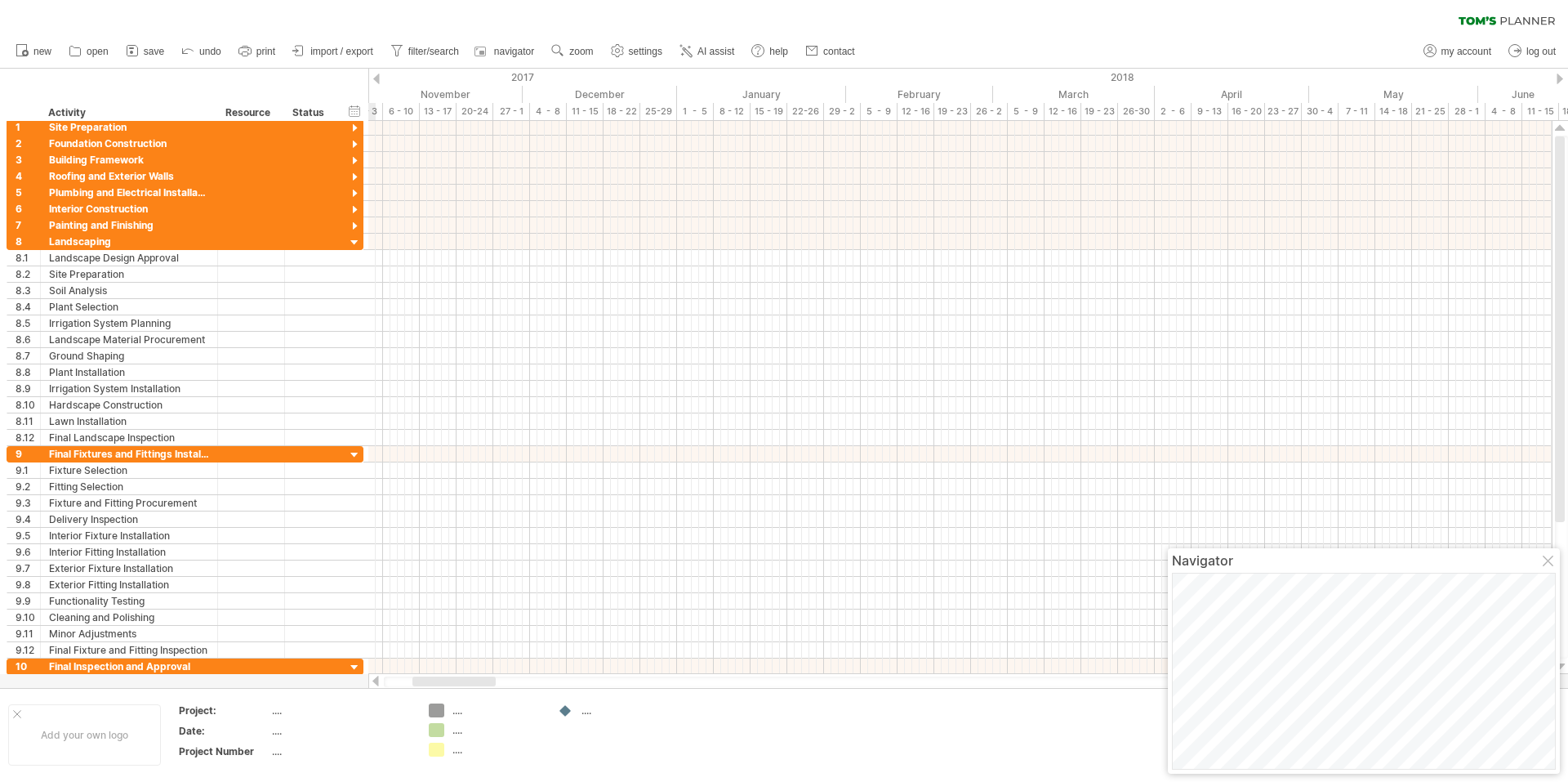
click at [375, 683] on div at bounding box center [376, 681] width 13 height 11
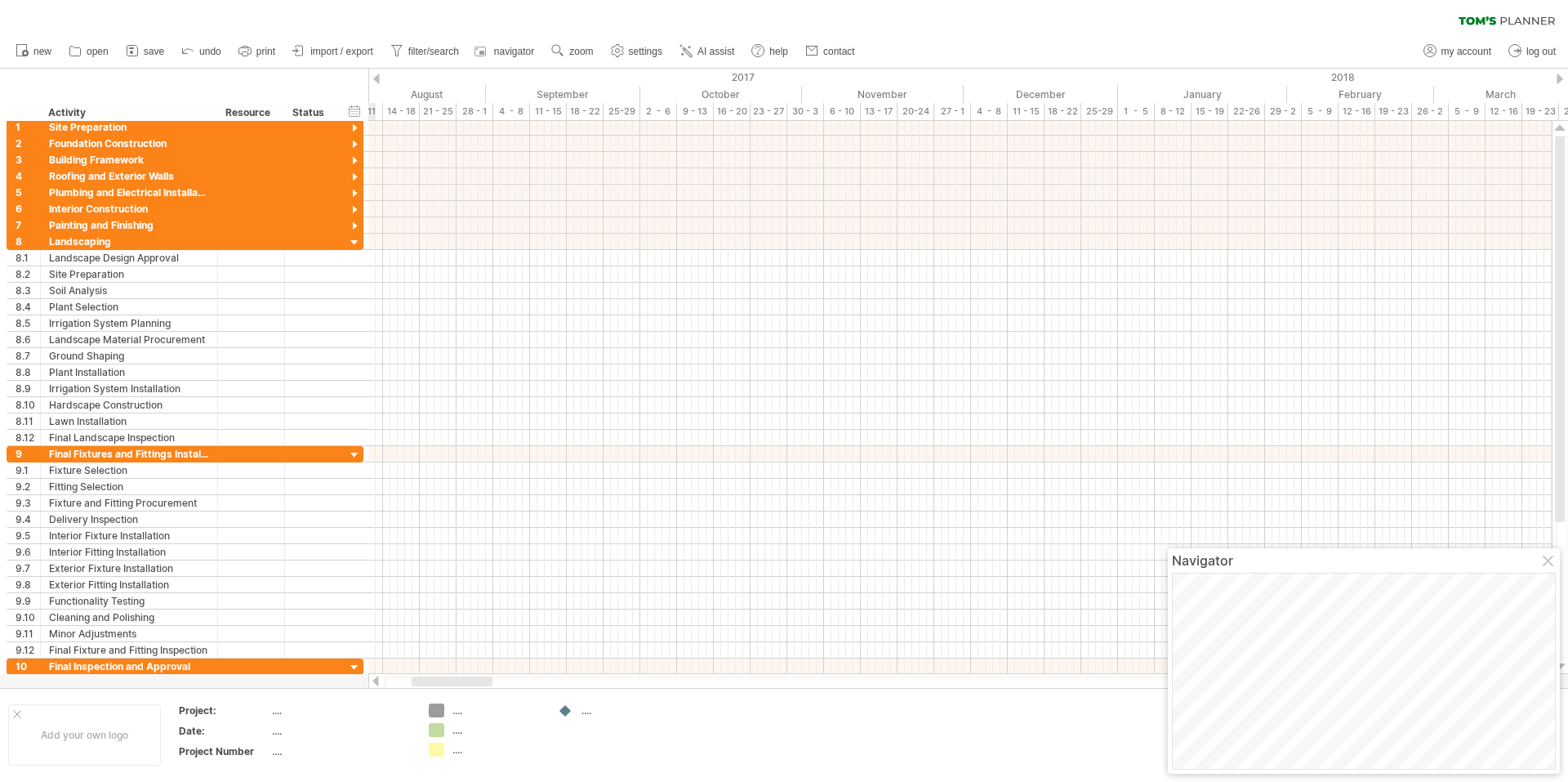
click at [375, 683] on div at bounding box center [376, 681] width 13 height 11
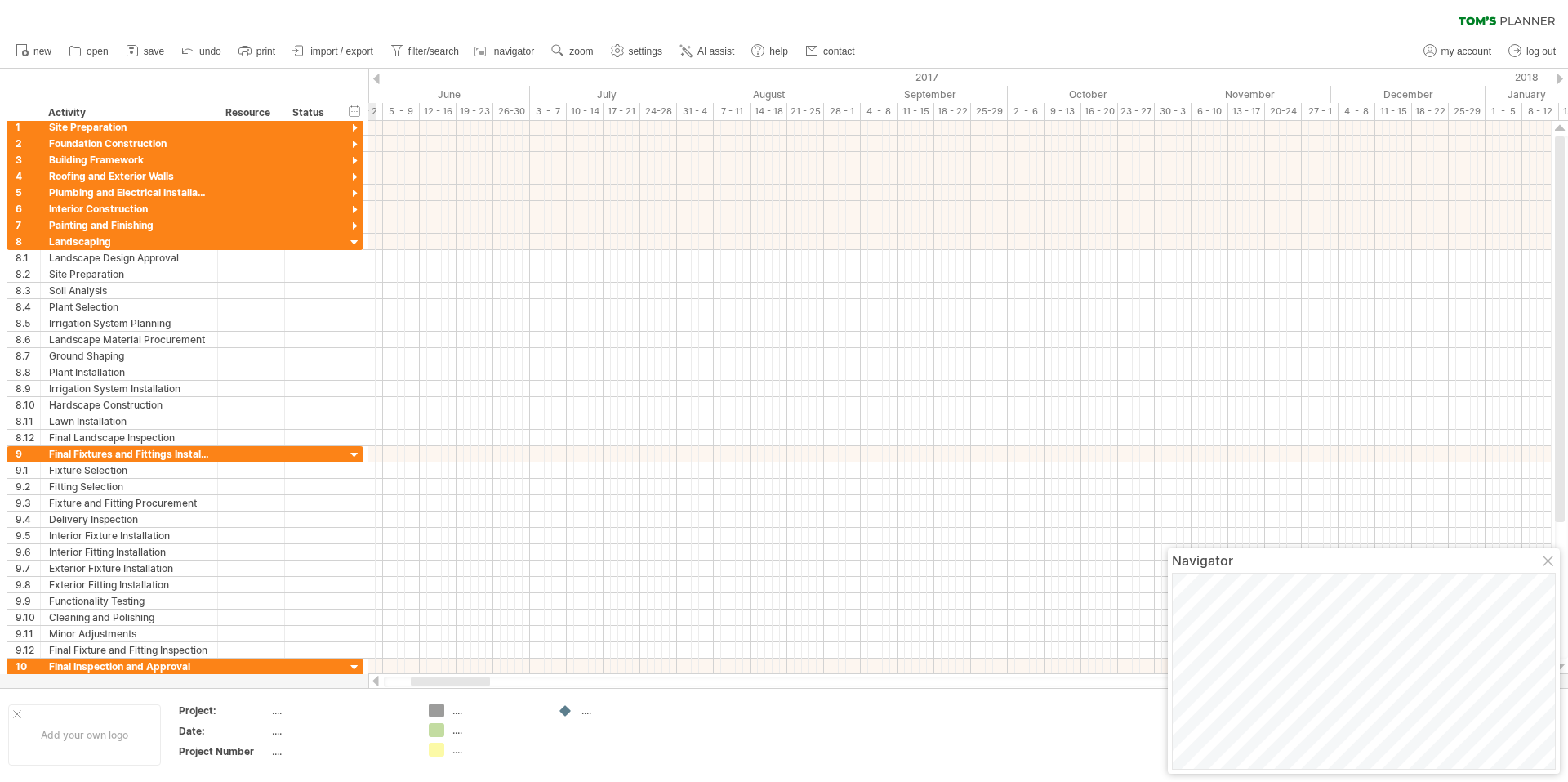
click at [375, 683] on div at bounding box center [376, 681] width 13 height 11
drag, startPoint x: 478, startPoint y: 683, endPoint x: 1092, endPoint y: 705, distance: 614.4
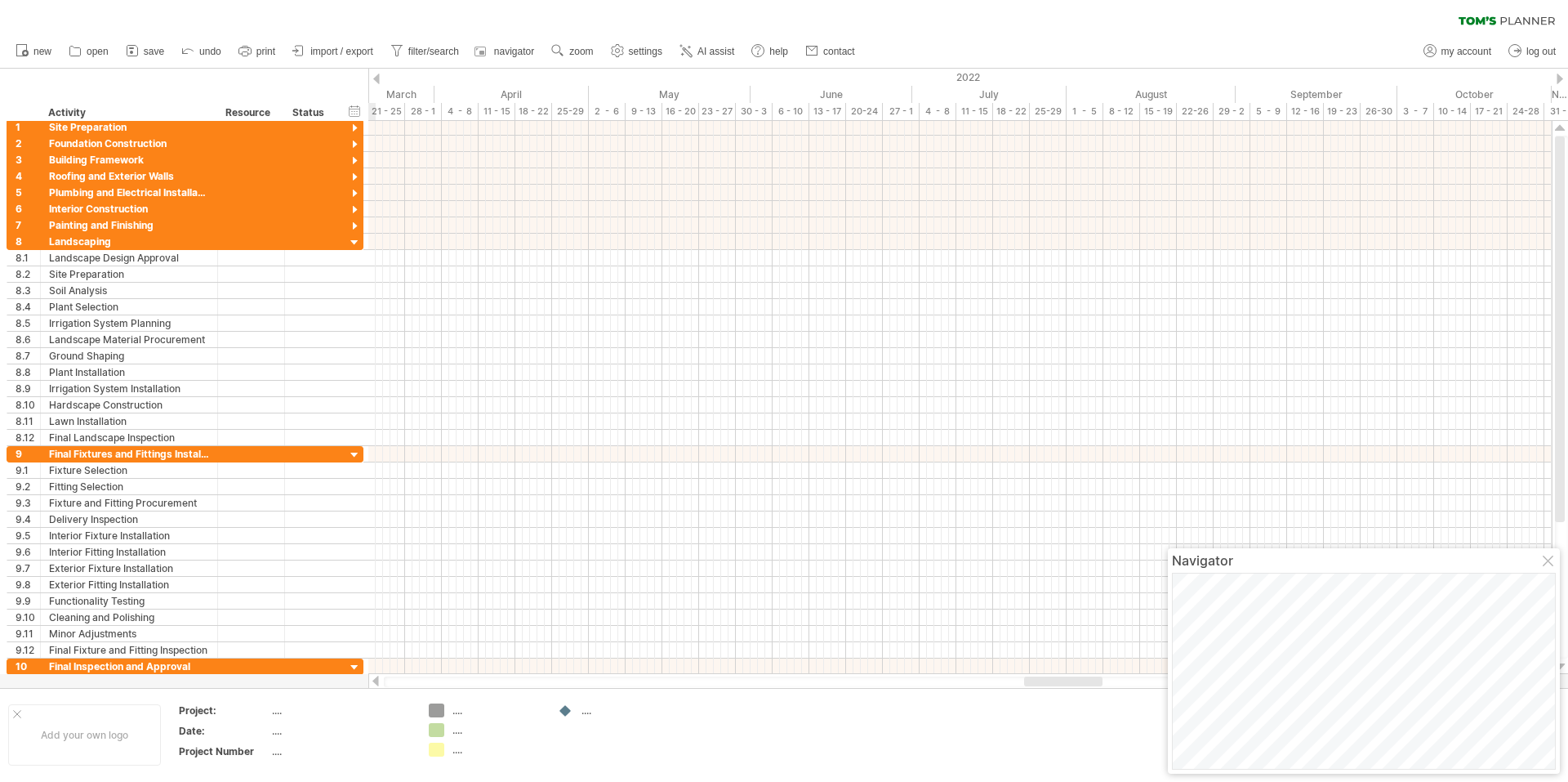
click at [1092, 705] on div "Trying to reach plan.tomsplanner.com Connected again... 0% clear filter new 1" at bounding box center [784, 391] width 1568 height 782
drag, startPoint x: 486, startPoint y: 685, endPoint x: 1037, endPoint y: 706, distance: 551.4
click at [1037, 706] on div "Trying to reach plan.tomsplanner.com Connected again... 0% clear filter new 1" at bounding box center [784, 391] width 1568 height 782
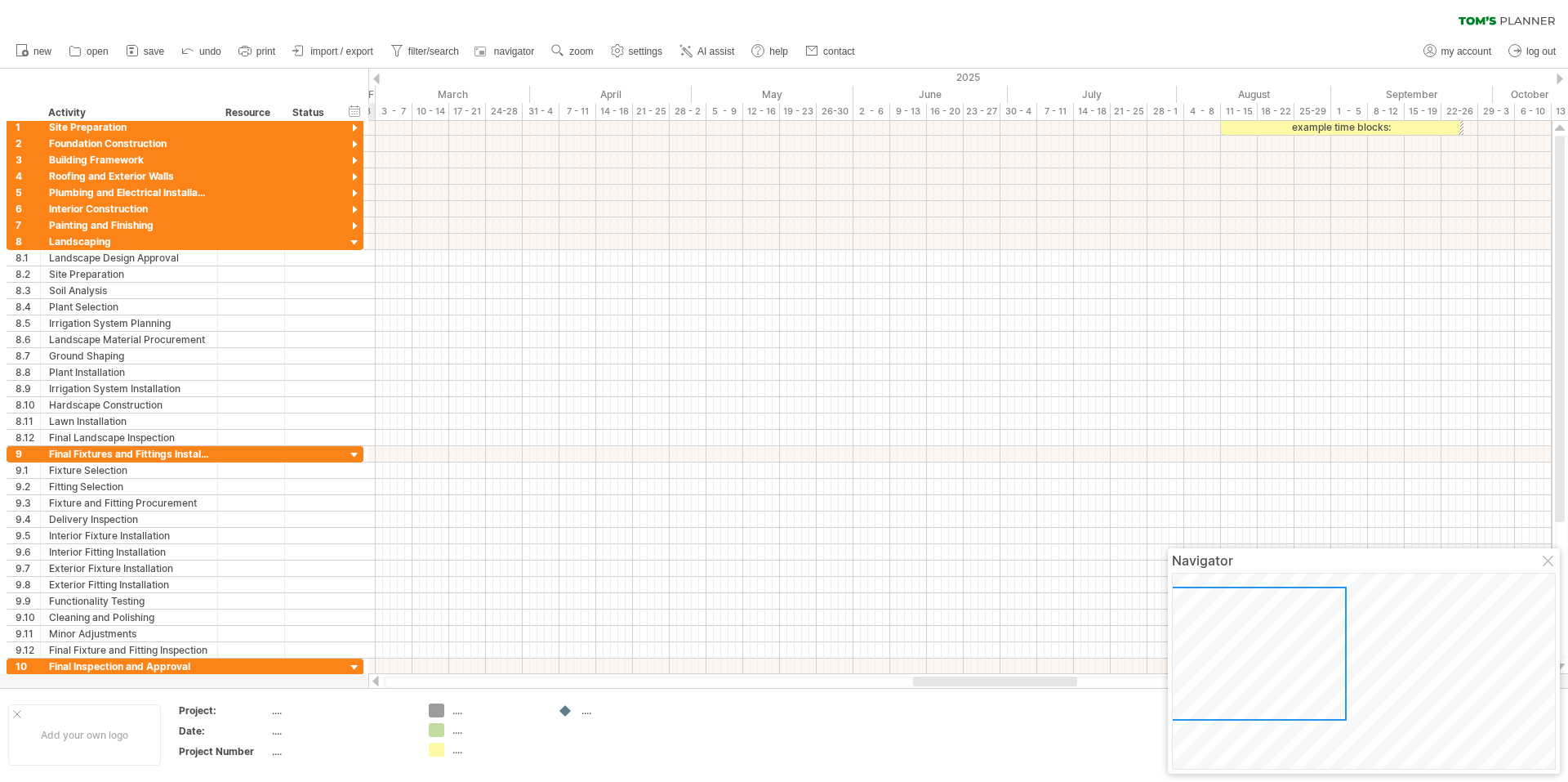
drag, startPoint x: 584, startPoint y: 684, endPoint x: 1007, endPoint y: 699, distance: 423.3
click at [1007, 699] on div "Trying to reach plan.tomsplanner.com Connected again... 0% clear filter new 1" at bounding box center [784, 391] width 1568 height 782
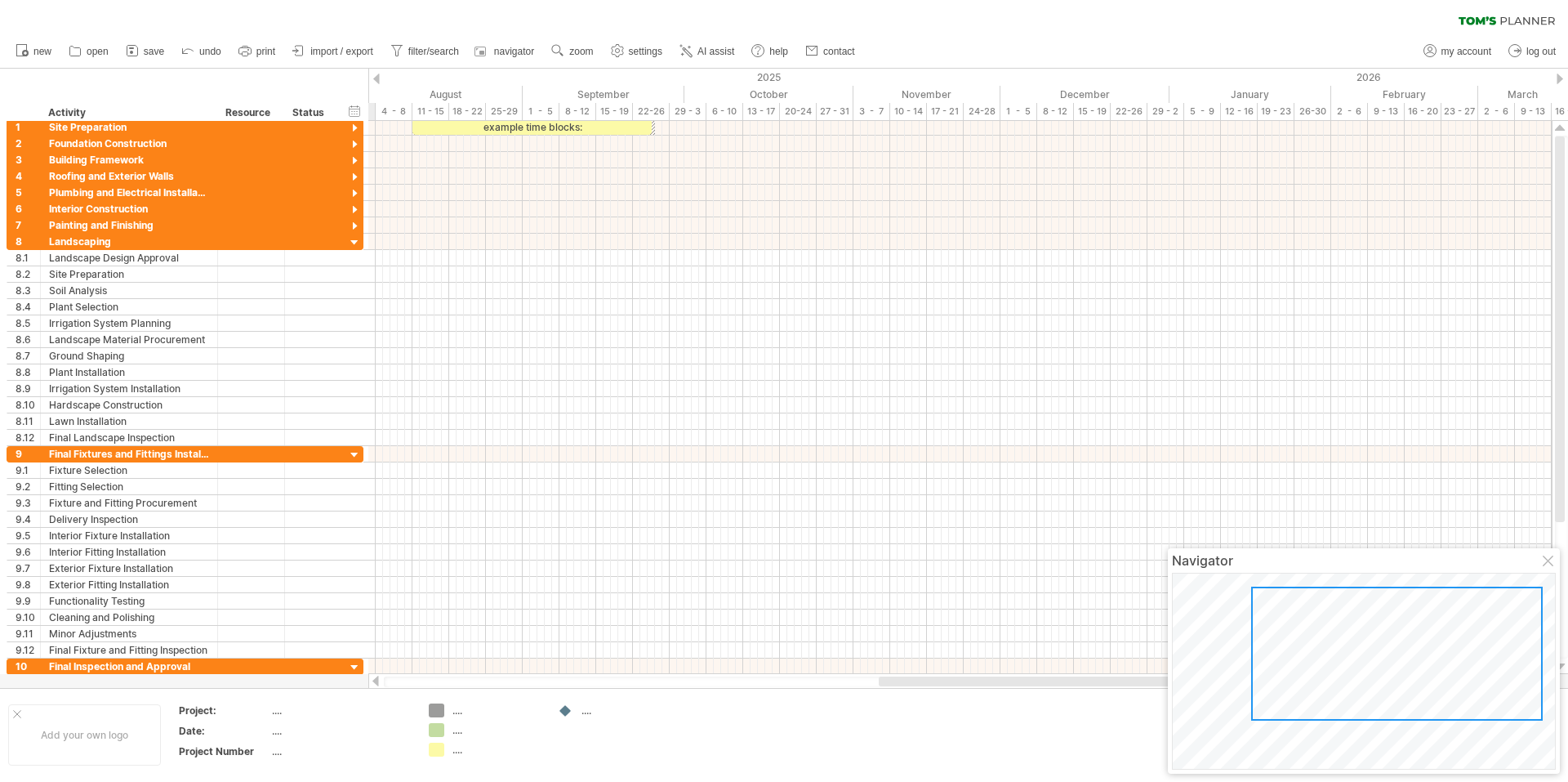
drag, startPoint x: 702, startPoint y: 681, endPoint x: 1031, endPoint y: 696, distance: 329.3
click at [1031, 696] on div "Trying to reach plan.tomsplanner.com Connected again... 0% clear filter new 1" at bounding box center [784, 391] width 1568 height 782
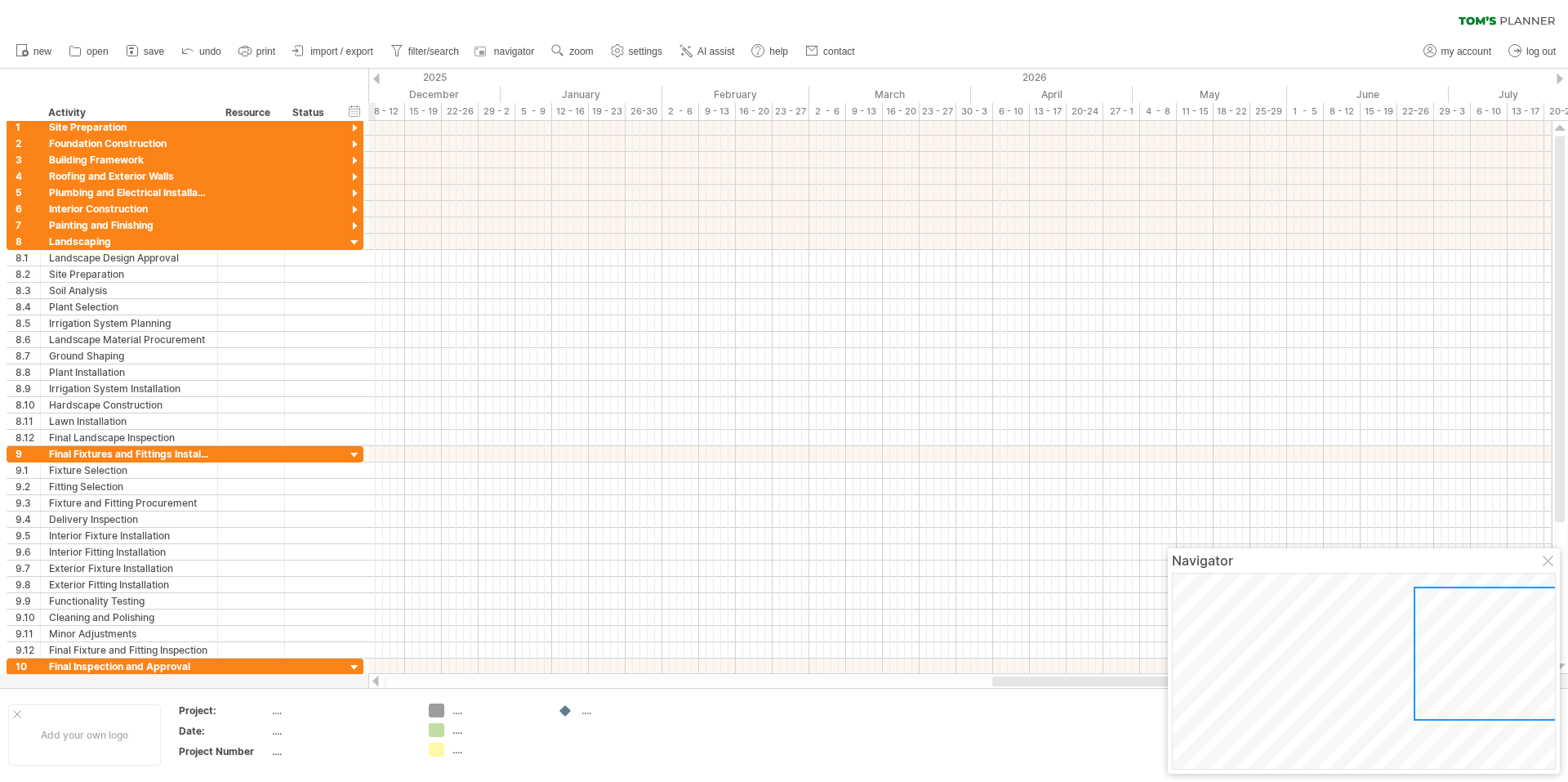
drag, startPoint x: 693, startPoint y: 680, endPoint x: 1070, endPoint y: 682, distance: 377.0
click at [1070, 682] on div at bounding box center [1236, 682] width 488 height 10
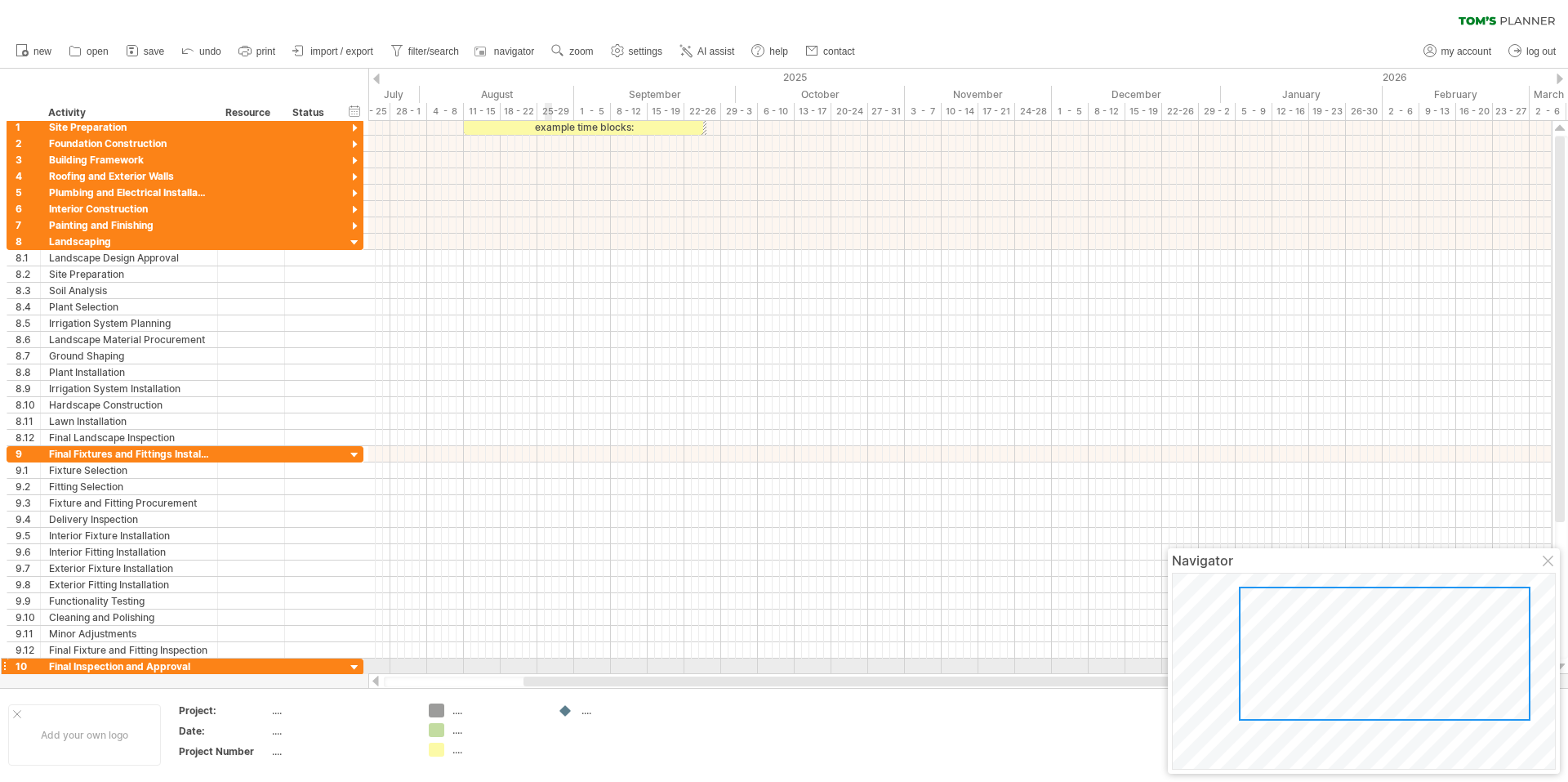
drag, startPoint x: 864, startPoint y: 683, endPoint x: 547, endPoint y: 672, distance: 317.2
click at [547, 672] on div "Trying to reach plan.tomsplanner.com Connected again... 0% clear filter new 1" at bounding box center [784, 391] width 1568 height 782
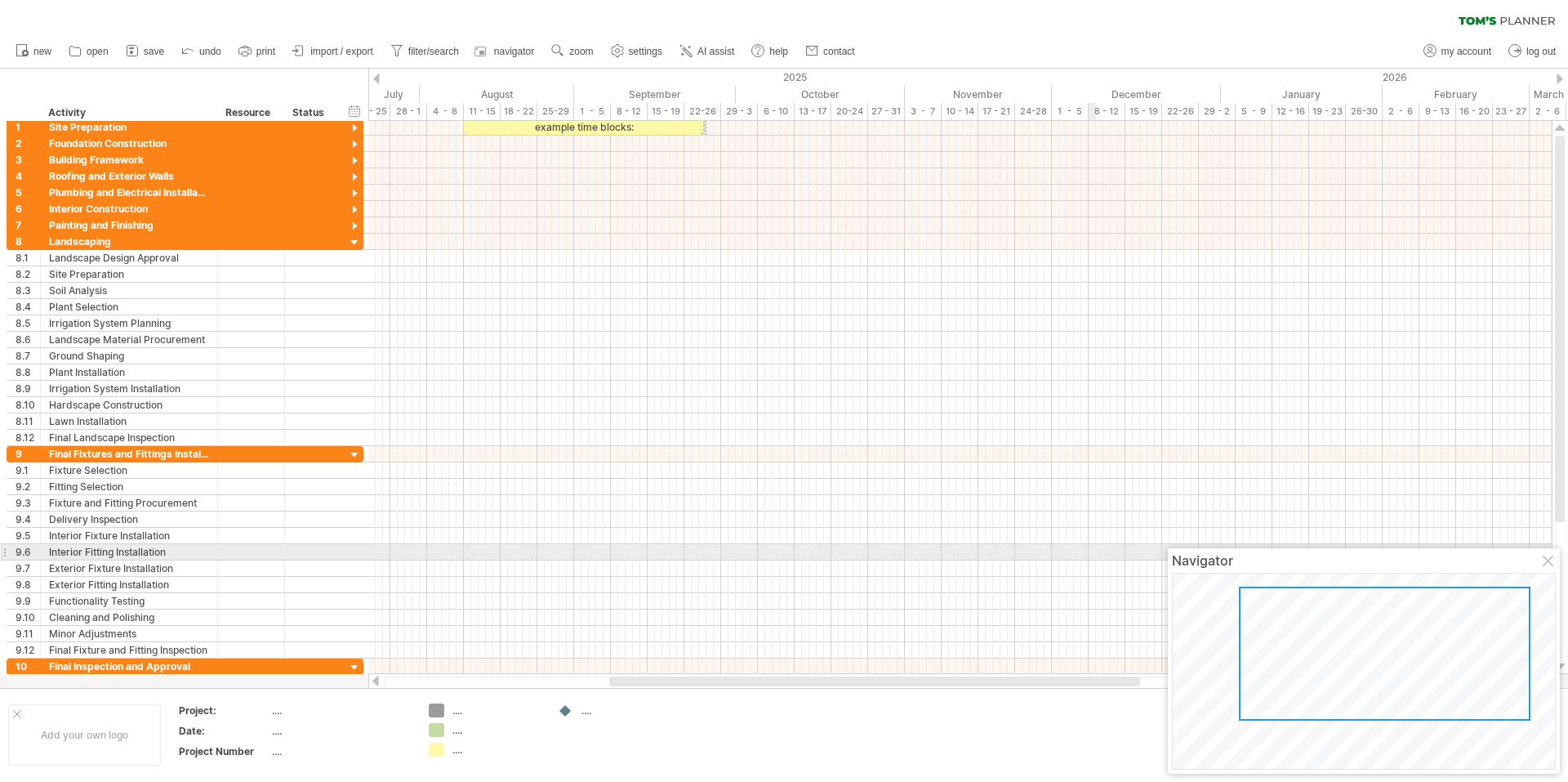
click at [1550, 560] on div at bounding box center [1550, 562] width 13 height 13
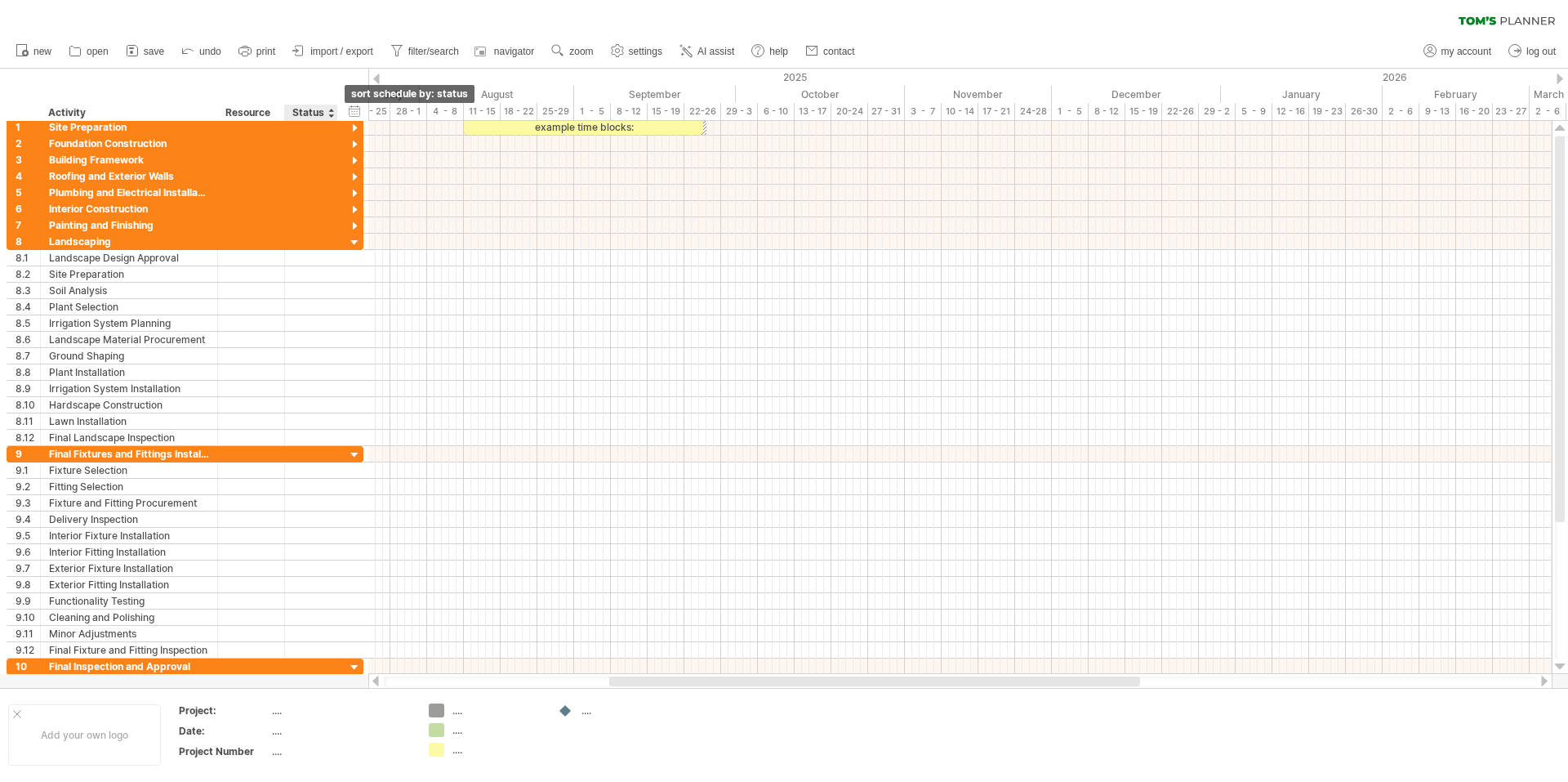
click at [330, 116] on div at bounding box center [330, 113] width 7 height 16
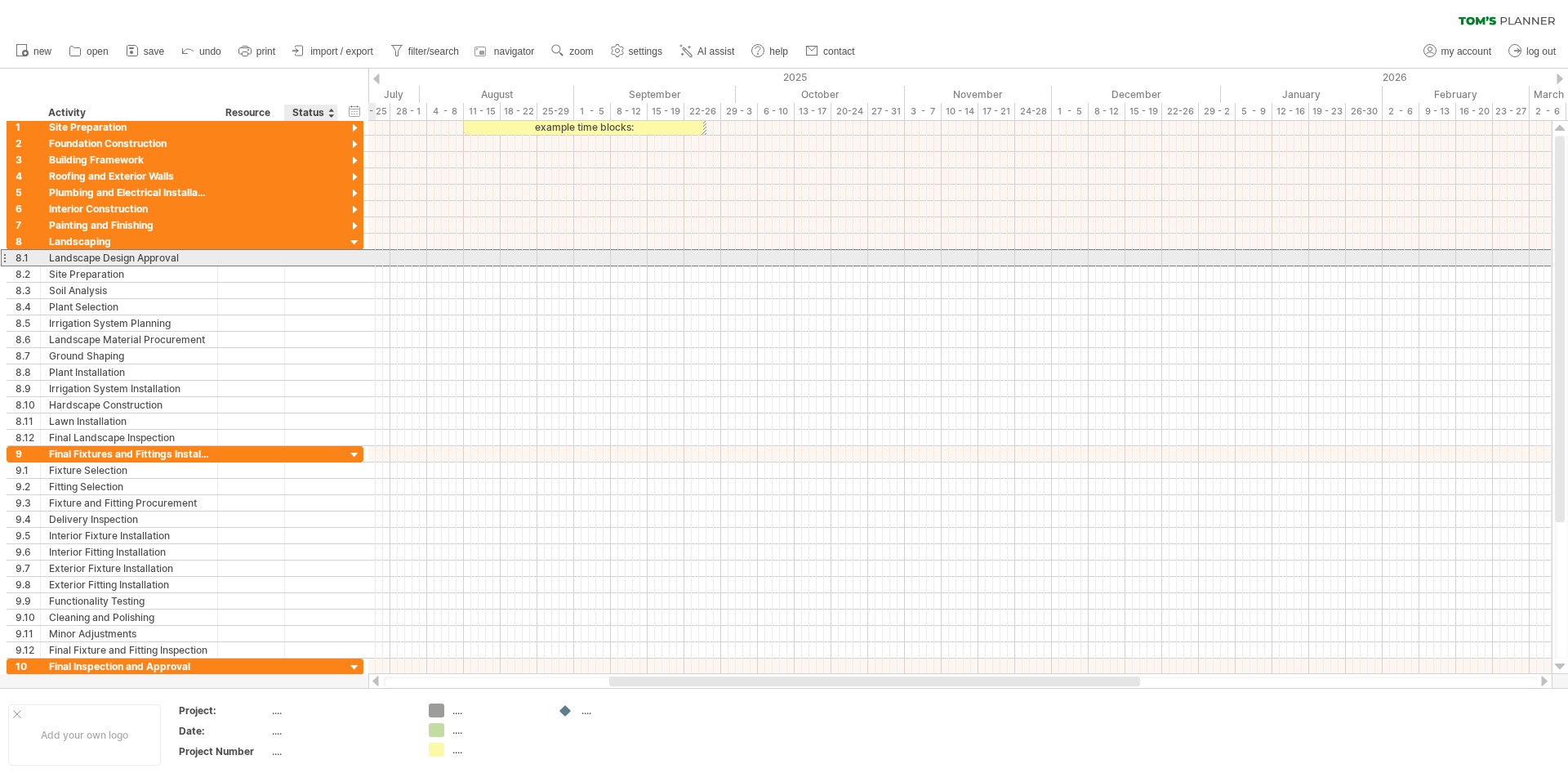
click at [347, 261] on div "**********" at bounding box center [185, 258] width 357 height 17
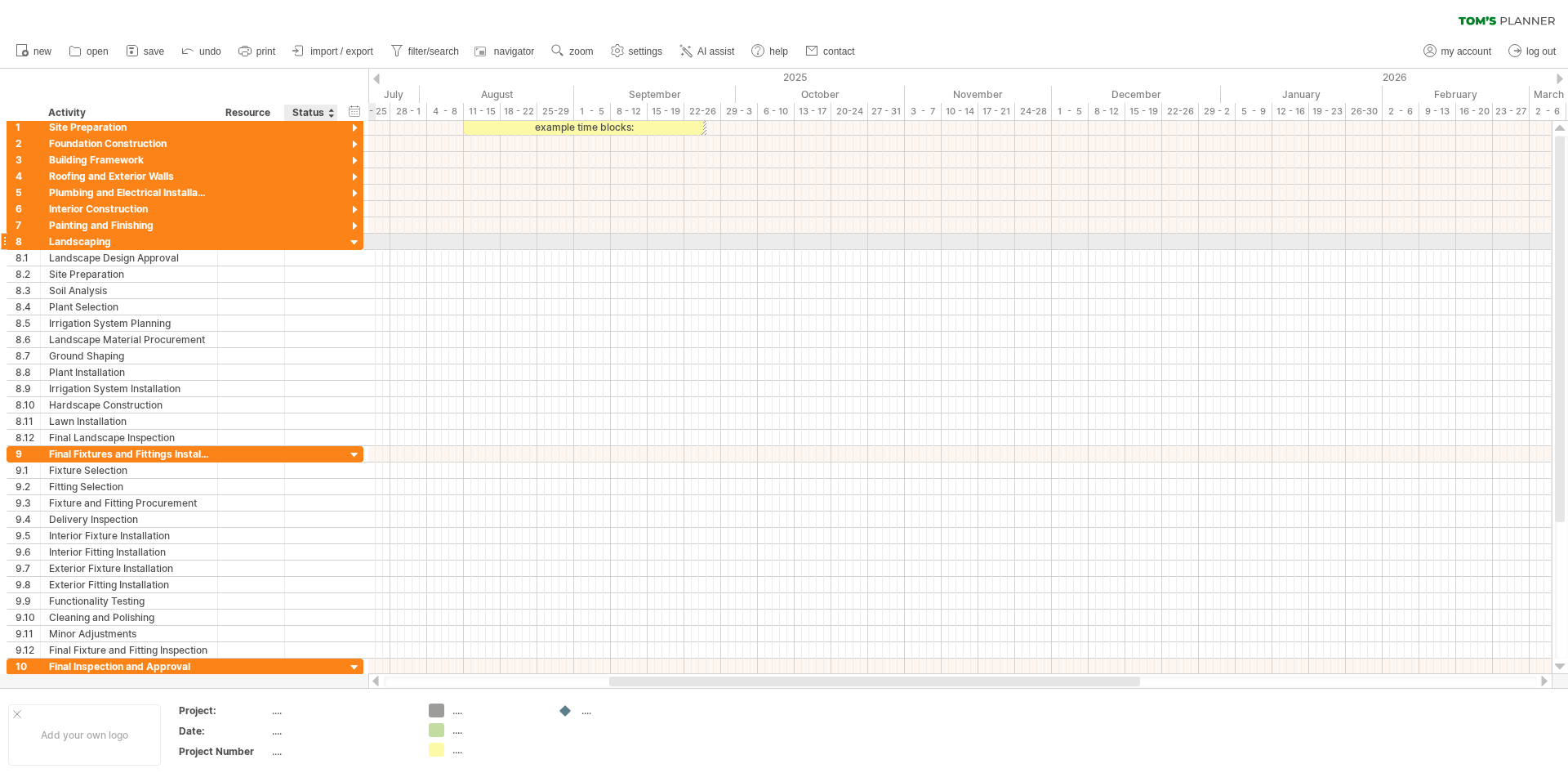
click at [351, 240] on div at bounding box center [355, 243] width 15 height 15
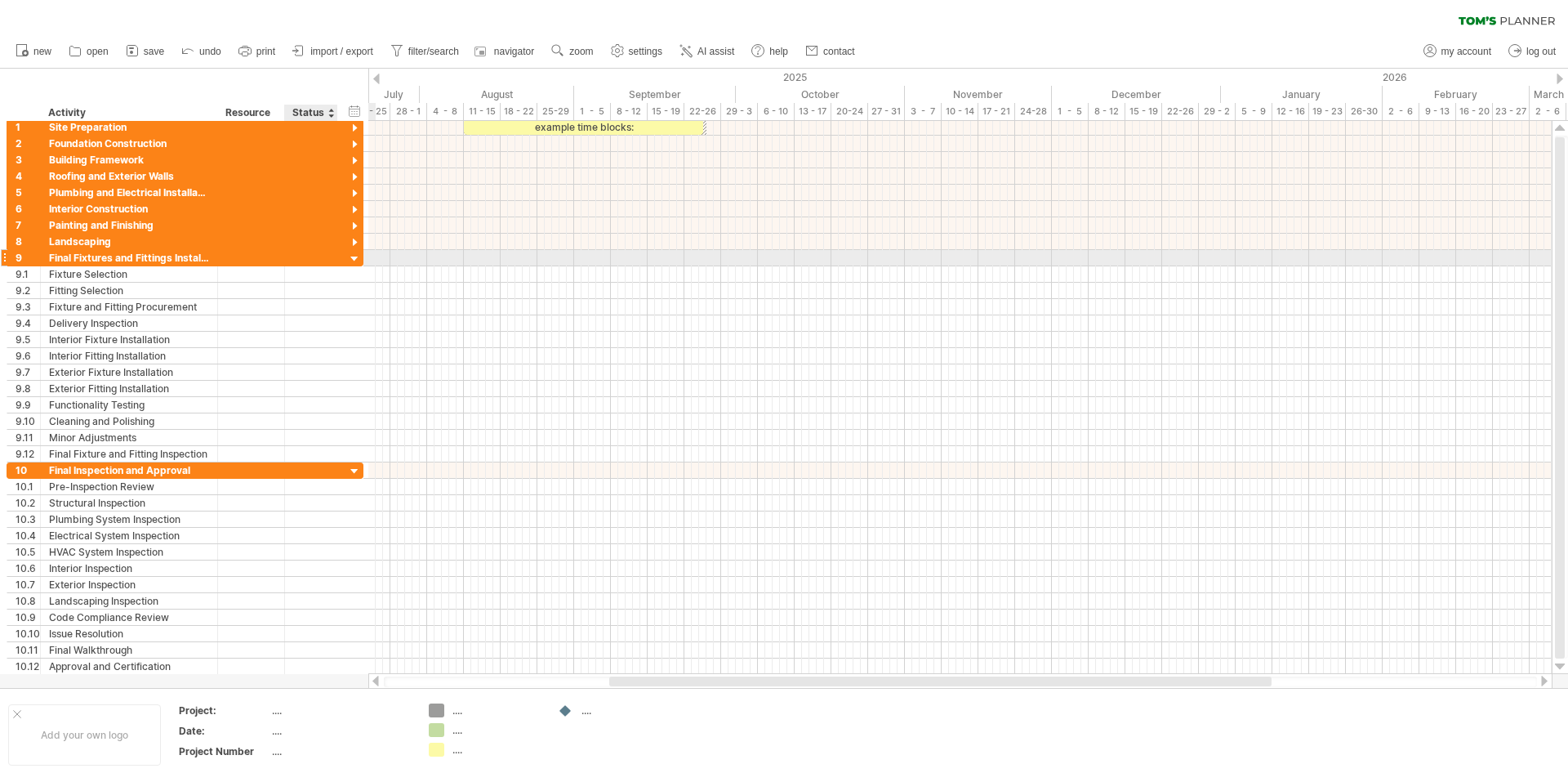
click at [350, 262] on div at bounding box center [355, 259] width 15 height 15
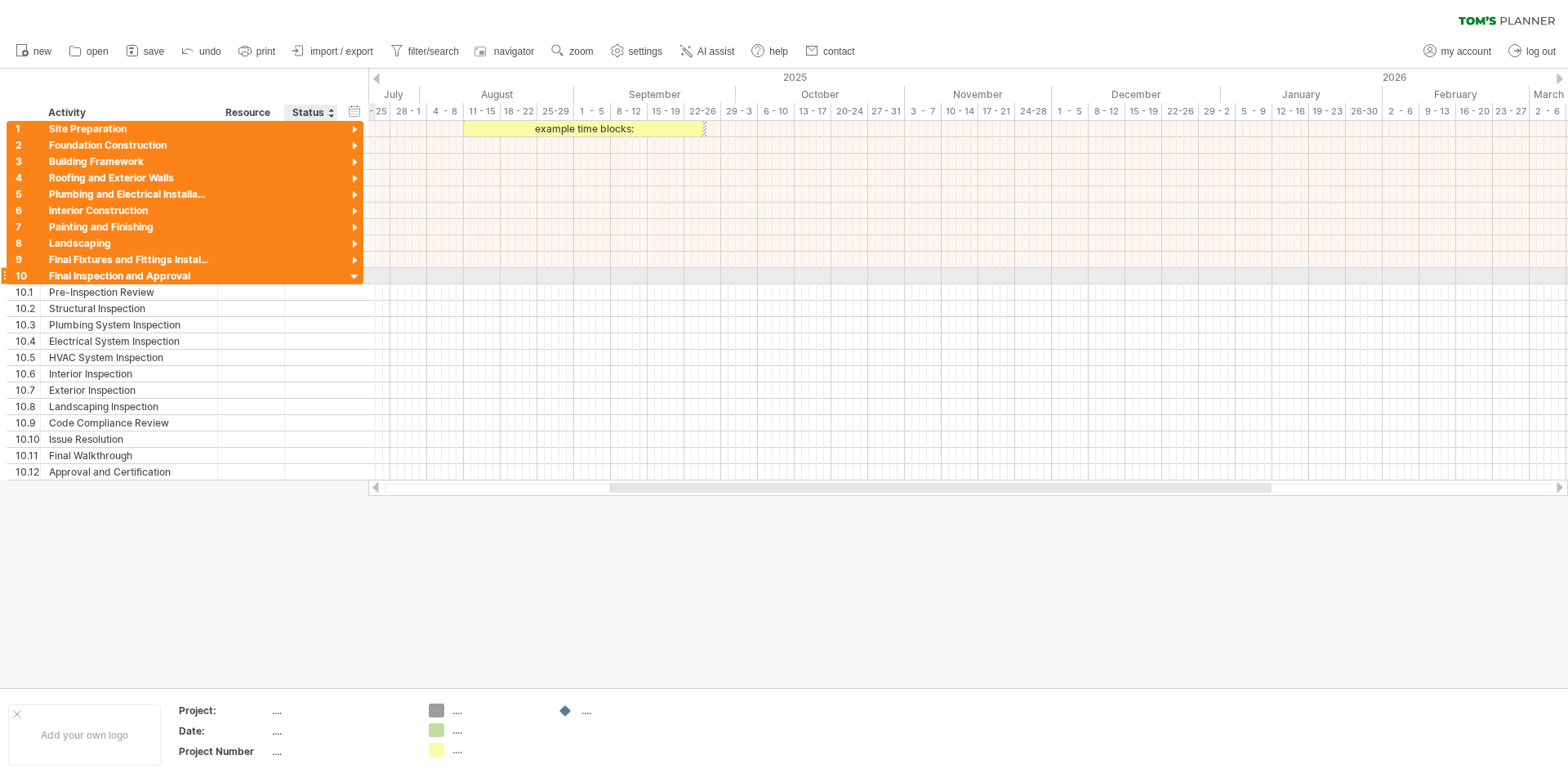
click at [353, 277] on div at bounding box center [355, 277] width 15 height 15
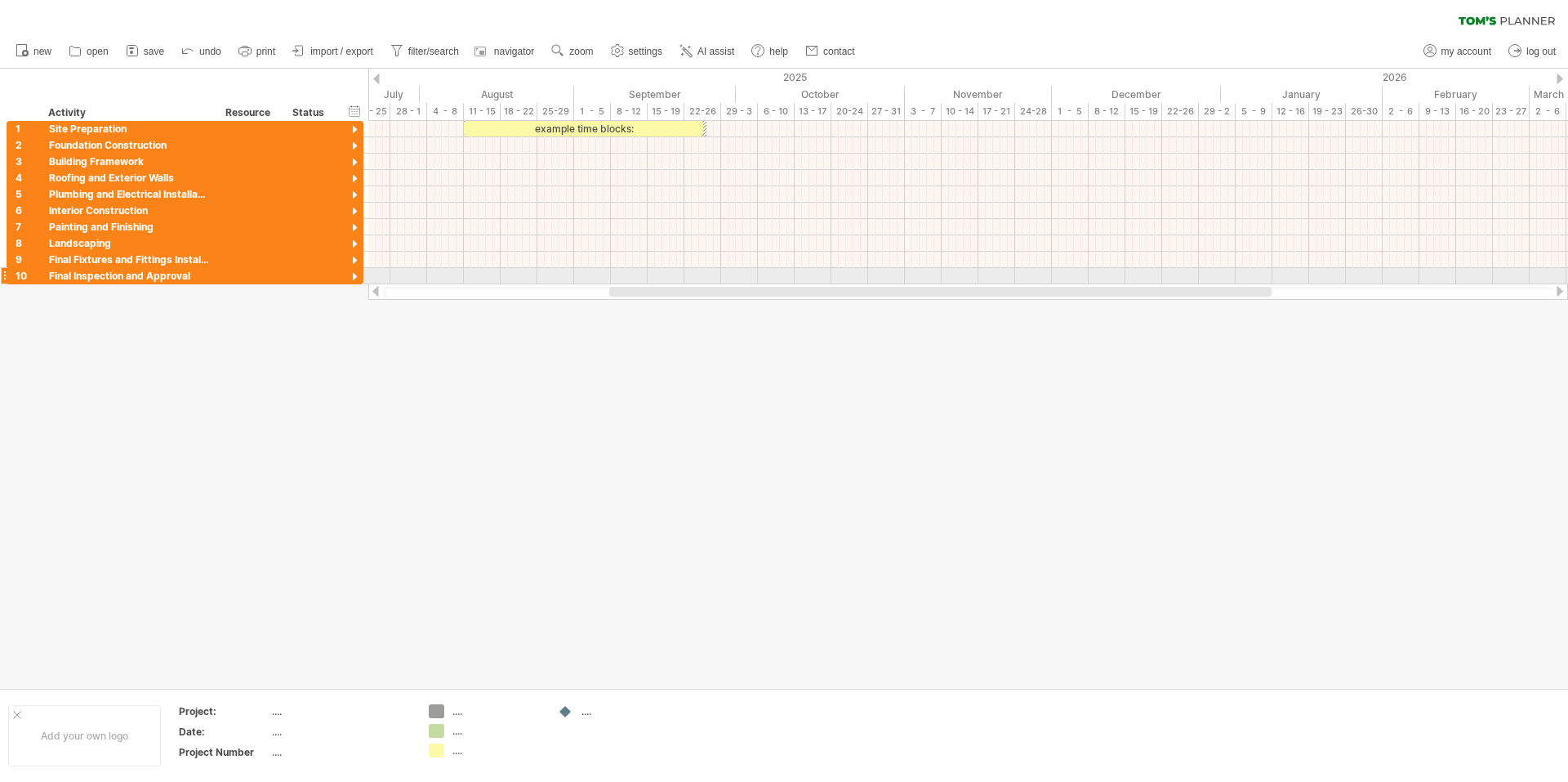
click at [355, 274] on div at bounding box center [355, 277] width 15 height 15
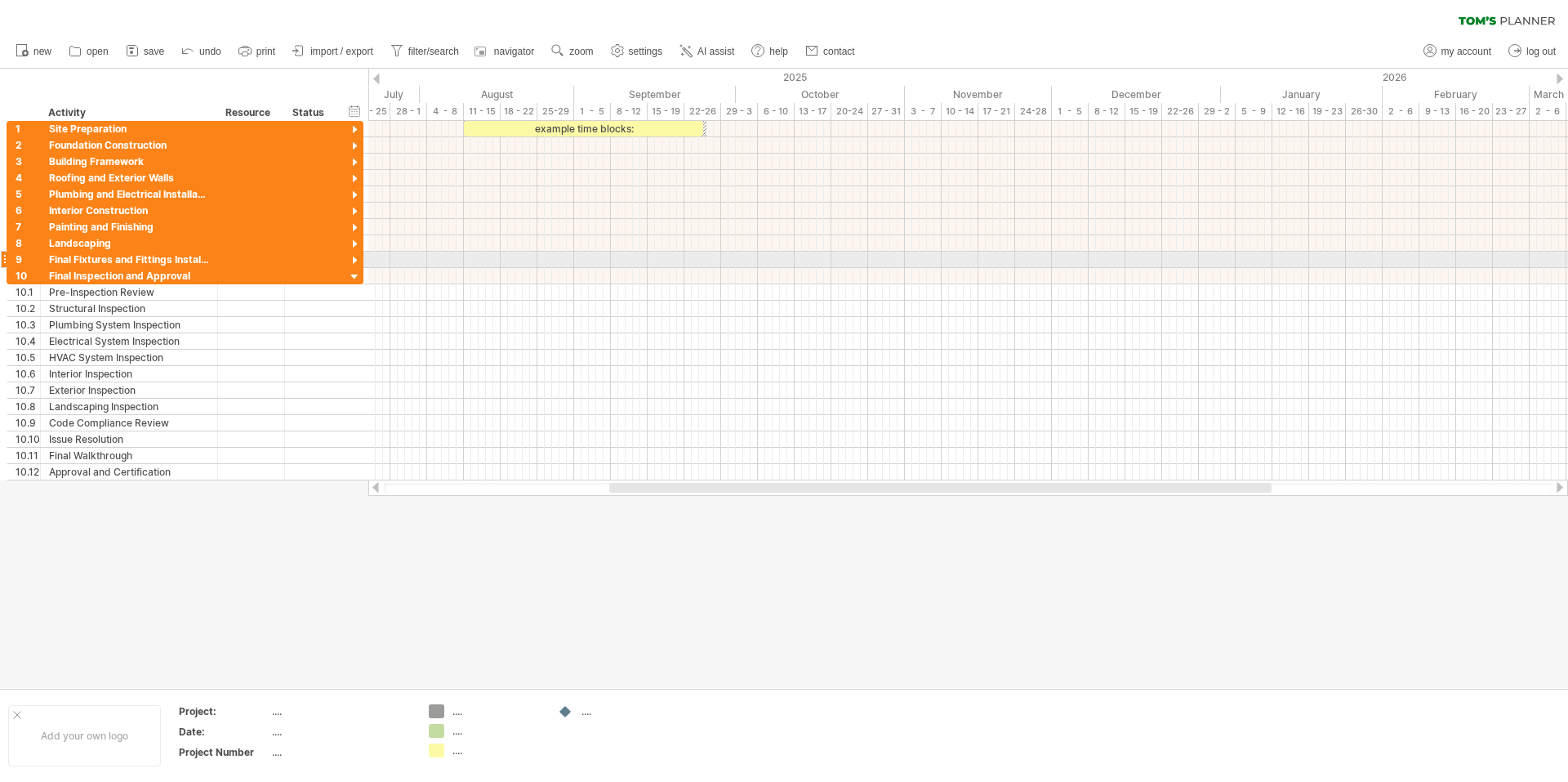
click at [355, 258] on div at bounding box center [355, 261] width 15 height 15
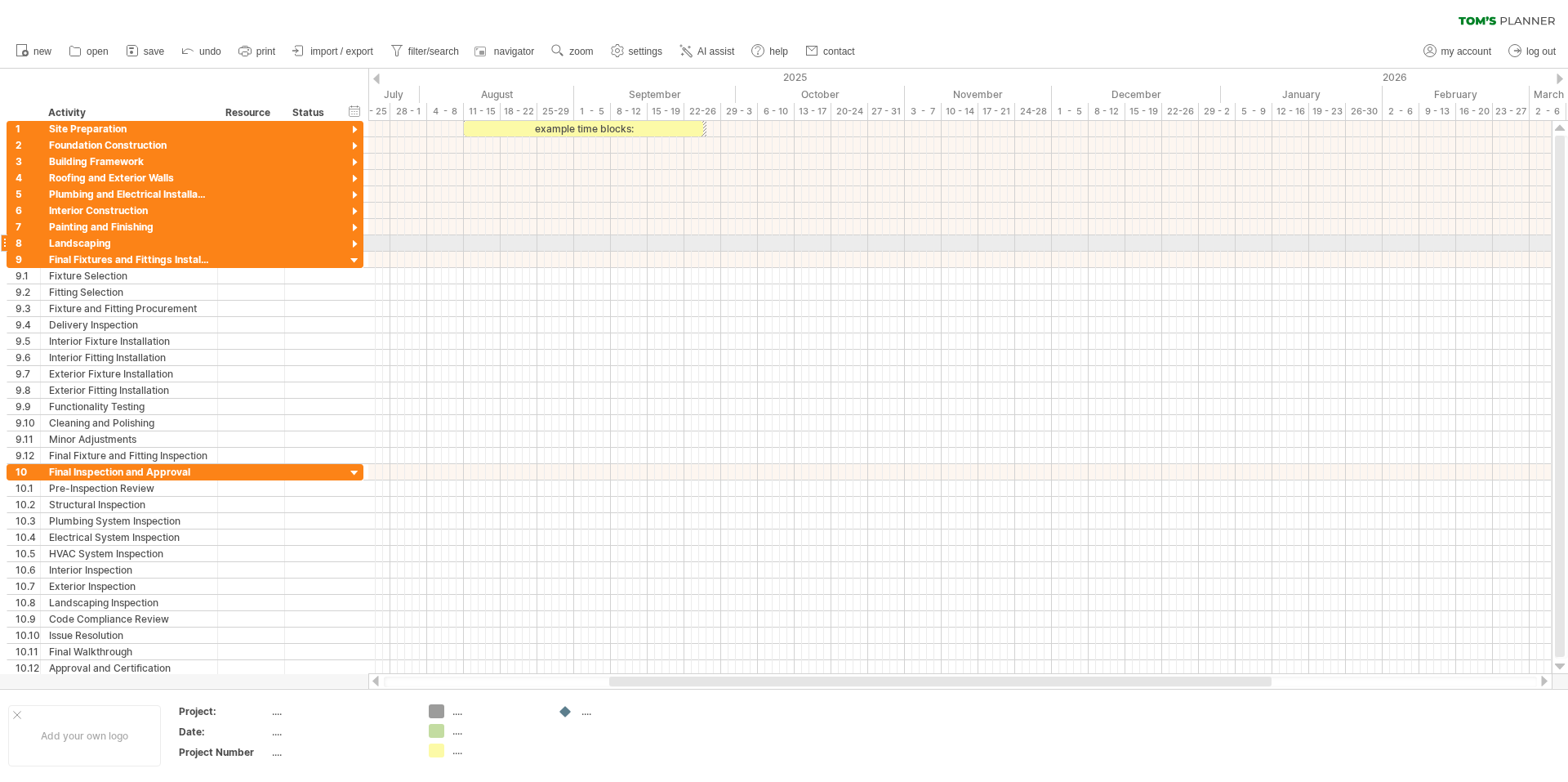
click at [353, 244] on div at bounding box center [355, 245] width 15 height 15
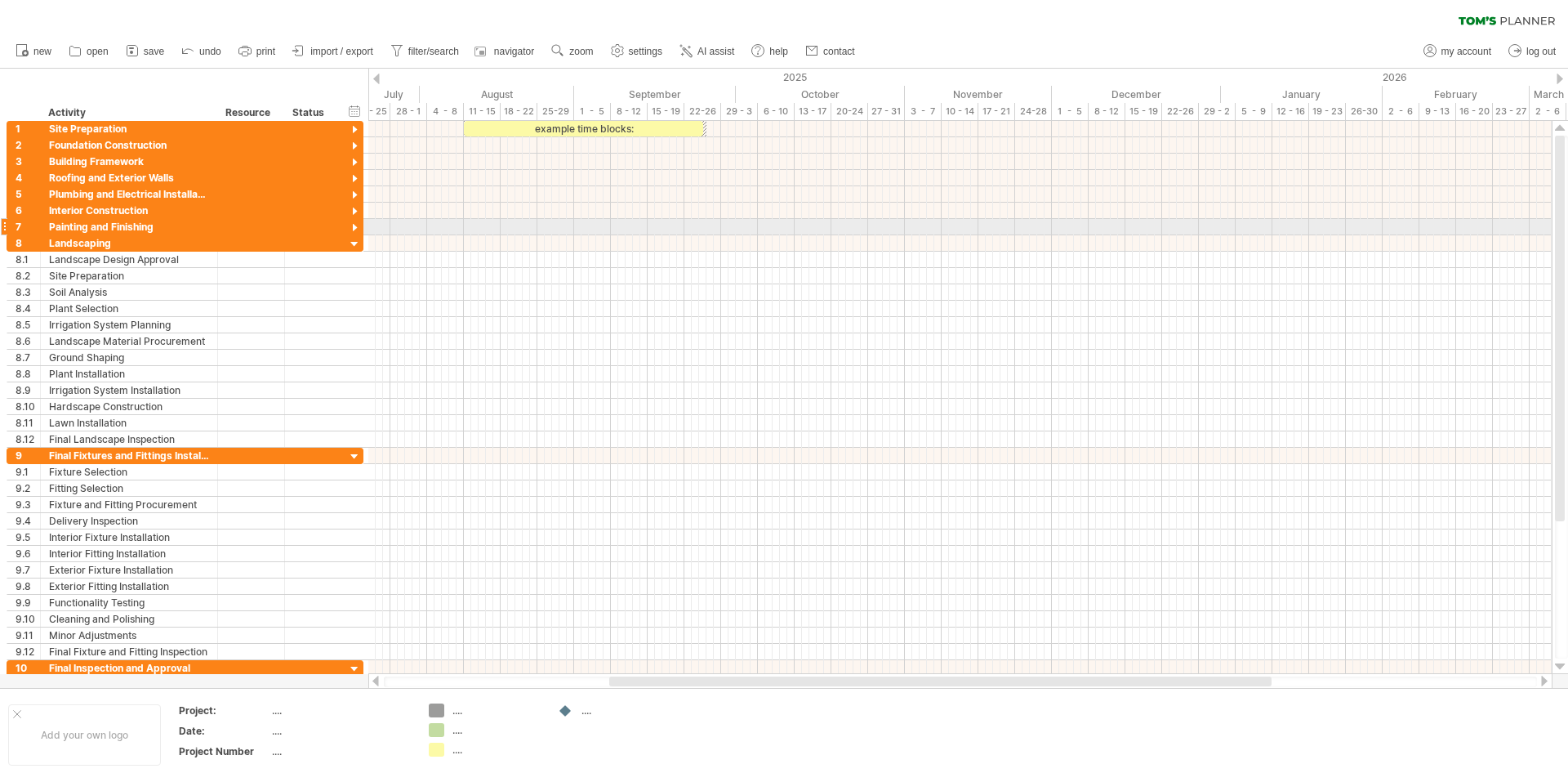
click at [355, 226] on div at bounding box center [355, 228] width 15 height 15
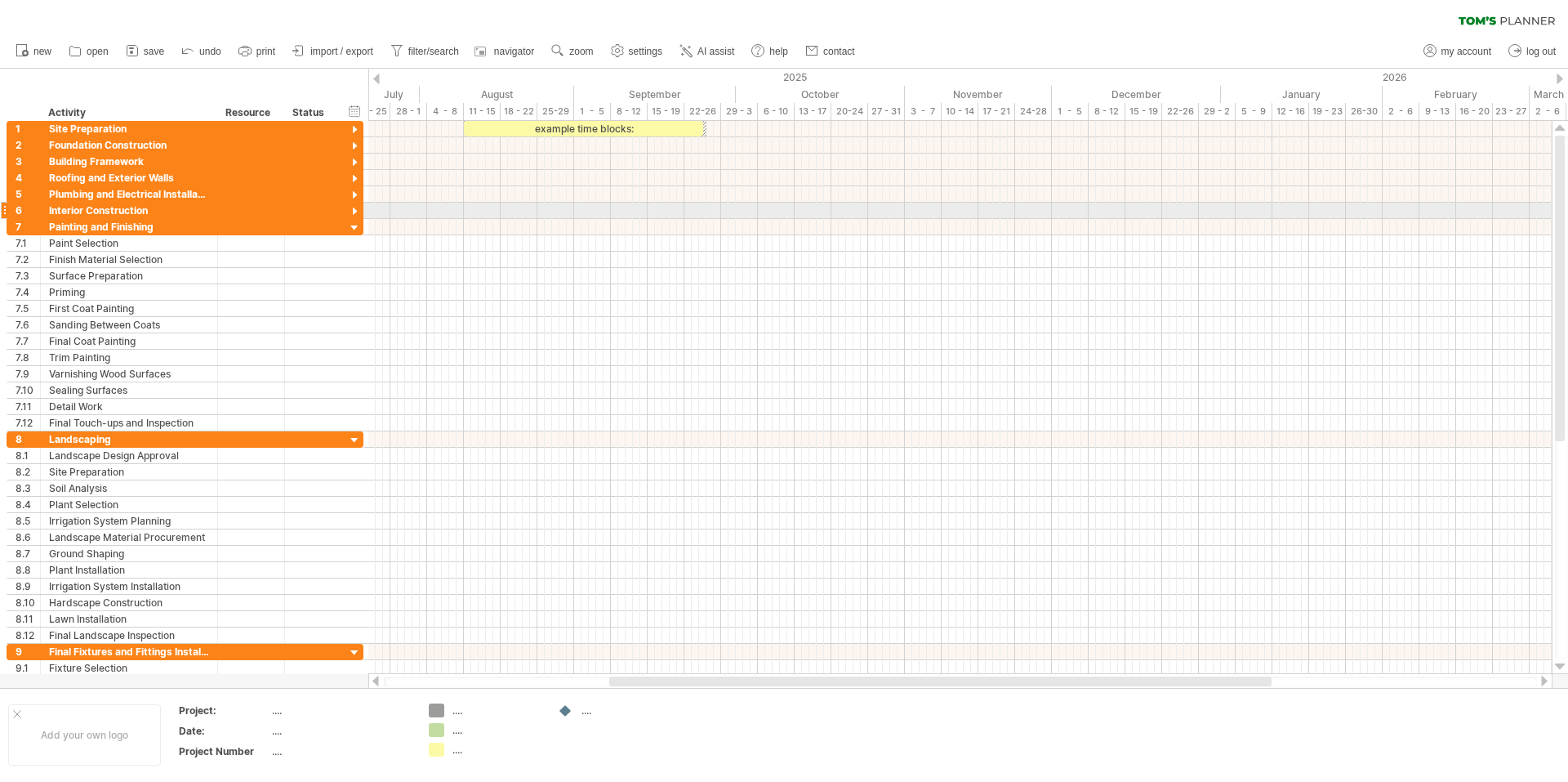
click at [353, 213] on div at bounding box center [355, 212] width 15 height 15
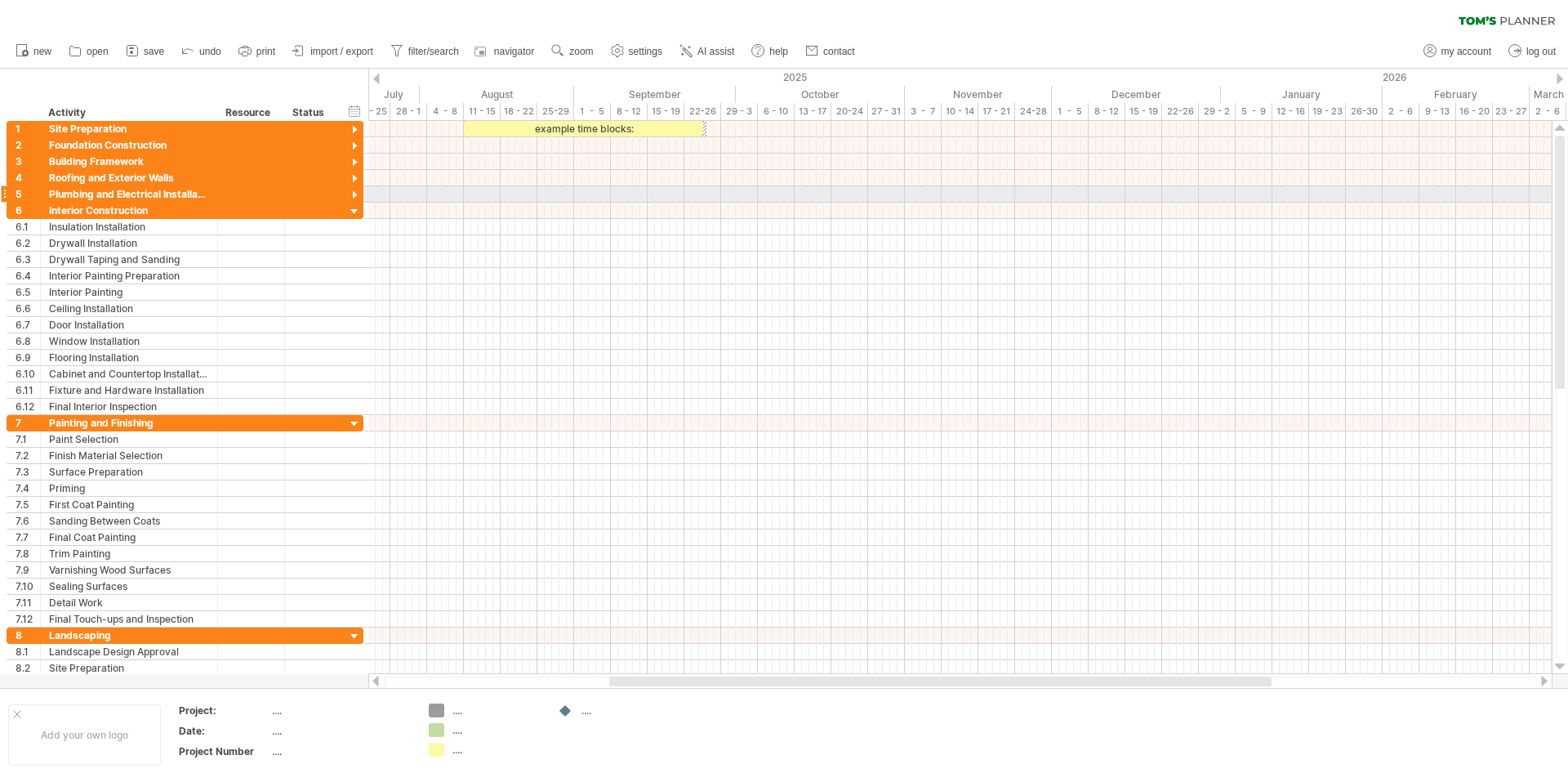
click at [353, 194] on div at bounding box center [355, 196] width 15 height 15
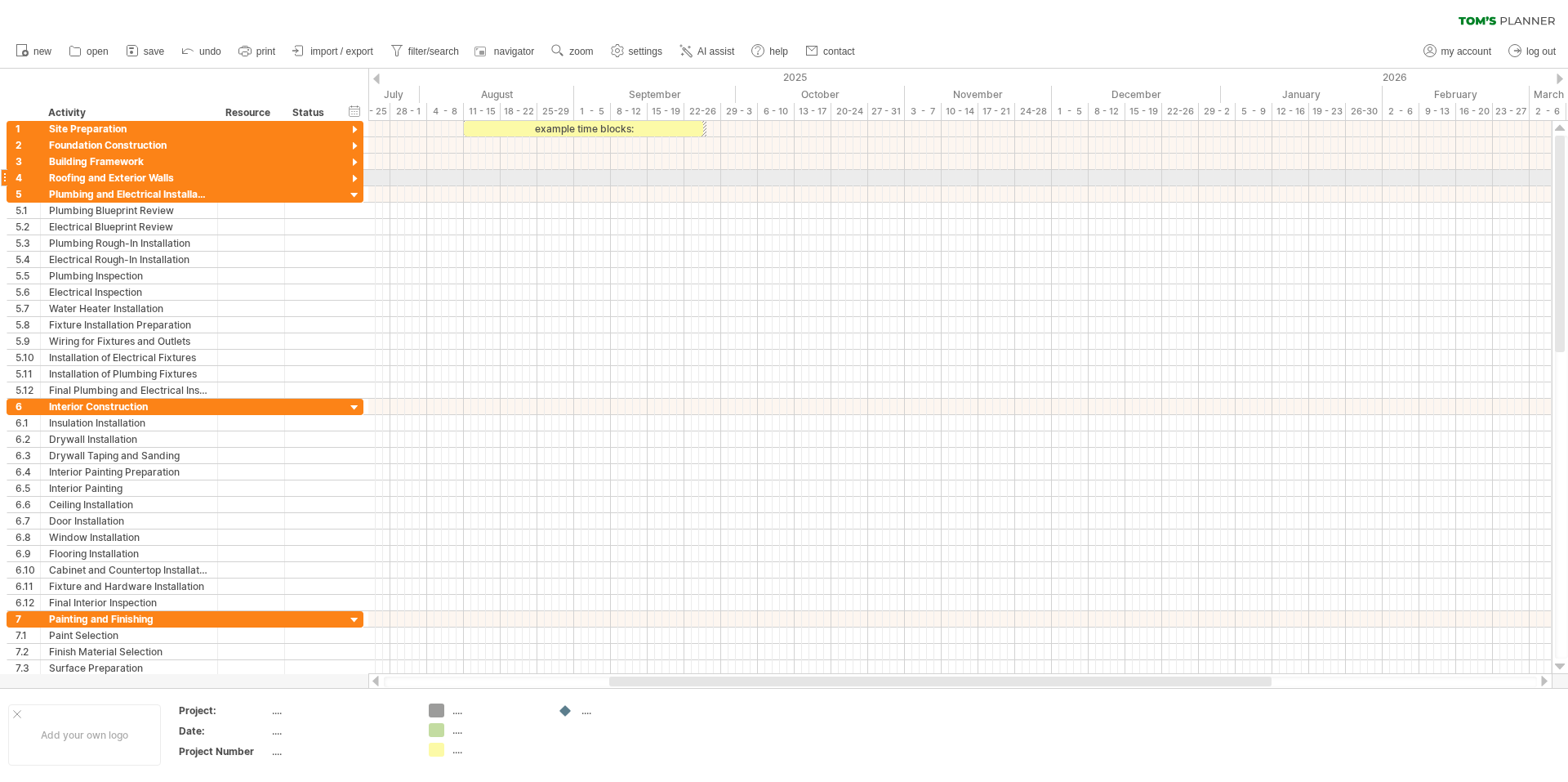
click at [355, 175] on div at bounding box center [355, 179] width 15 height 15
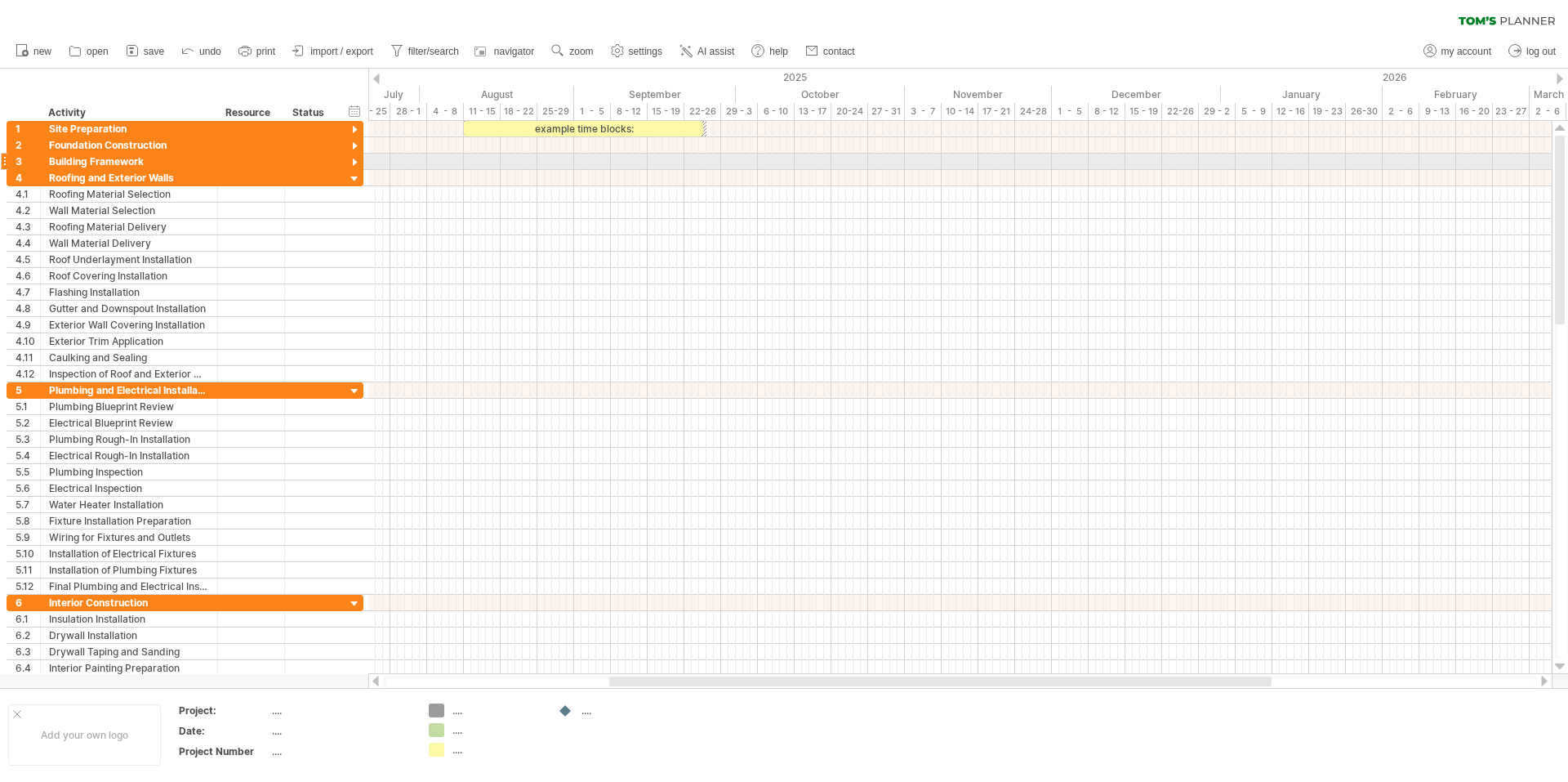
click at [353, 162] on div at bounding box center [355, 163] width 15 height 15
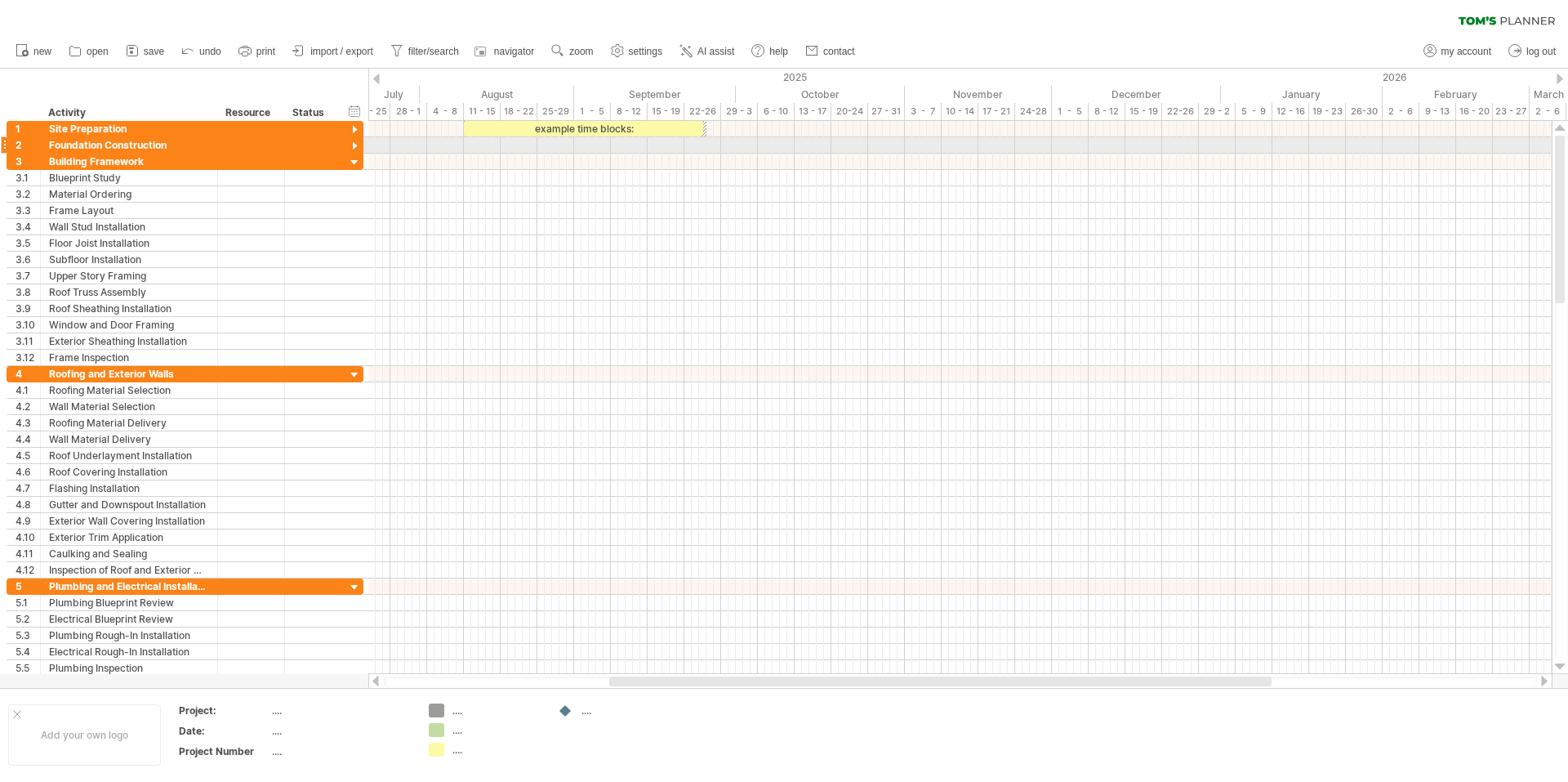
click at [354, 146] on div at bounding box center [355, 146] width 15 height 15
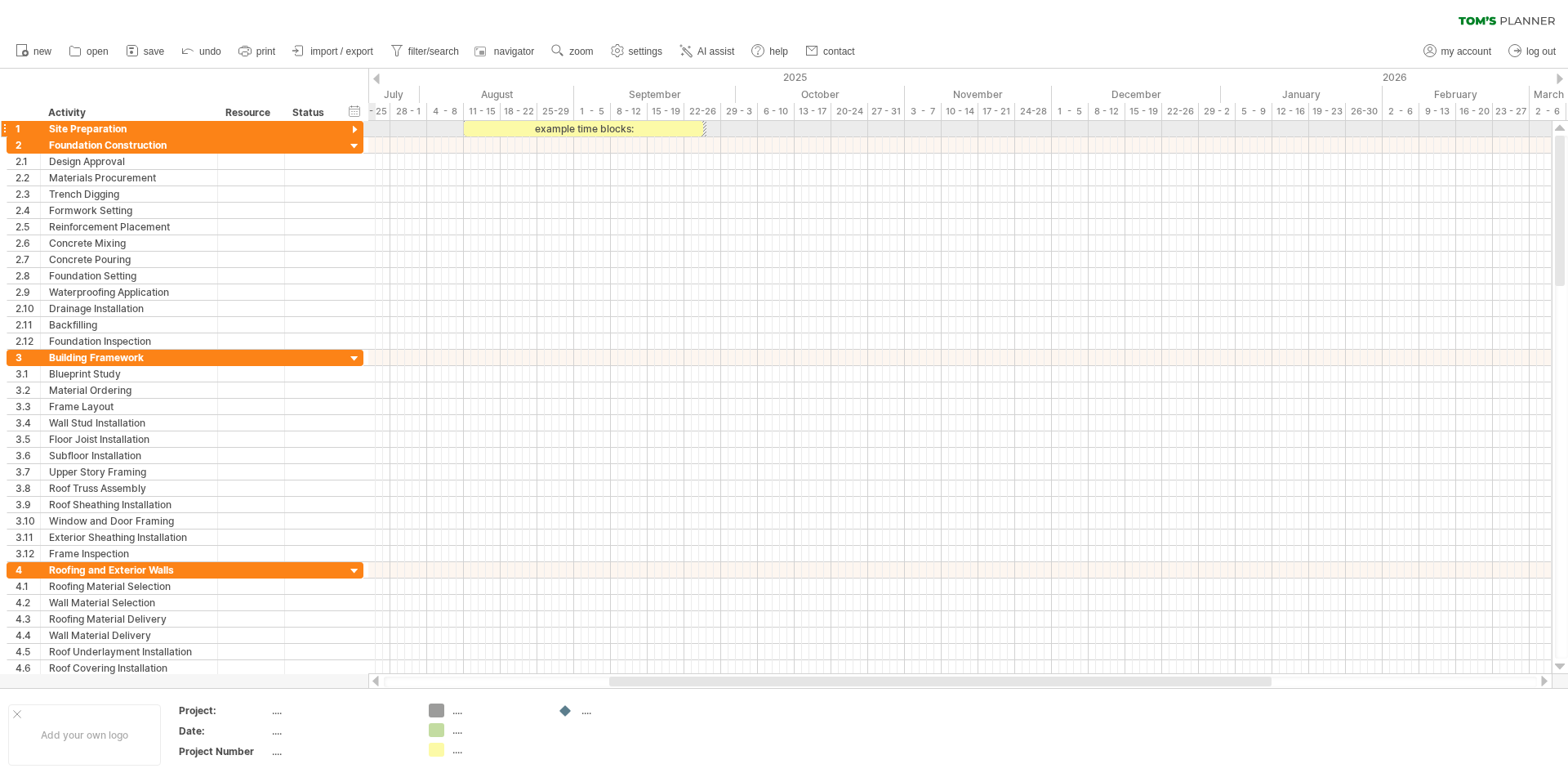
click at [353, 127] on div at bounding box center [355, 130] width 15 height 15
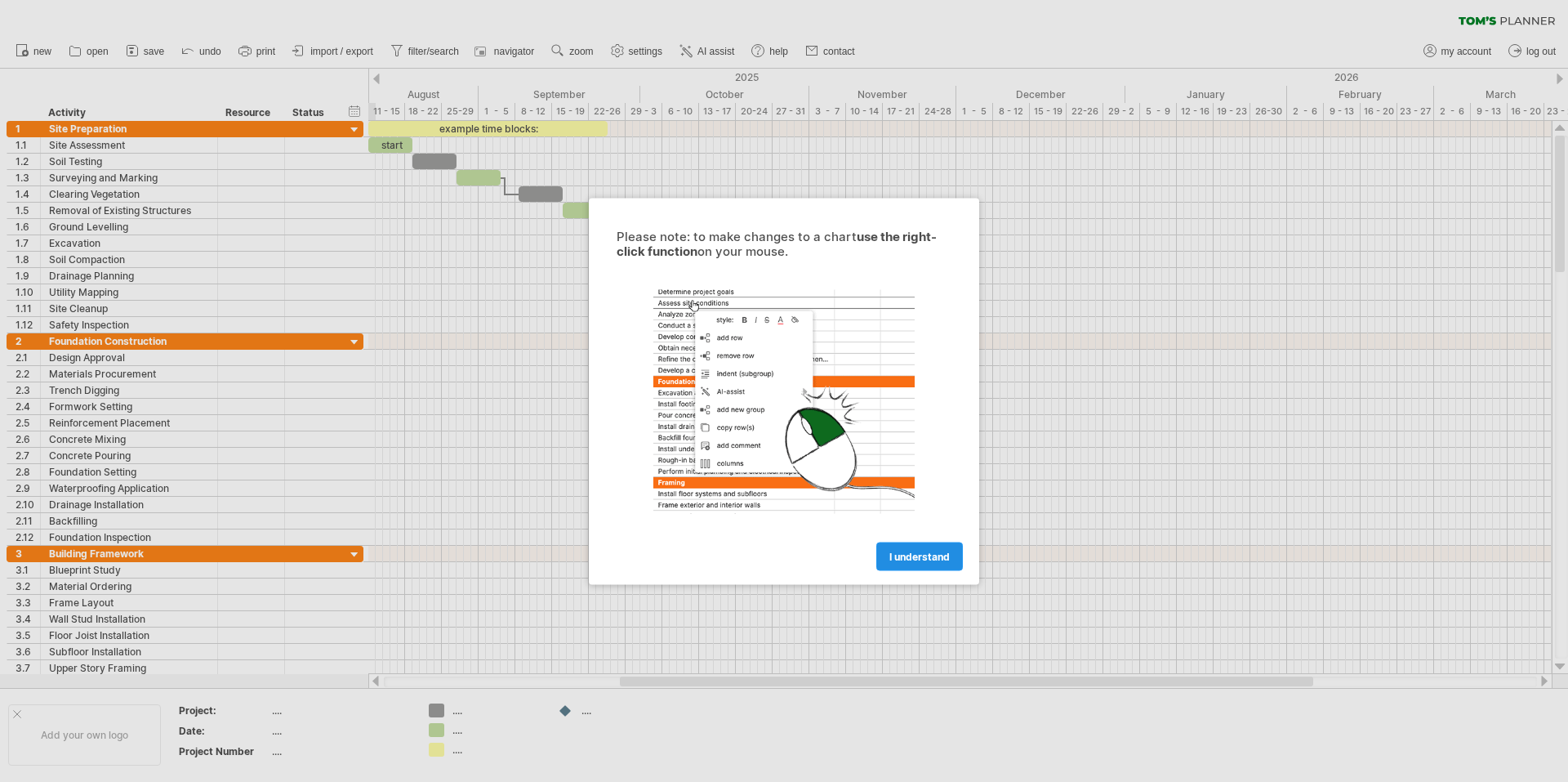
click at [910, 557] on span "I understand" at bounding box center [919, 556] width 61 height 13
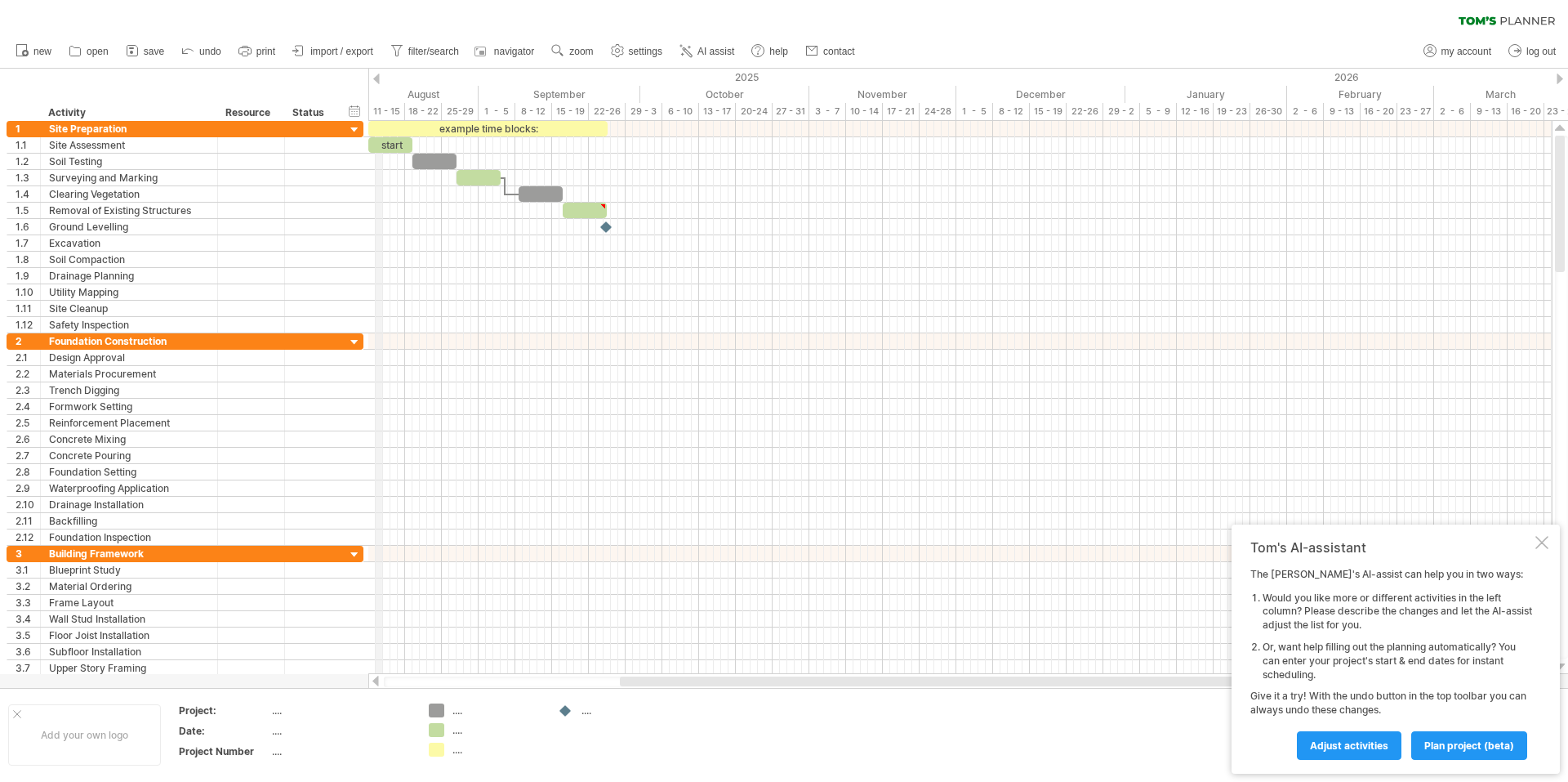
click at [377, 109] on div "11 - 15" at bounding box center [387, 112] width 37 height 17
